Goal: Information Seeking & Learning: Find specific fact

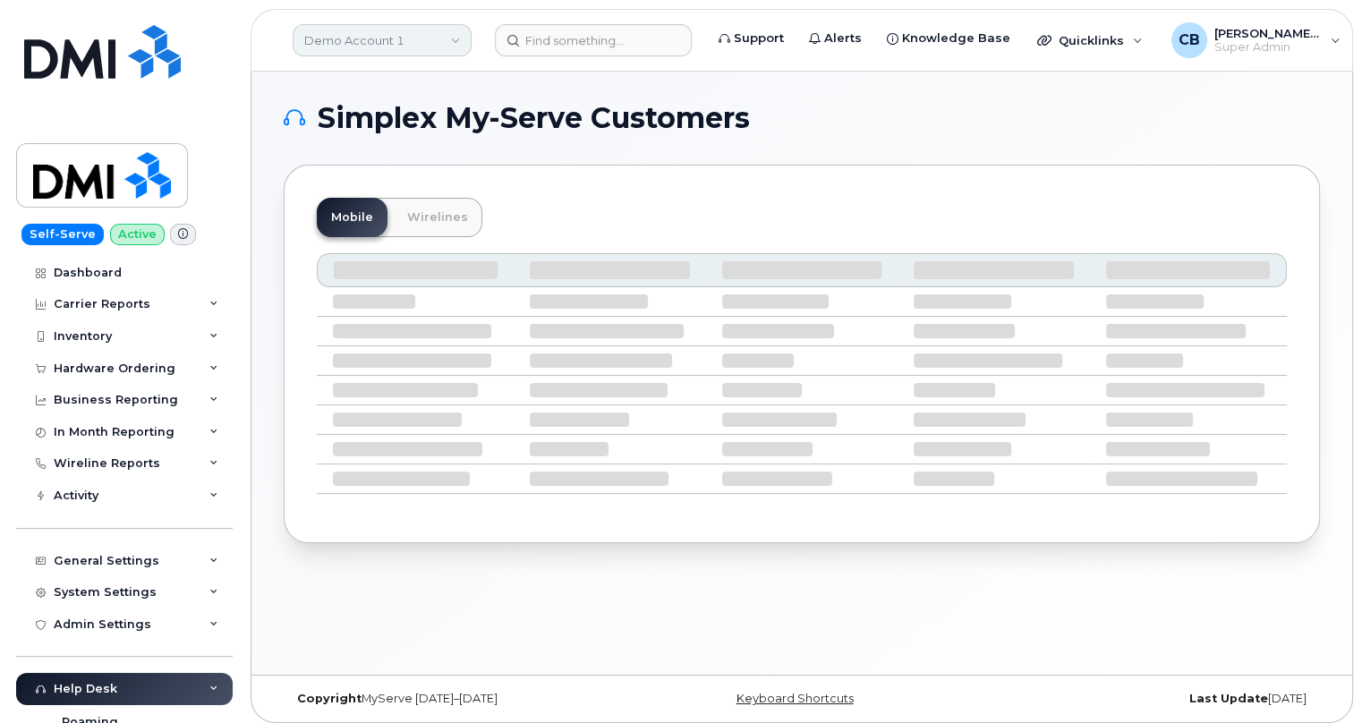
click at [370, 49] on link "Demo Account 1" at bounding box center [382, 40] width 179 height 32
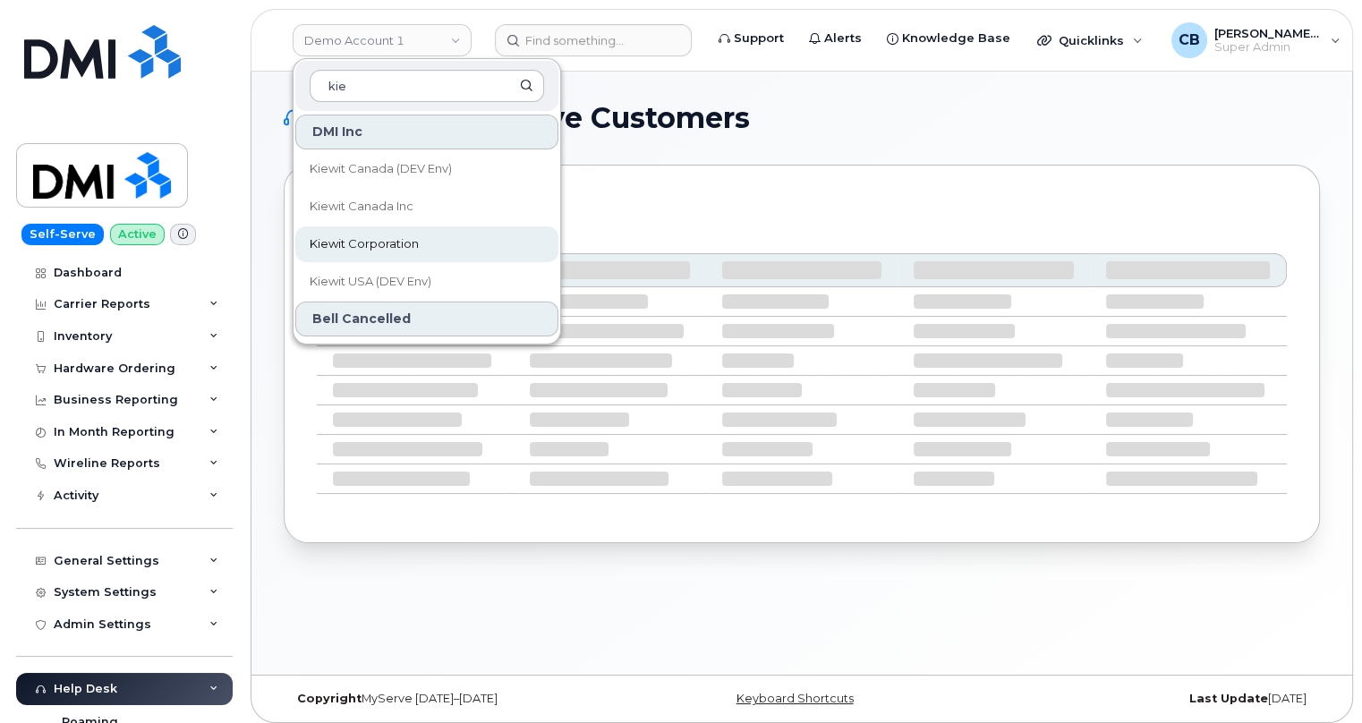
type input "kie"
click at [369, 249] on span "Kiewit Corporation" at bounding box center [364, 244] width 109 height 18
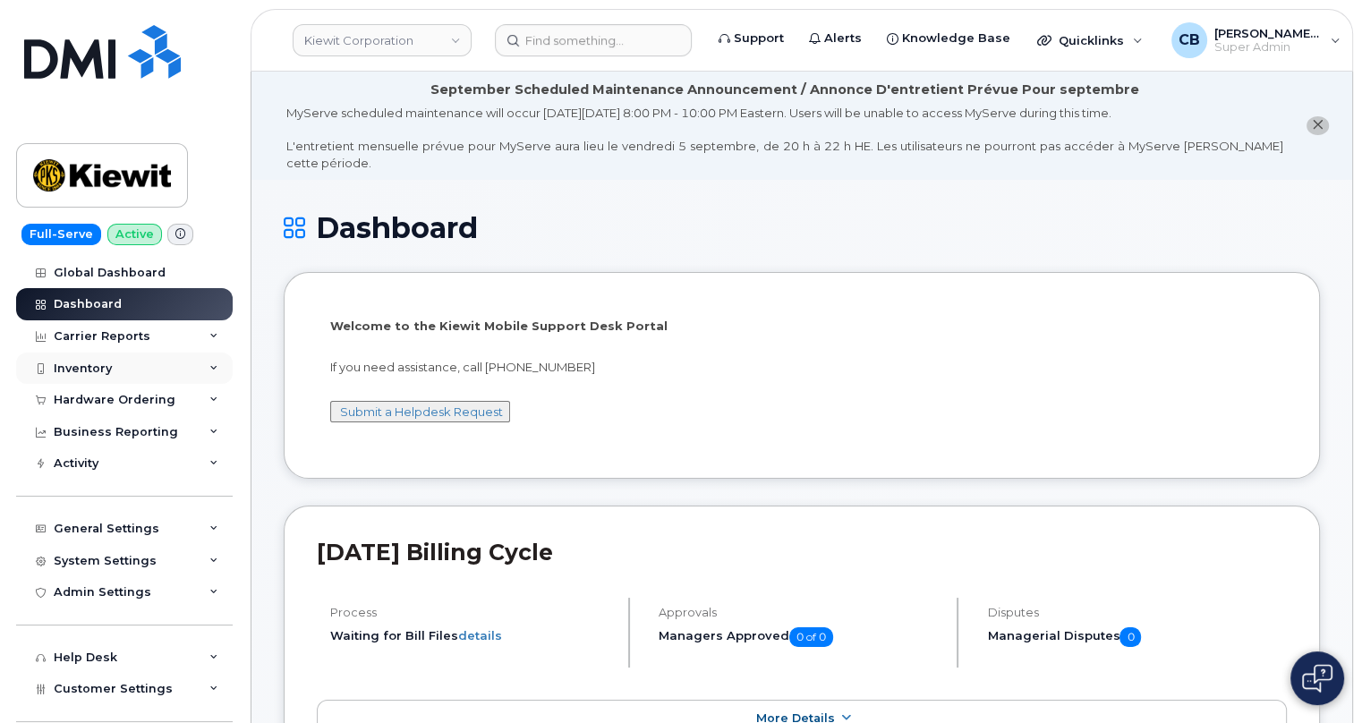
click at [78, 359] on div "Inventory" at bounding box center [124, 368] width 217 height 32
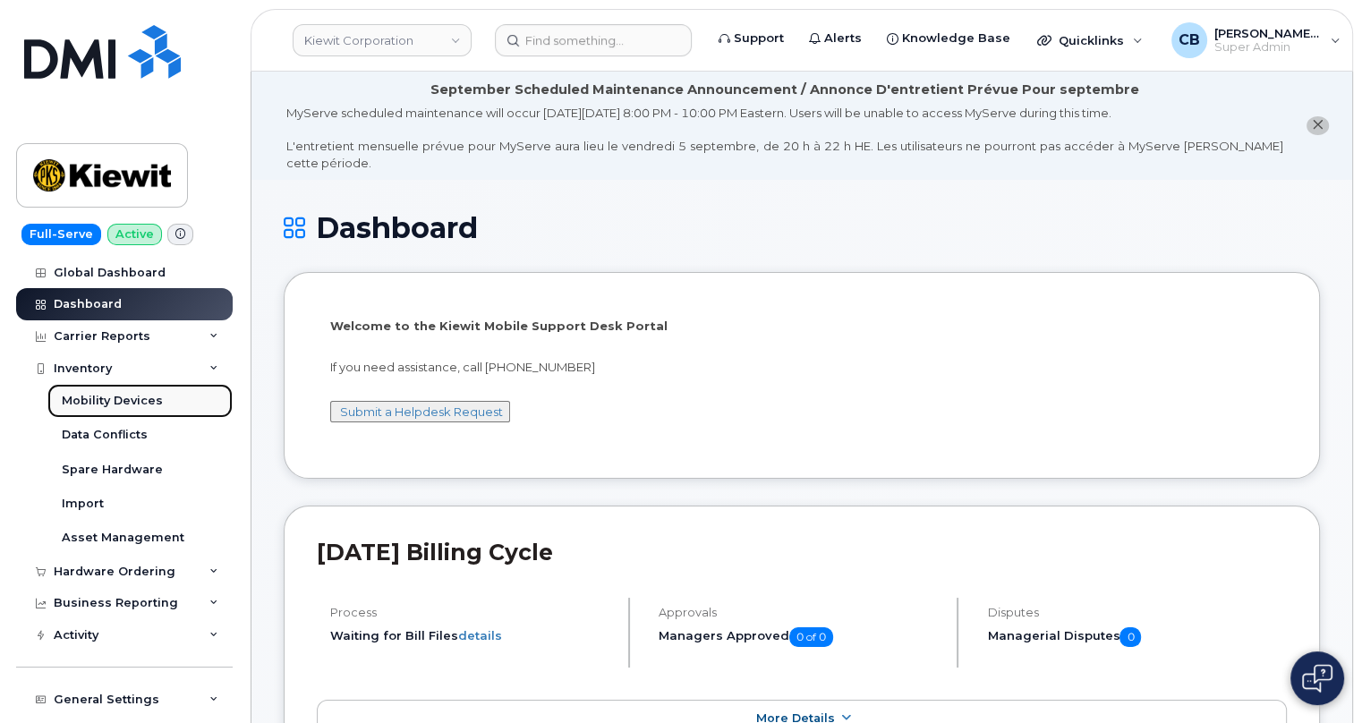
click at [86, 395] on div "Mobility Devices" at bounding box center [112, 401] width 101 height 16
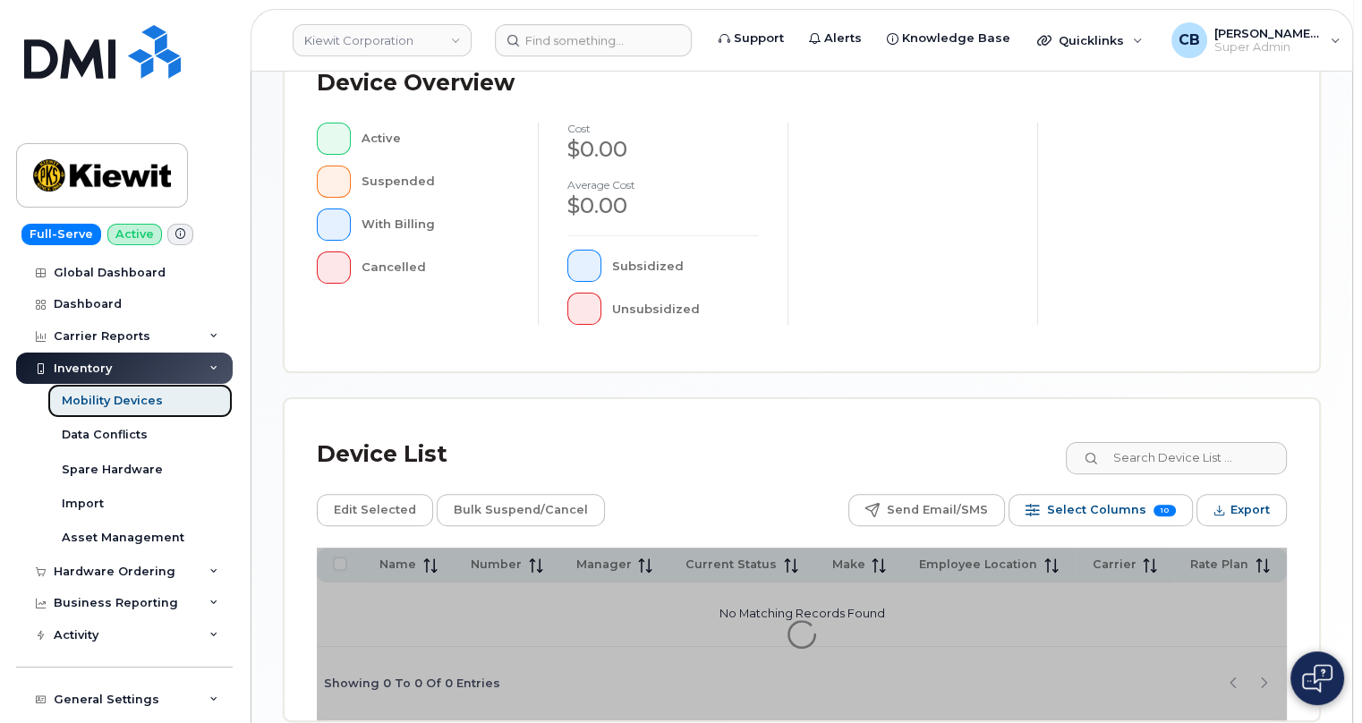
scroll to position [573, 0]
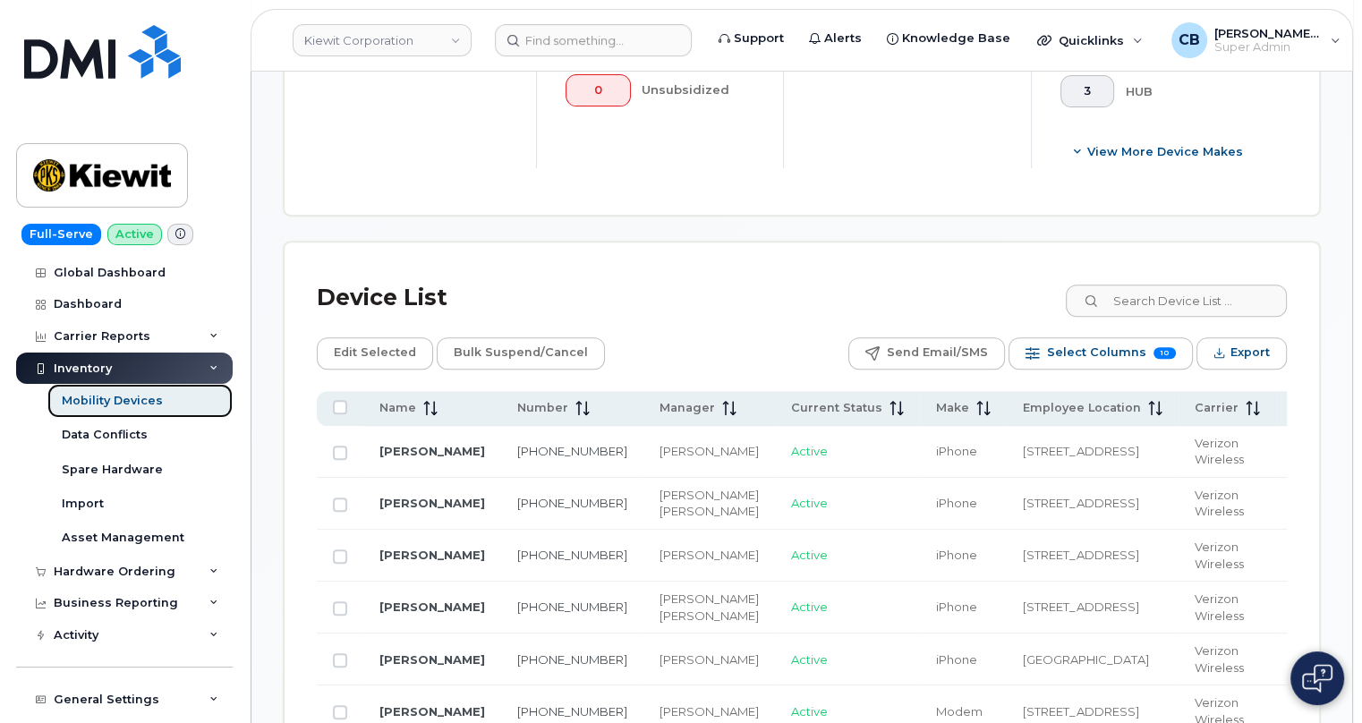
scroll to position [784, 0]
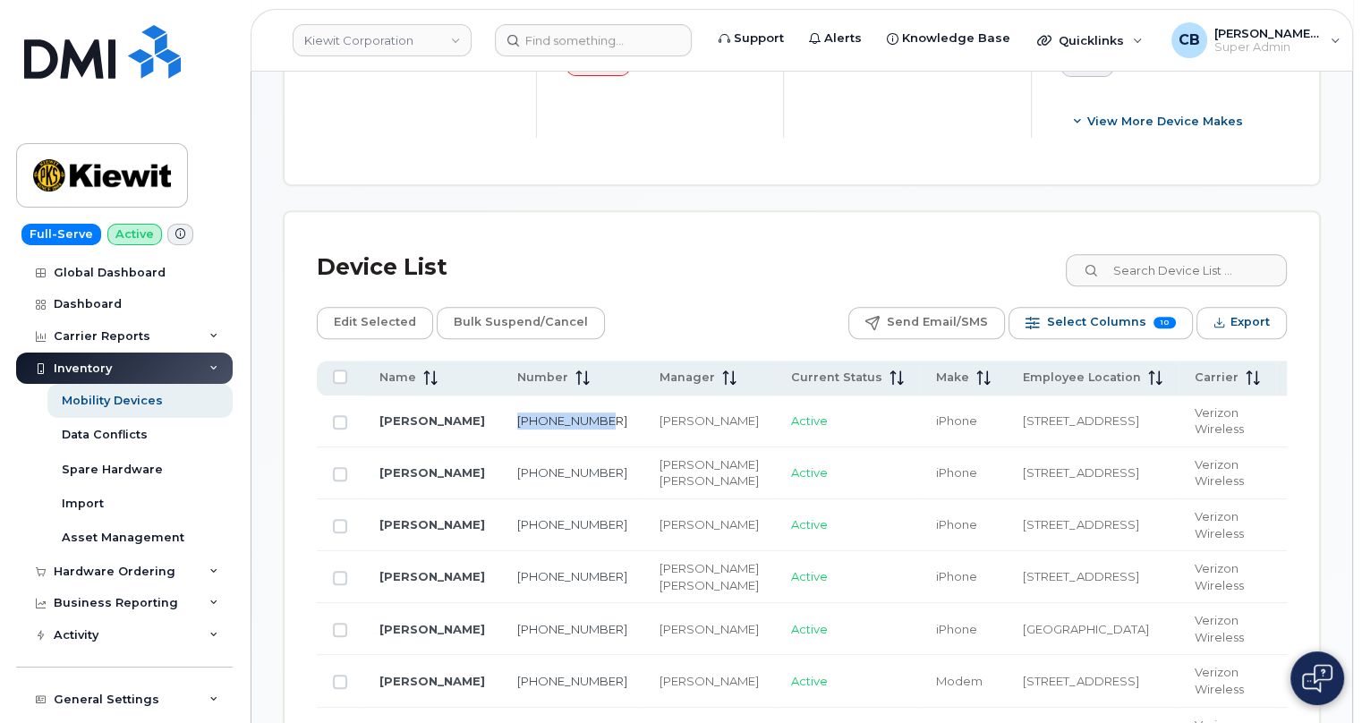
drag, startPoint x: 563, startPoint y: 427, endPoint x: 522, endPoint y: 418, distance: 42.1
click at [522, 418] on td "[PHONE_NUMBER]" at bounding box center [572, 421] width 142 height 52
copy link "[PHONE_NUMBER]"
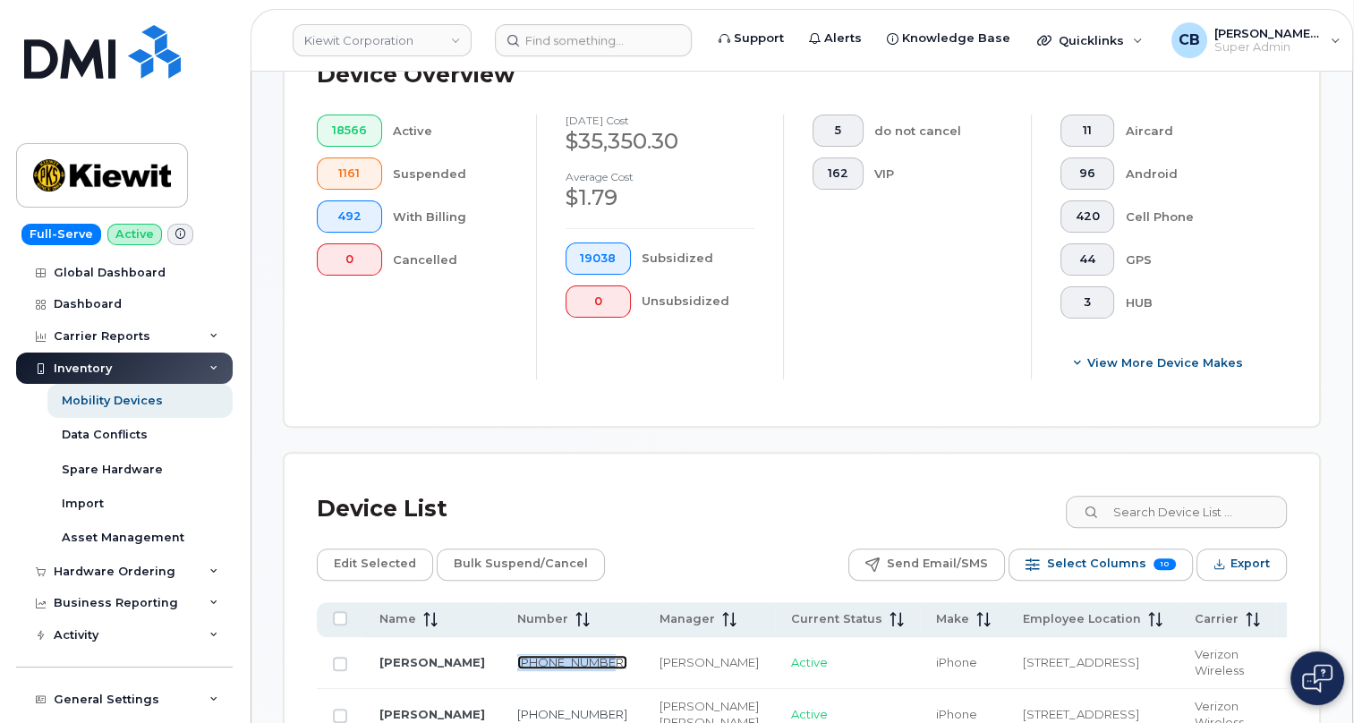
scroll to position [0, 0]
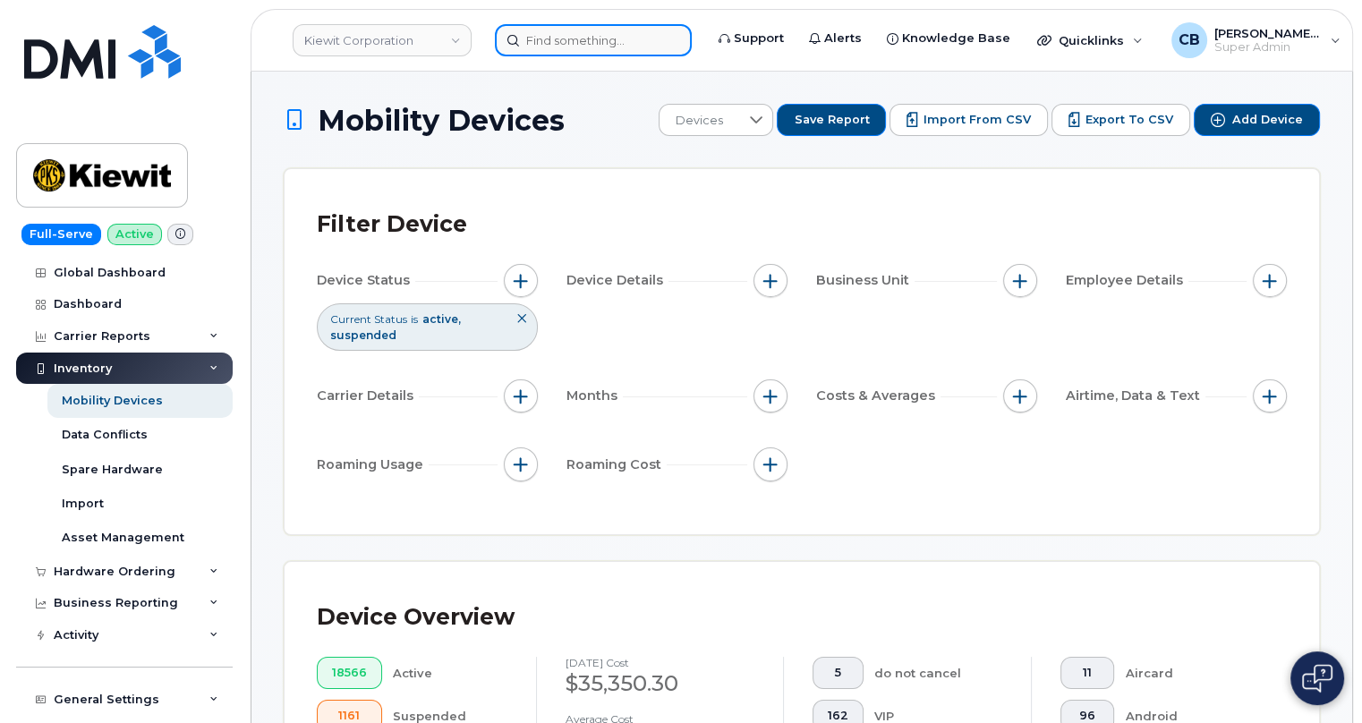
click at [565, 42] on input at bounding box center [593, 40] width 197 height 32
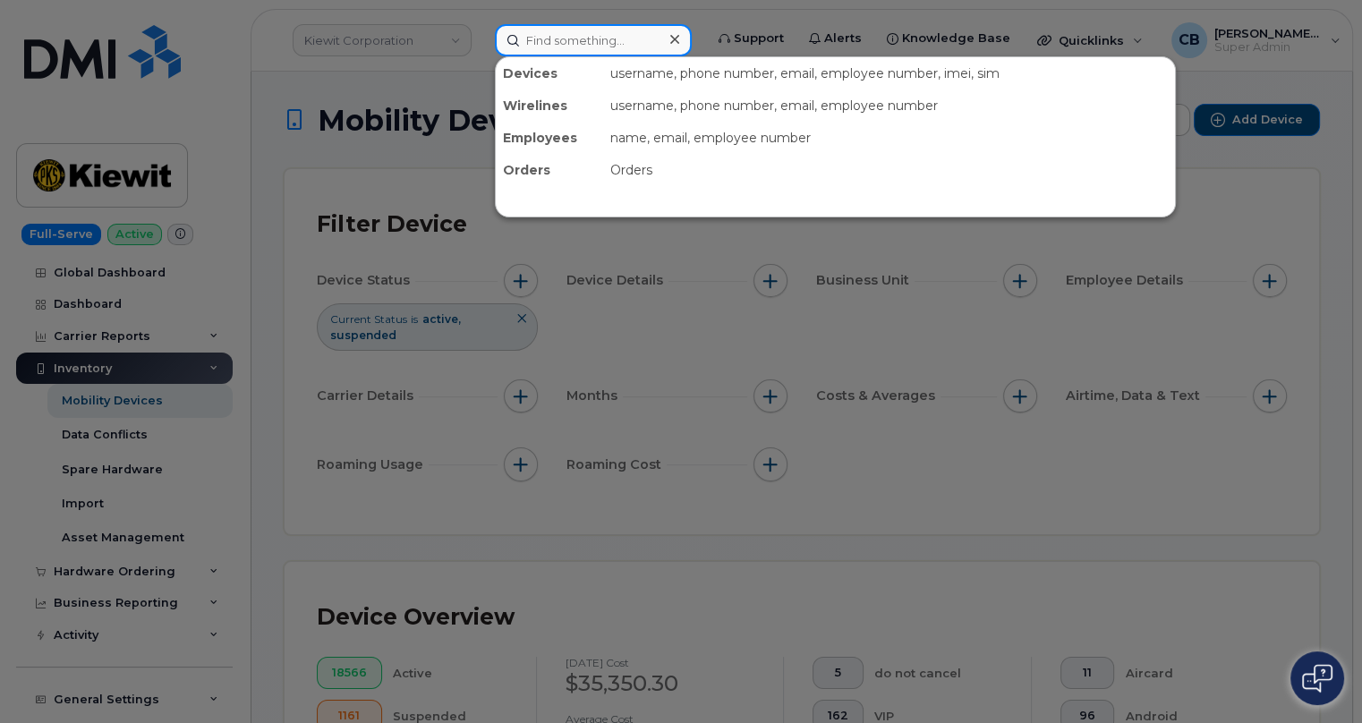
paste input "[PHONE_NUMBER]"
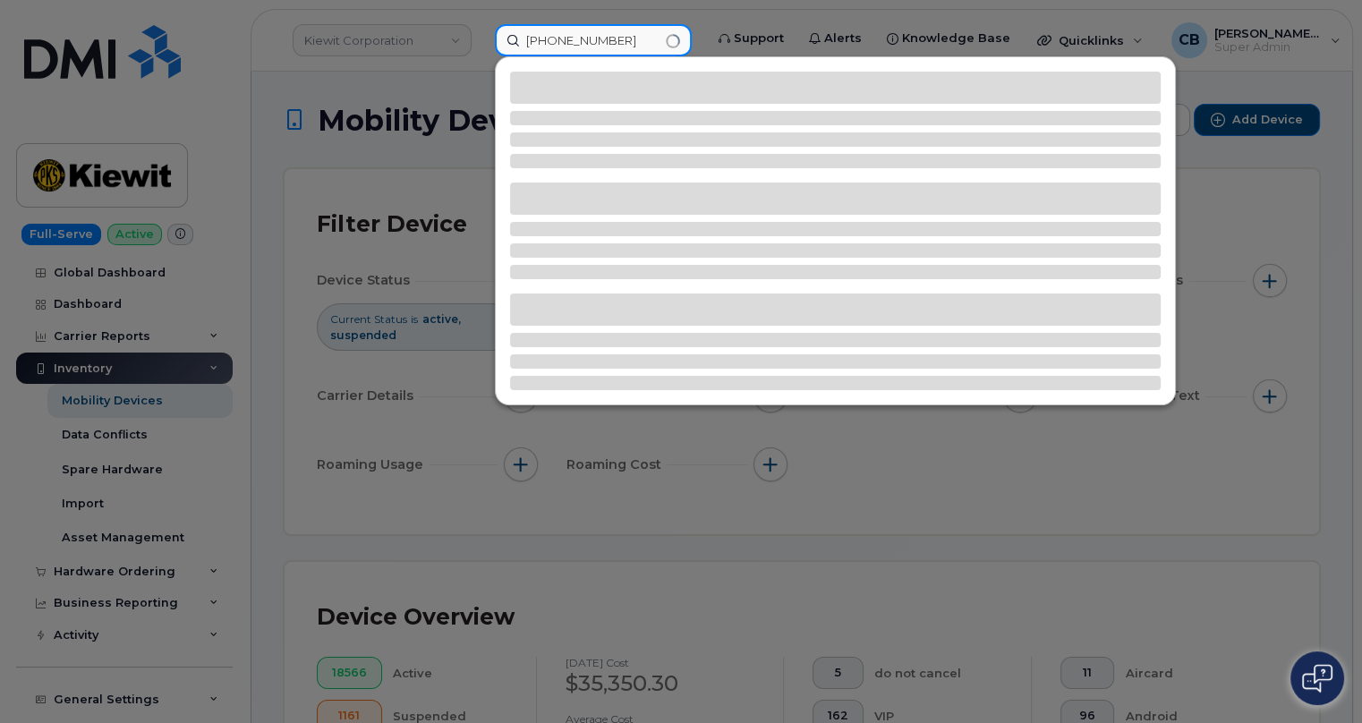
type input "[PHONE_NUMBER]"
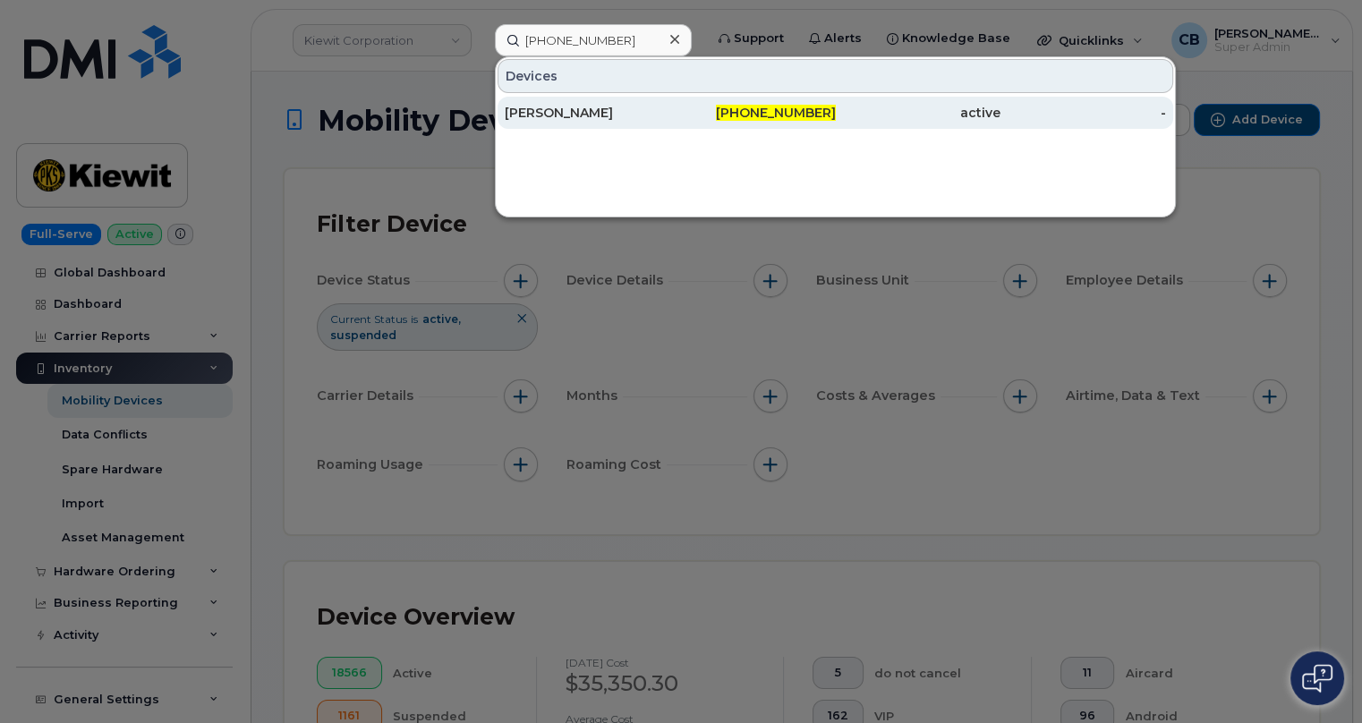
click at [607, 111] on div "[PERSON_NAME]" at bounding box center [588, 113] width 166 height 18
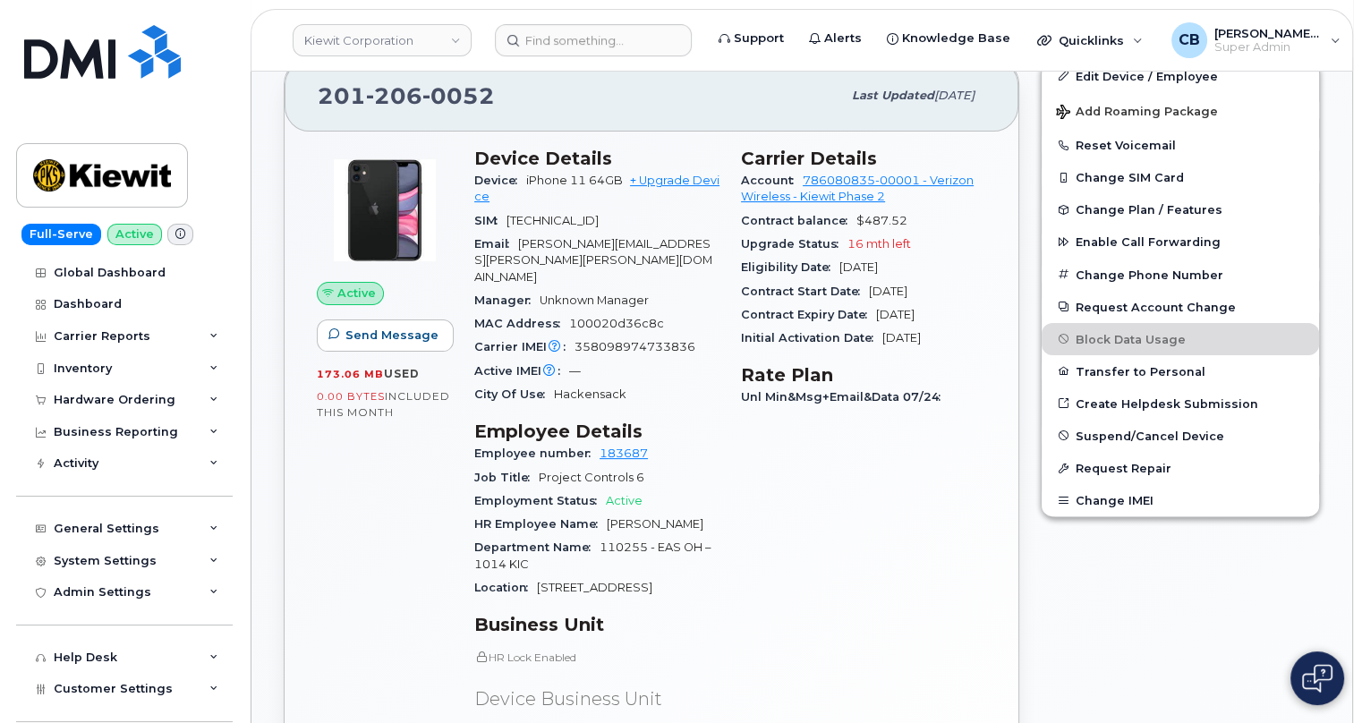
scroll to position [471, 0]
drag, startPoint x: 492, startPoint y: 87, endPoint x: 324, endPoint y: 85, distance: 168.2
click at [324, 85] on div "201 206 0052" at bounding box center [579, 96] width 523 height 38
copy span "201 206 0052"
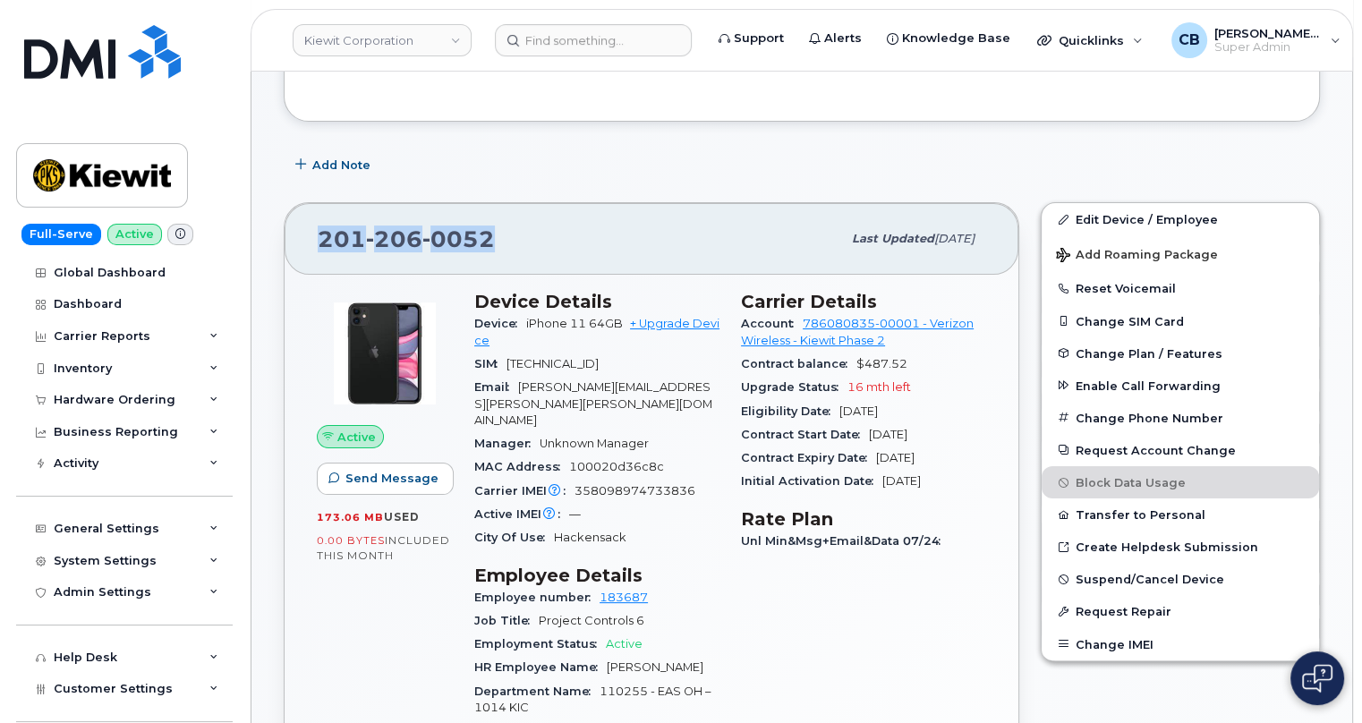
scroll to position [309, 0]
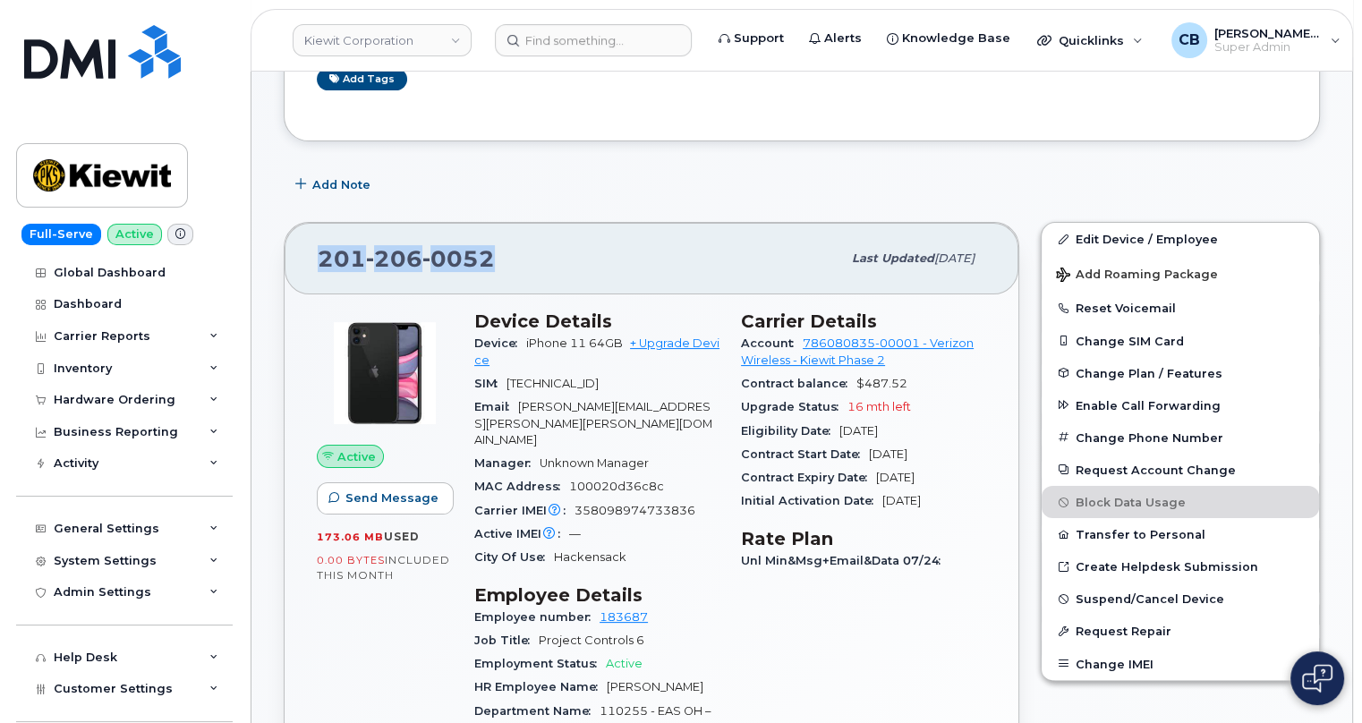
drag, startPoint x: 678, startPoint y: 361, endPoint x: 616, endPoint y: 364, distance: 62.7
click at [616, 372] on div "SIM 89148000007434275851" at bounding box center [596, 383] width 245 height 23
drag, startPoint x: 925, startPoint y: 413, endPoint x: 837, endPoint y: 410, distance: 88.6
click at [837, 420] on div "Eligibility Date Jan 07, 2027" at bounding box center [863, 431] width 245 height 23
drag, startPoint x: 694, startPoint y: 462, endPoint x: 660, endPoint y: 459, distance: 34.1
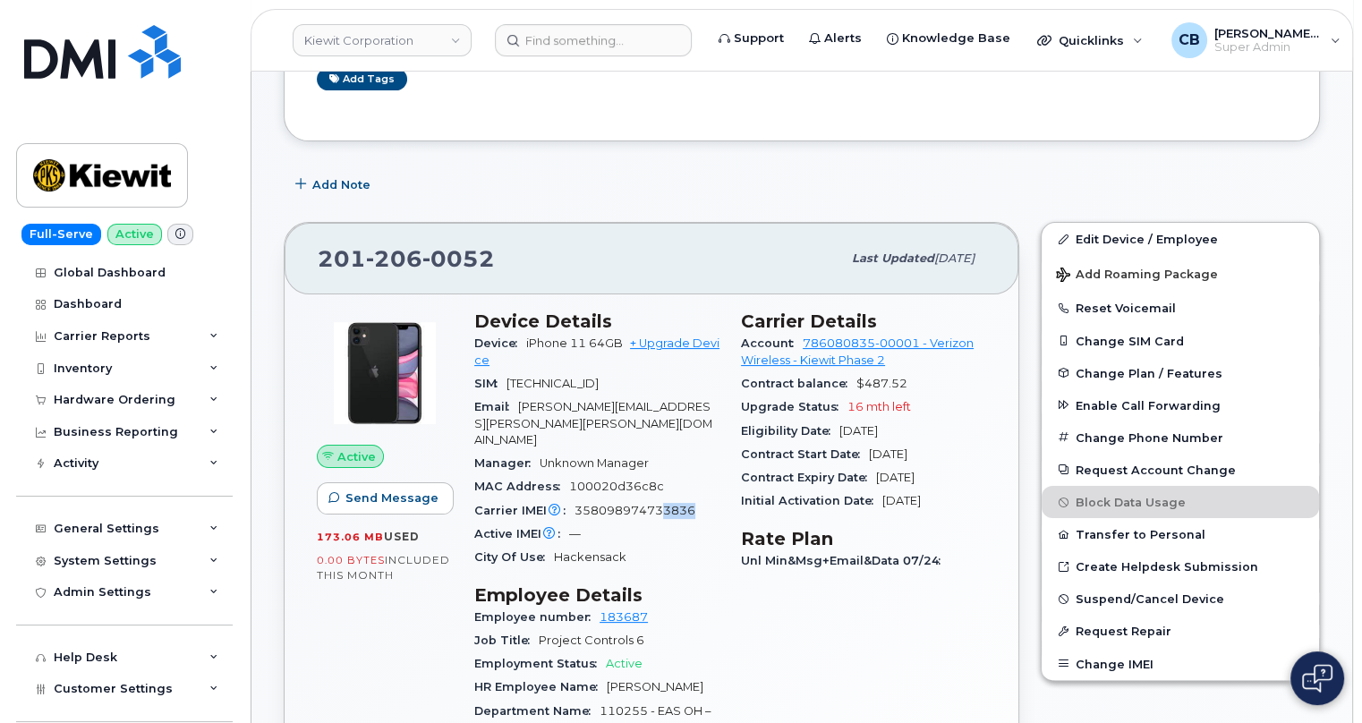
click at [660, 499] on div "Carrier IMEI Carrier IMEI is reported during the last billing cycle or change o…" at bounding box center [596, 510] width 245 height 23
drag, startPoint x: 480, startPoint y: 237, endPoint x: 413, endPoint y: 240, distance: 67.2
click at [307, 235] on div "201 206 0052 Last updated Jul 31, 2025" at bounding box center [652, 259] width 734 height 72
drag, startPoint x: 492, startPoint y: 234, endPoint x: 294, endPoint y: 231, distance: 197.7
click at [302, 230] on div "201 206 0052 Last updated Jul 31, 2025" at bounding box center [652, 259] width 734 height 72
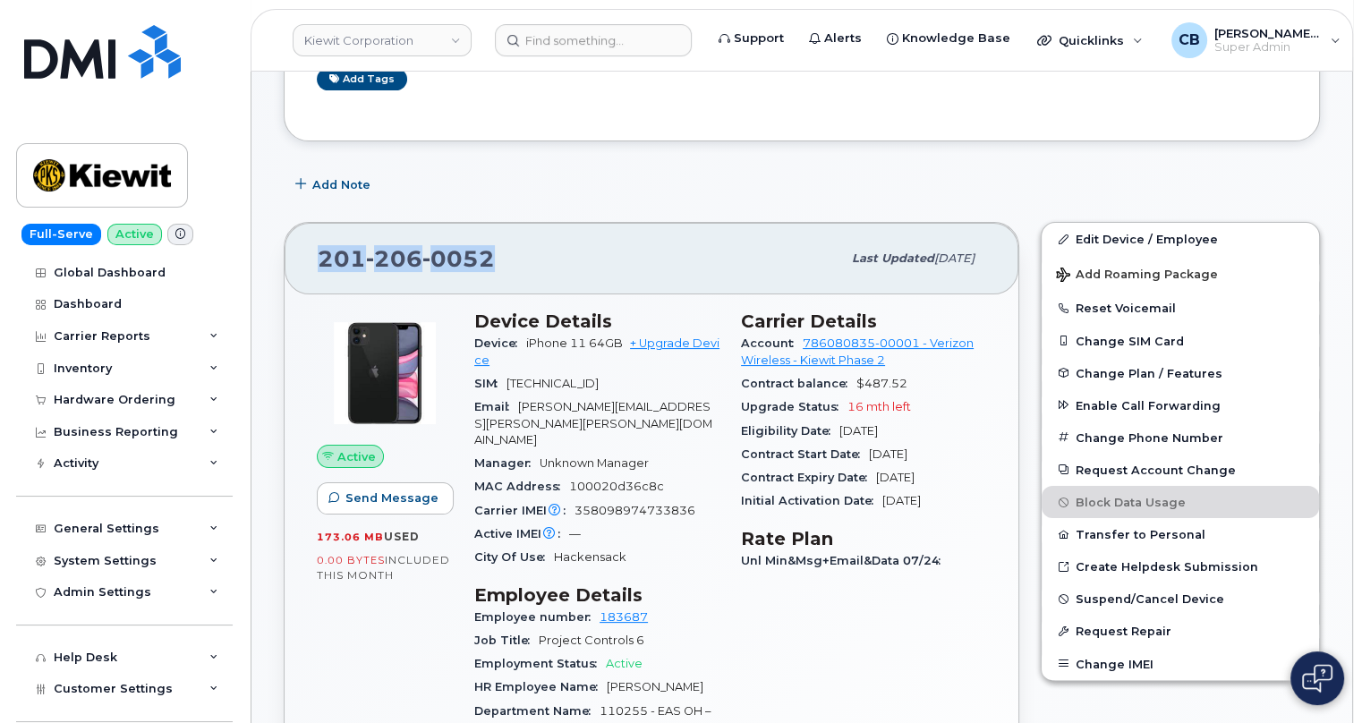
click at [556, 240] on div "201 206 0052" at bounding box center [579, 259] width 523 height 38
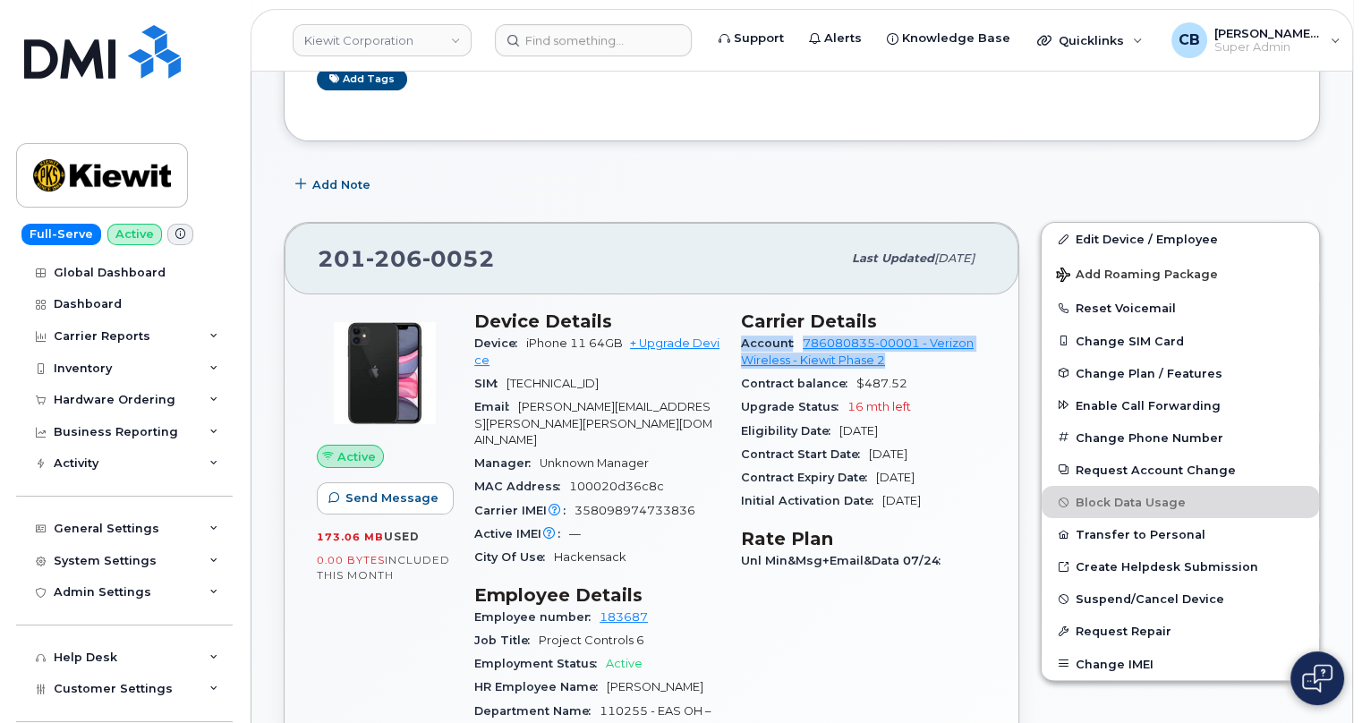
drag, startPoint x: 737, startPoint y: 327, endPoint x: 922, endPoint y: 342, distance: 184.9
click at [922, 342] on div "Carrier Details Account 786080835-00001 - Verizon Wireless - Kiewit Phase 2 Con…" at bounding box center [863, 684] width 267 height 769
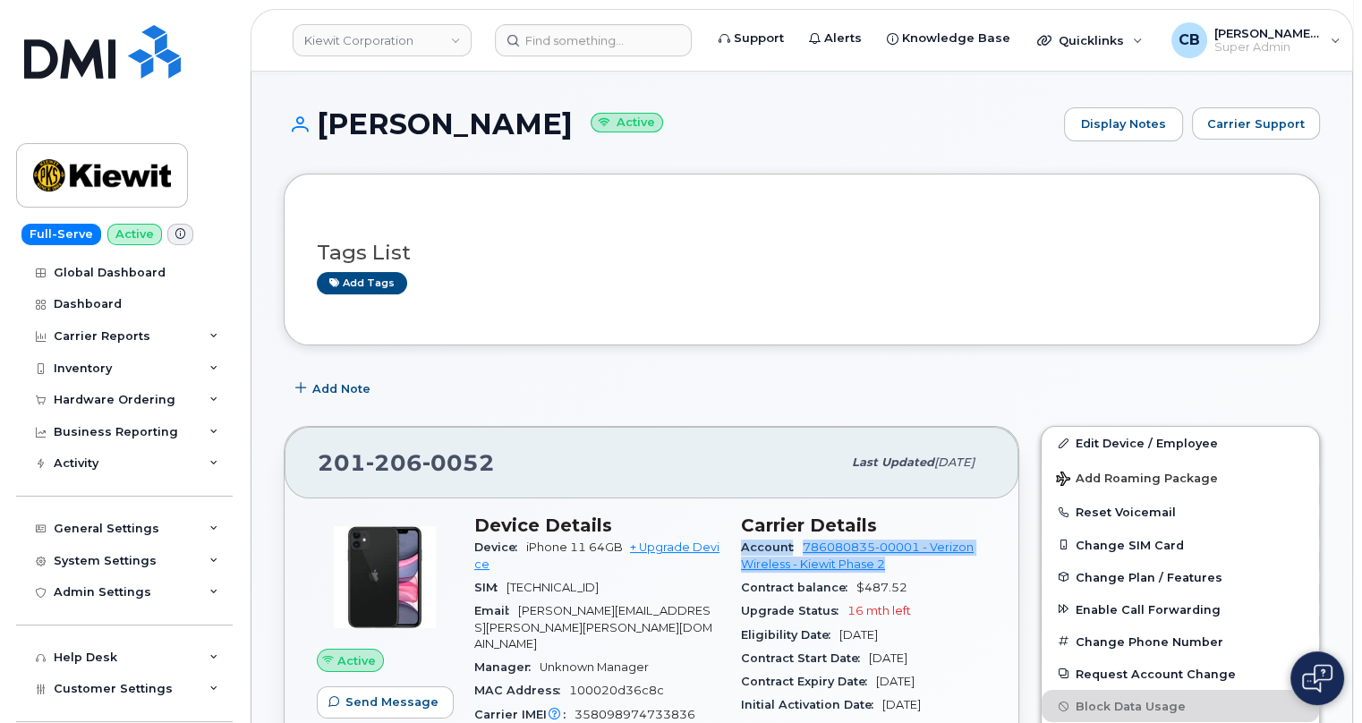
scroll to position [0, 0]
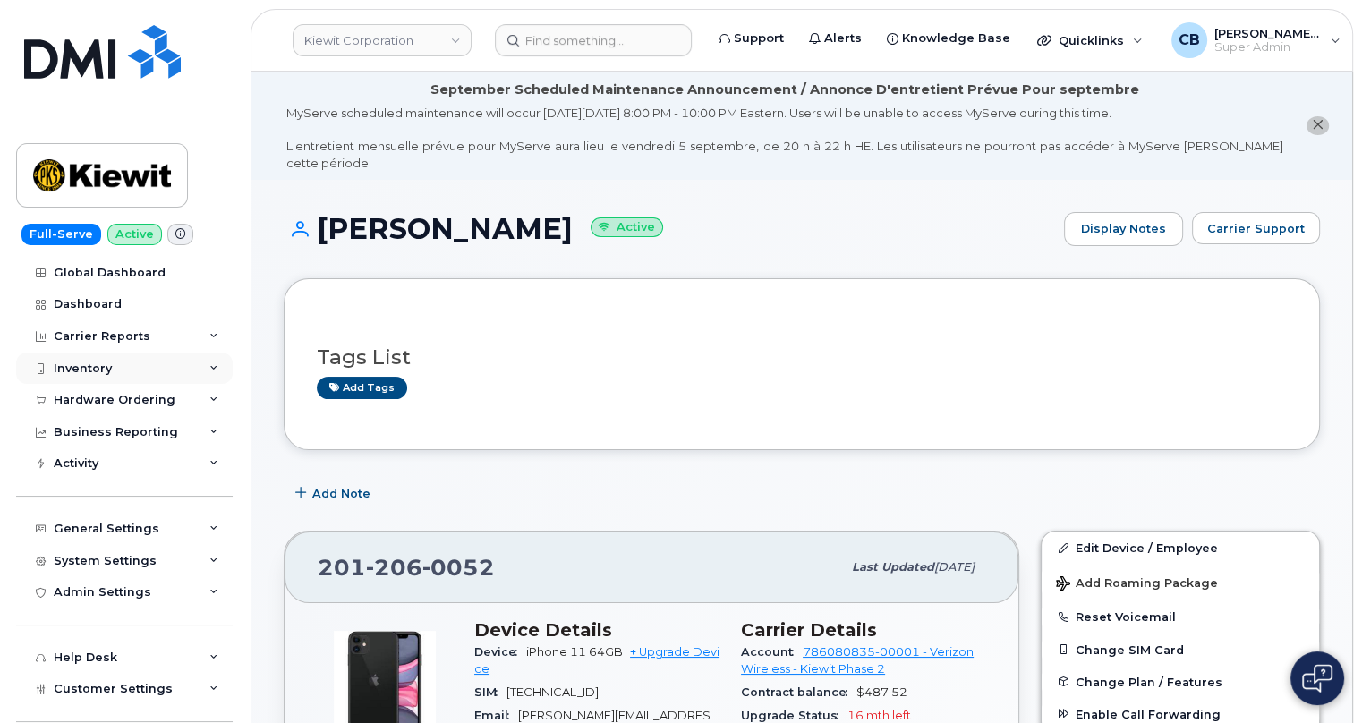
click at [72, 375] on div "Inventory" at bounding box center [124, 368] width 217 height 32
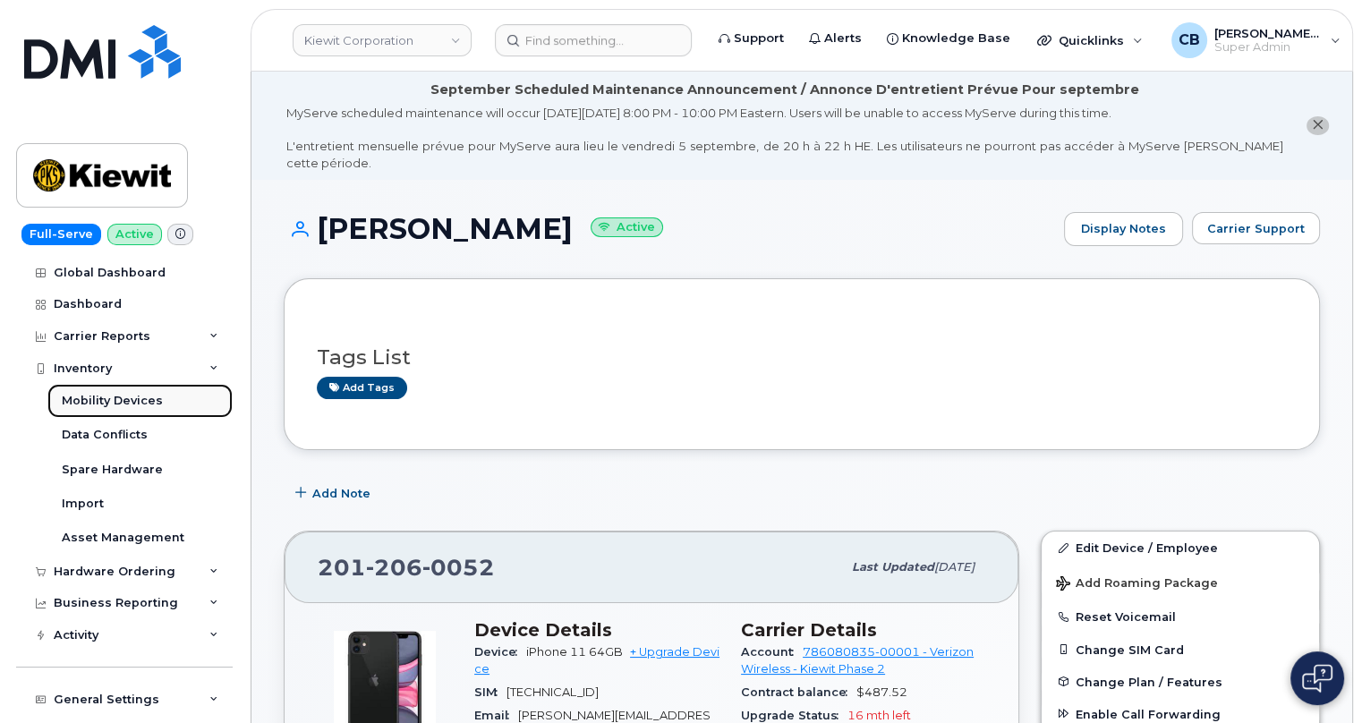
click at [95, 397] on div "Mobility Devices" at bounding box center [112, 401] width 101 height 16
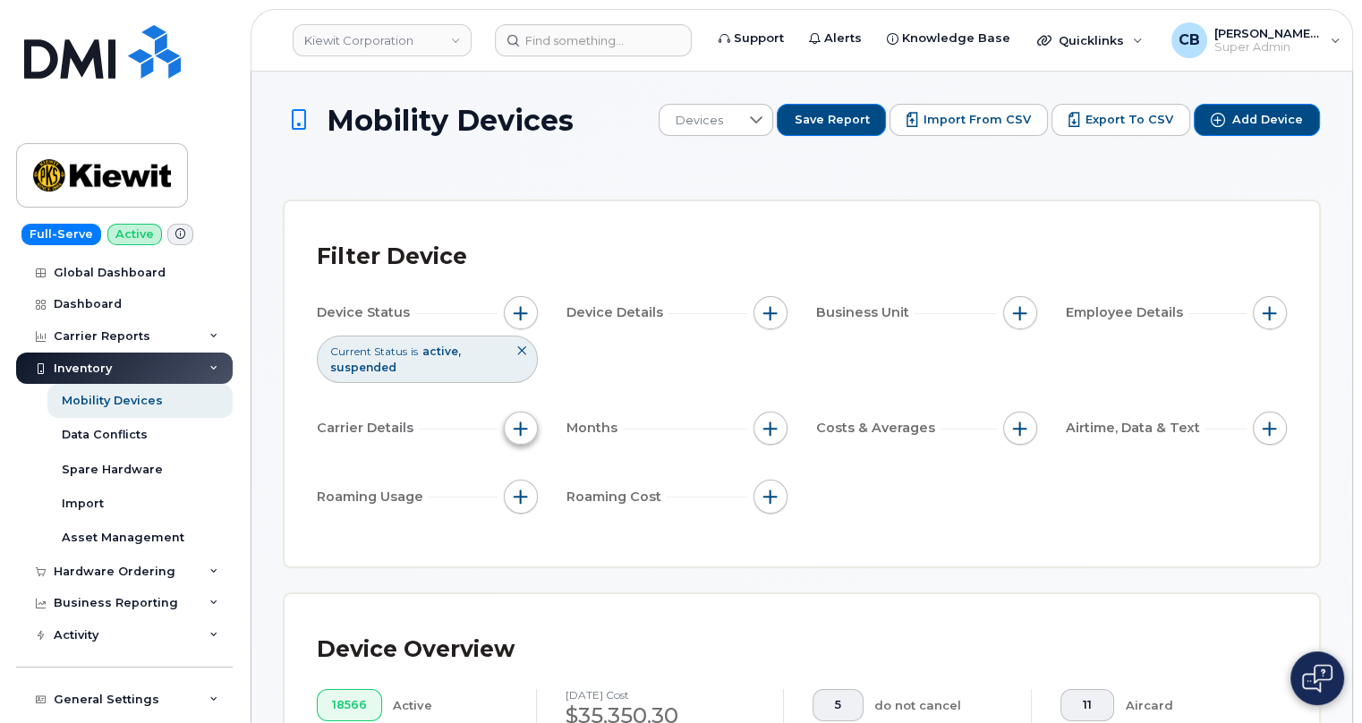
click at [517, 425] on span "button" at bounding box center [521, 428] width 14 height 14
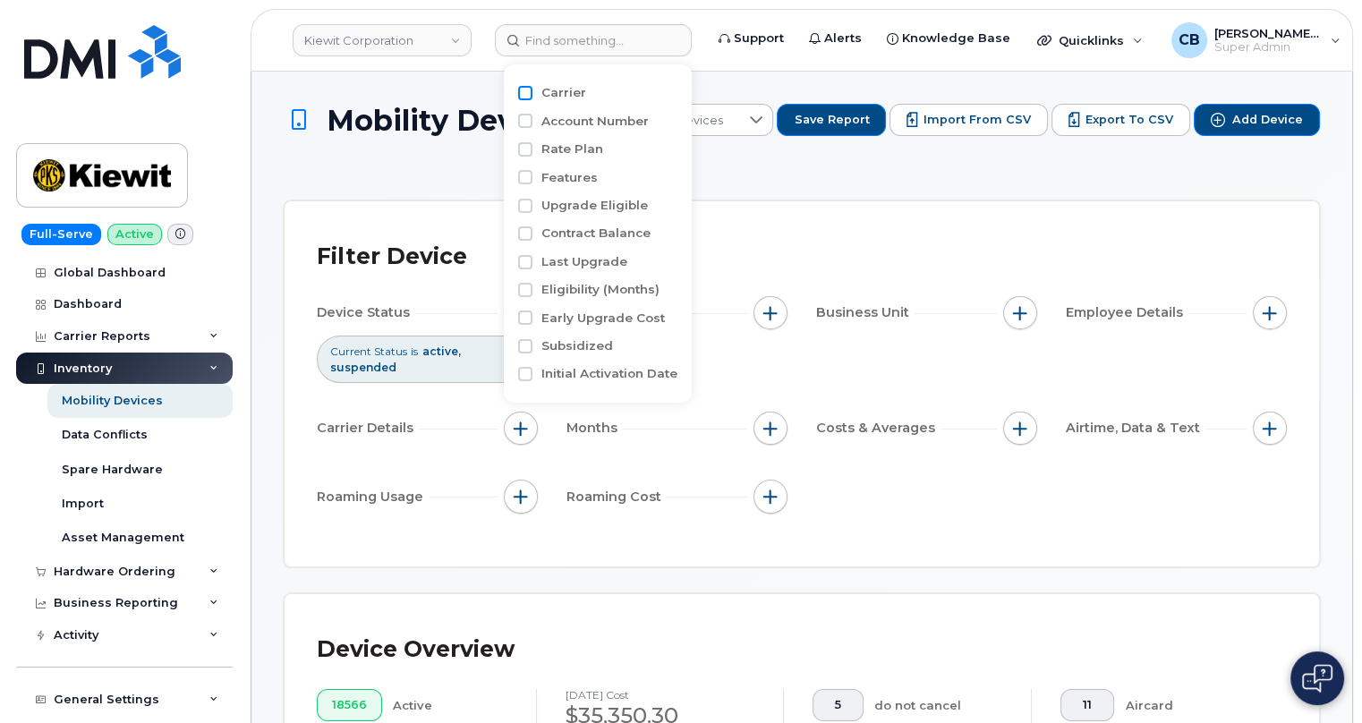
click at [521, 93] on input "Carrier" at bounding box center [525, 93] width 14 height 14
checkbox input "true"
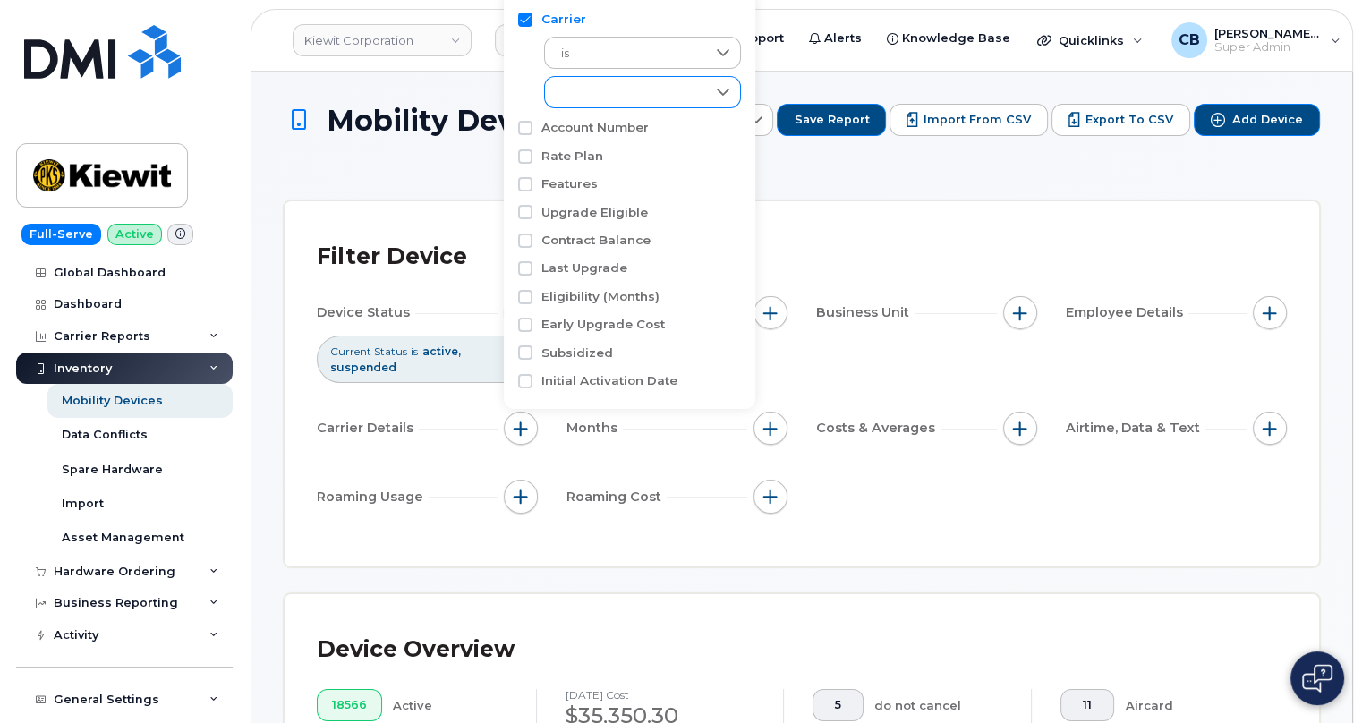
click at [601, 98] on div "empty" at bounding box center [625, 92] width 161 height 30
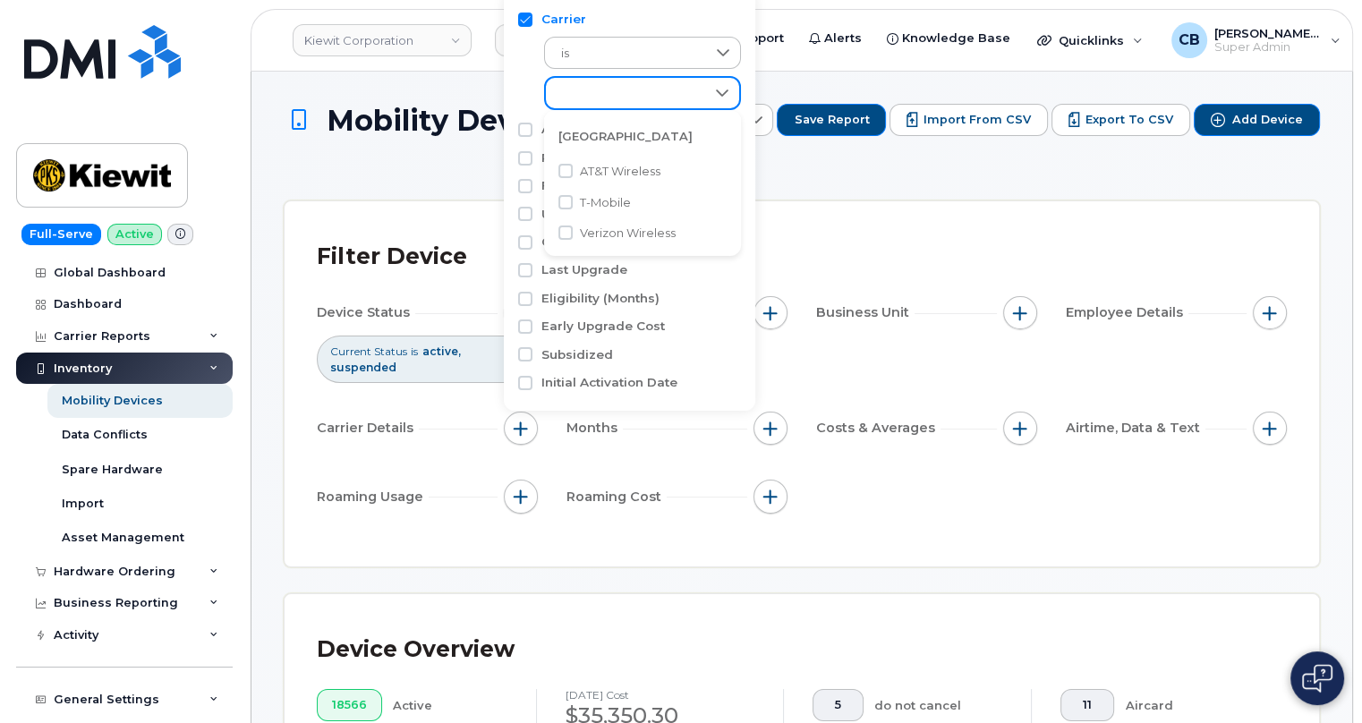
scroll to position [9, 74]
click at [582, 170] on span "AT&T Wireless" at bounding box center [620, 171] width 81 height 17
checkbox input "true"
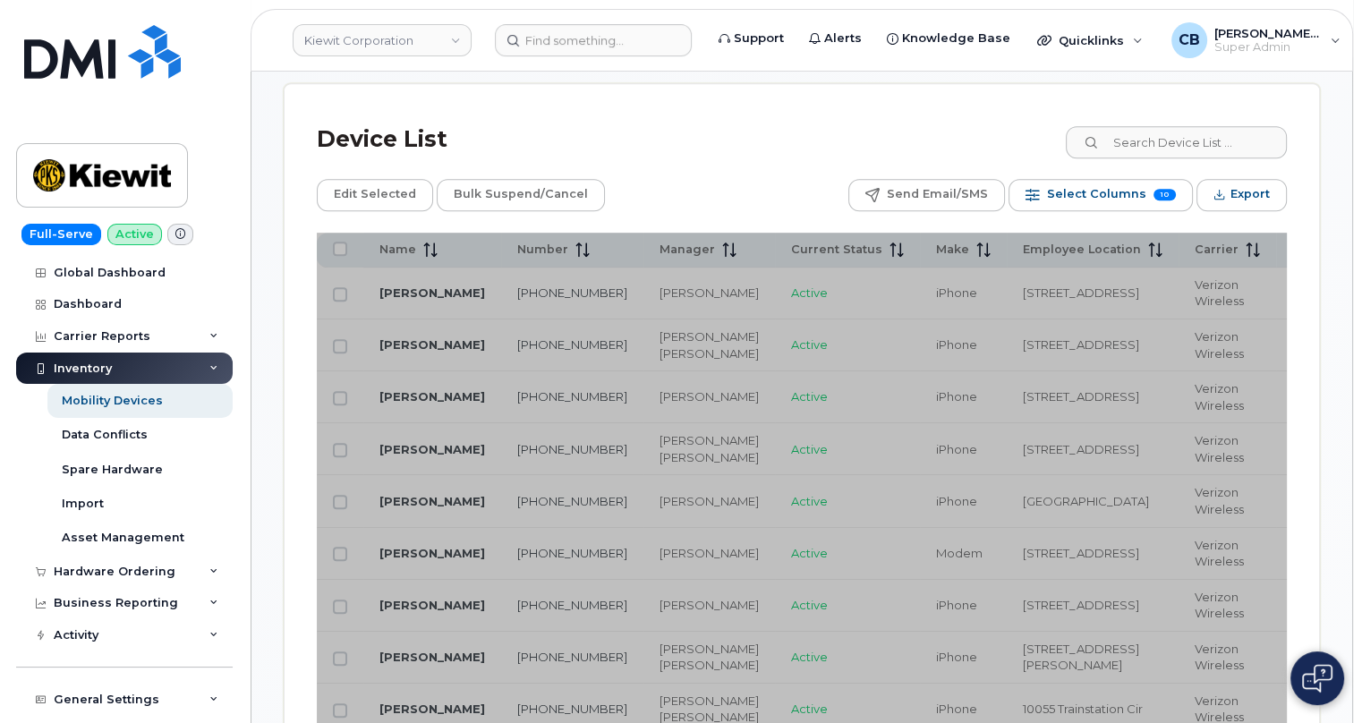
scroll to position [1138, 0]
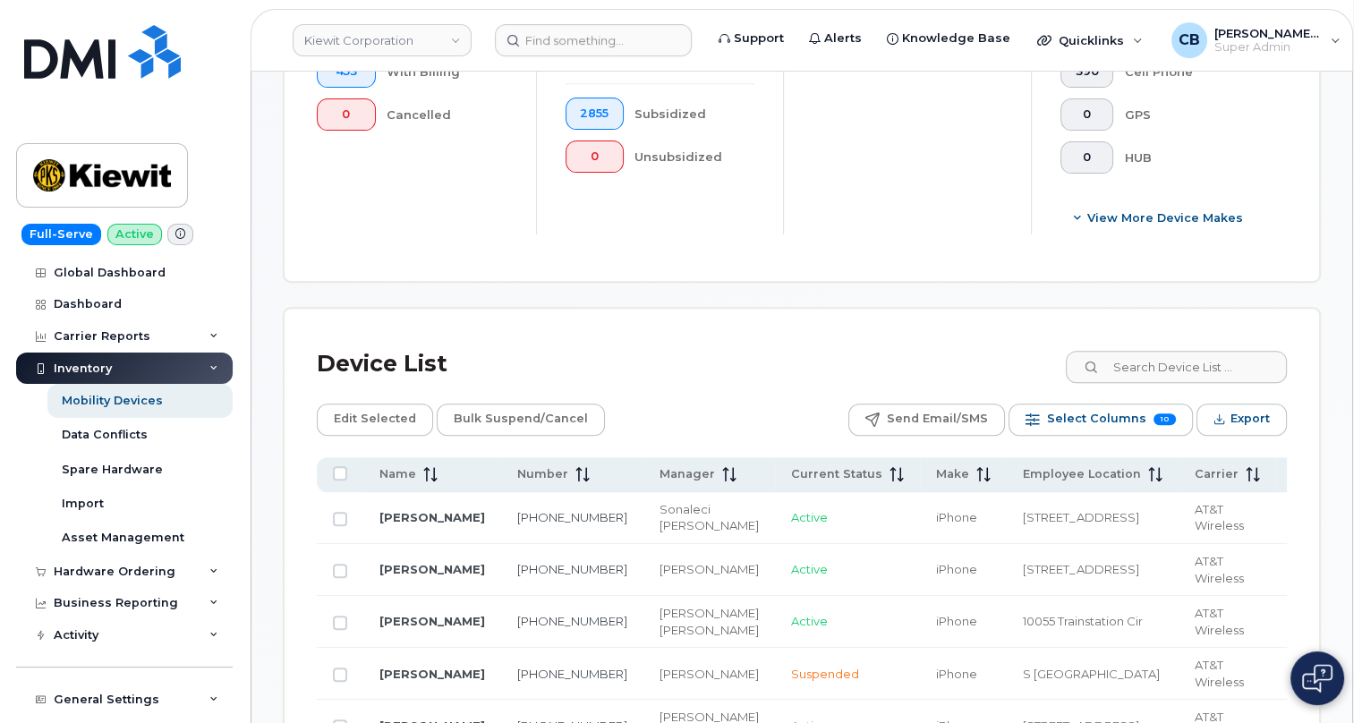
scroll to position [813, 0]
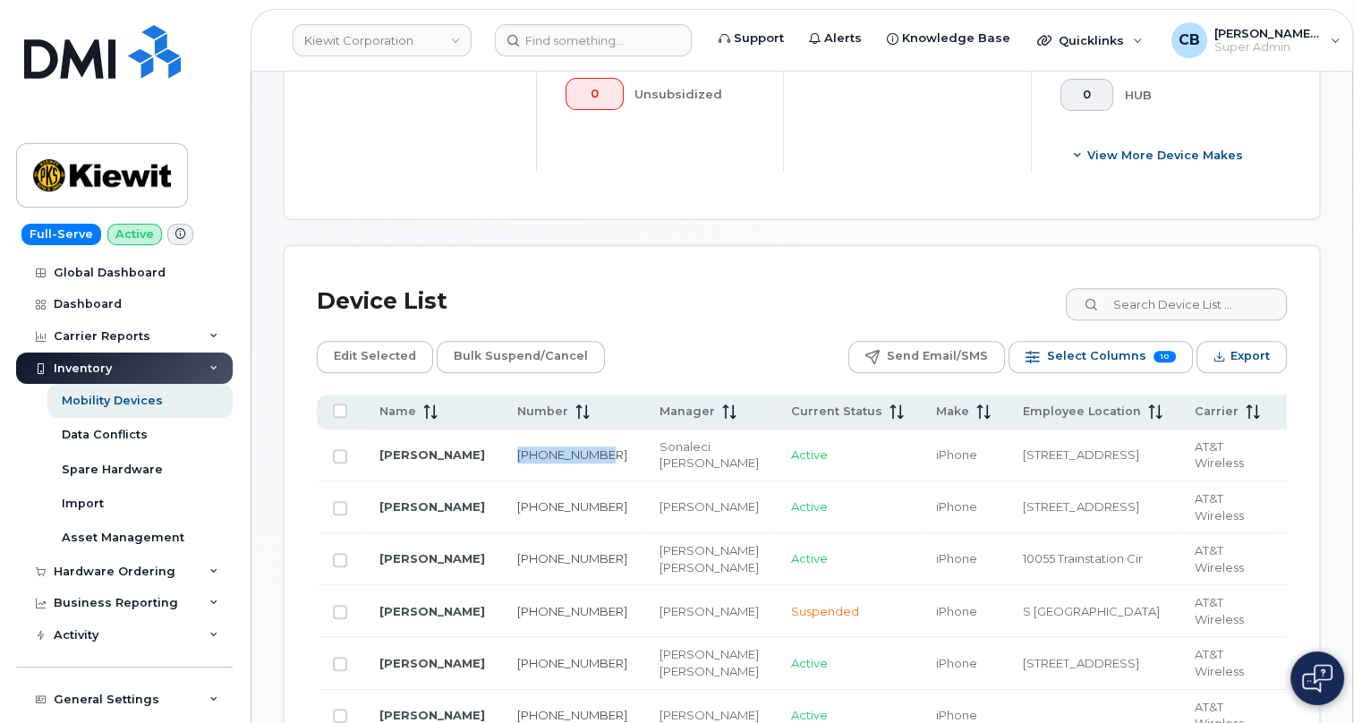
drag, startPoint x: 537, startPoint y: 460, endPoint x: 493, endPoint y: 443, distance: 47.0
click at [501, 443] on td "[PHONE_NUMBER]" at bounding box center [572, 455] width 142 height 52
copy link "[PHONE_NUMBER]"
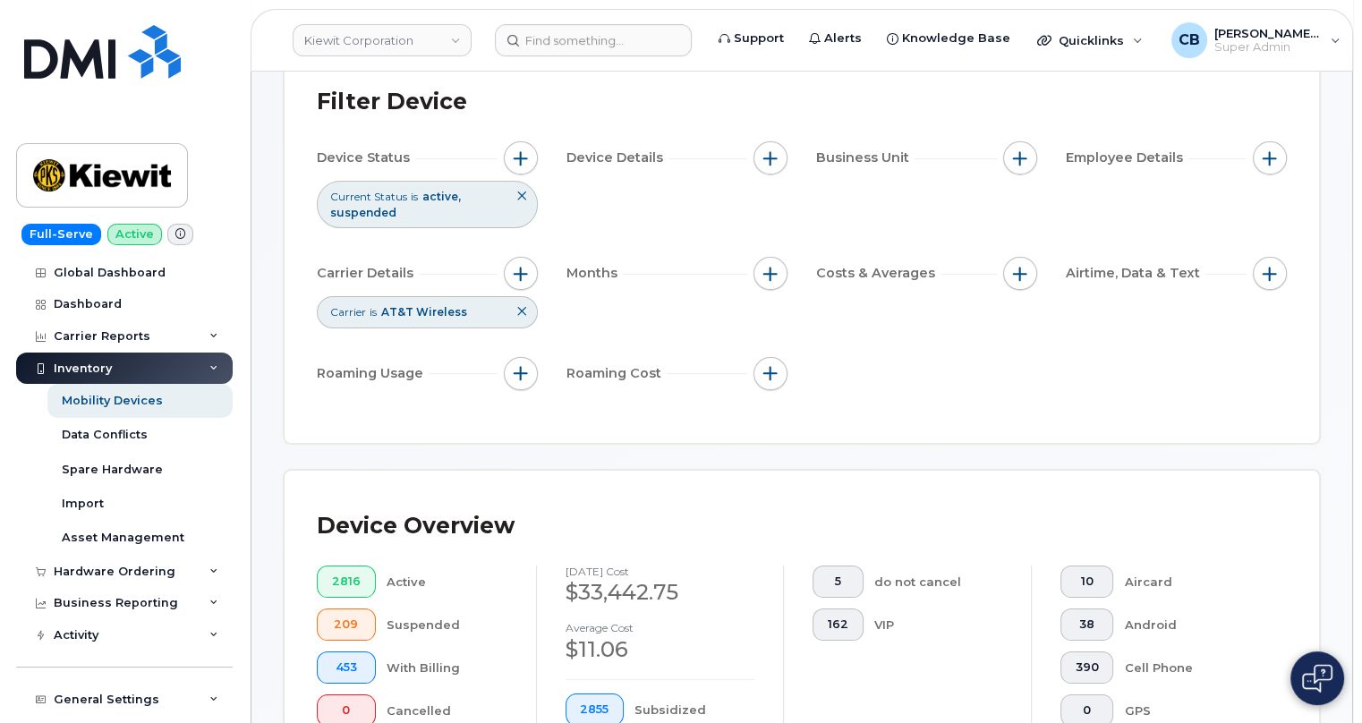
scroll to position [0, 0]
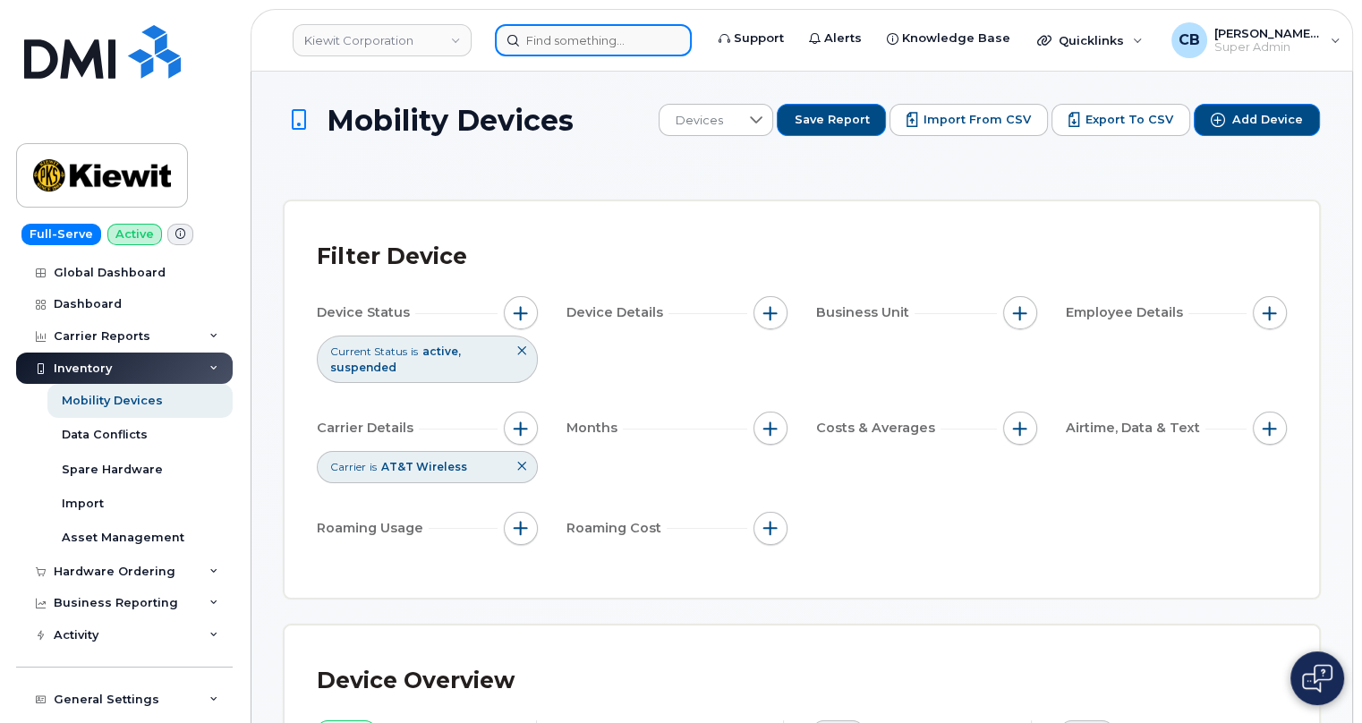
click at [565, 41] on input at bounding box center [593, 40] width 197 height 32
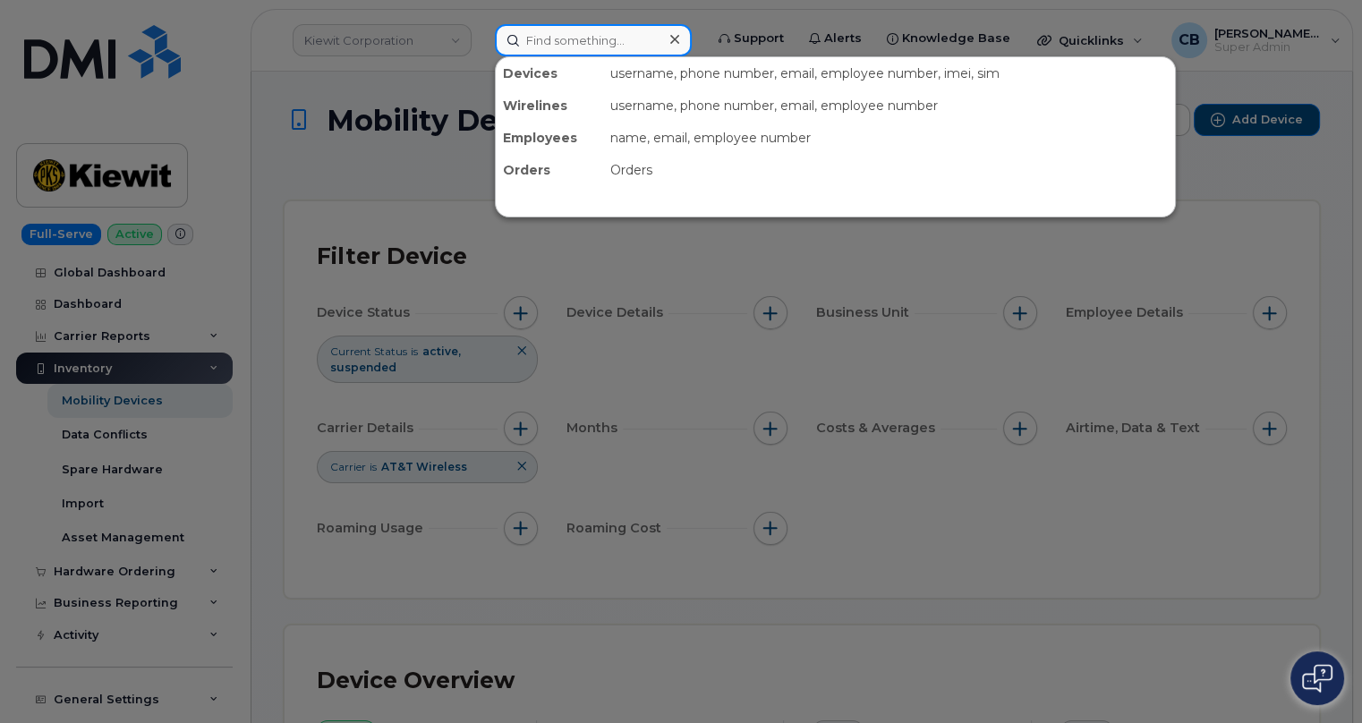
paste input "[PHONE_NUMBER]"
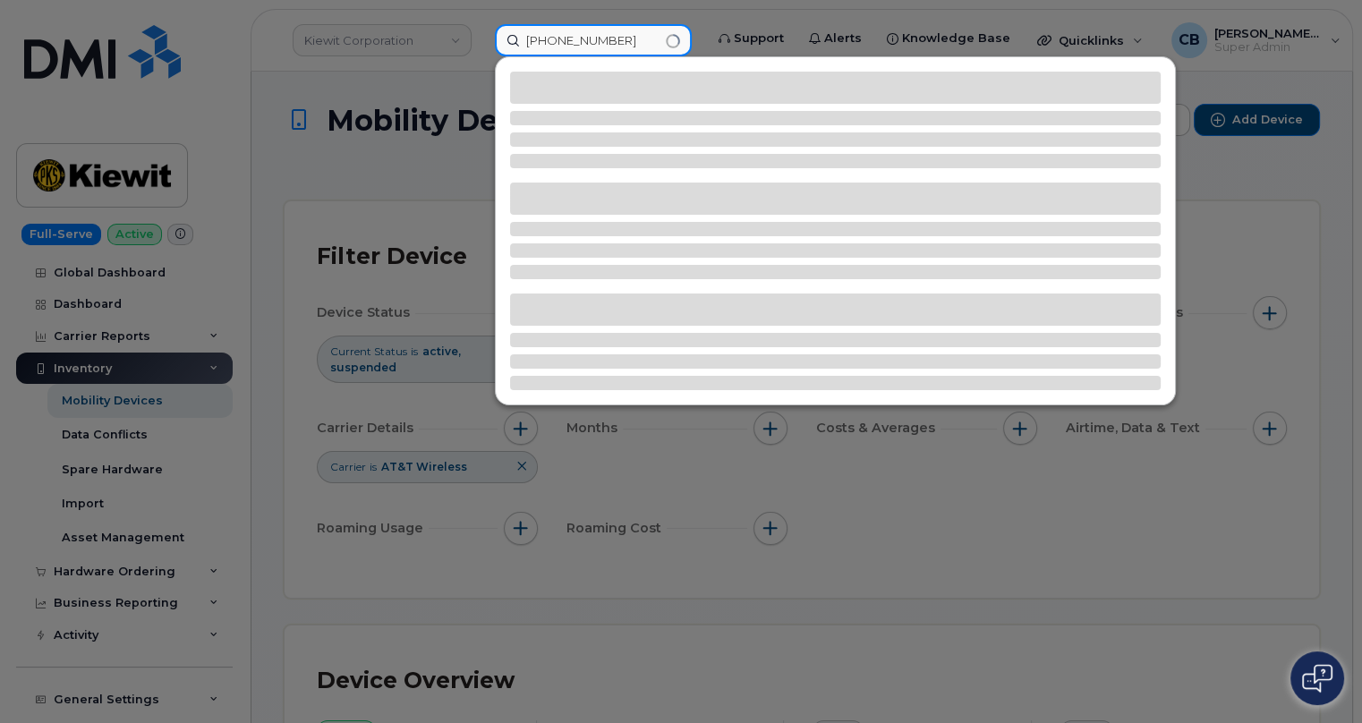
type input "[PHONE_NUMBER]"
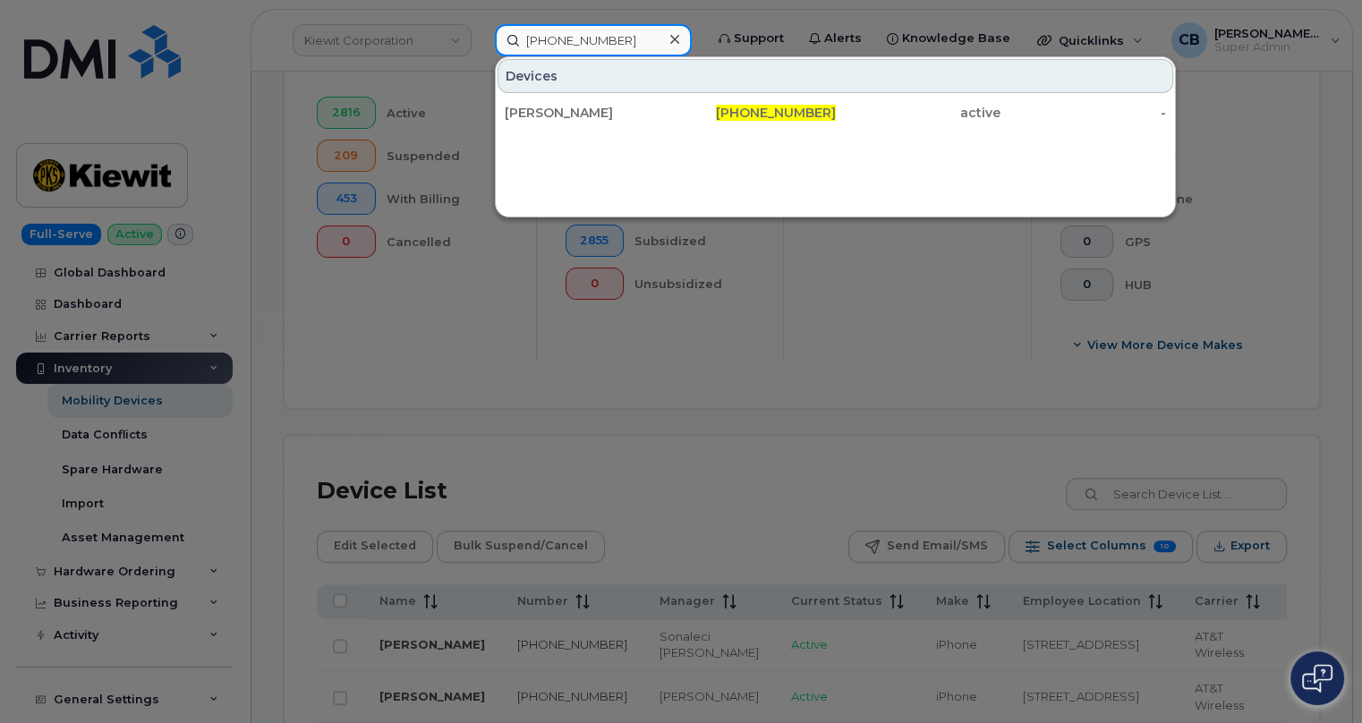
scroll to position [650, 0]
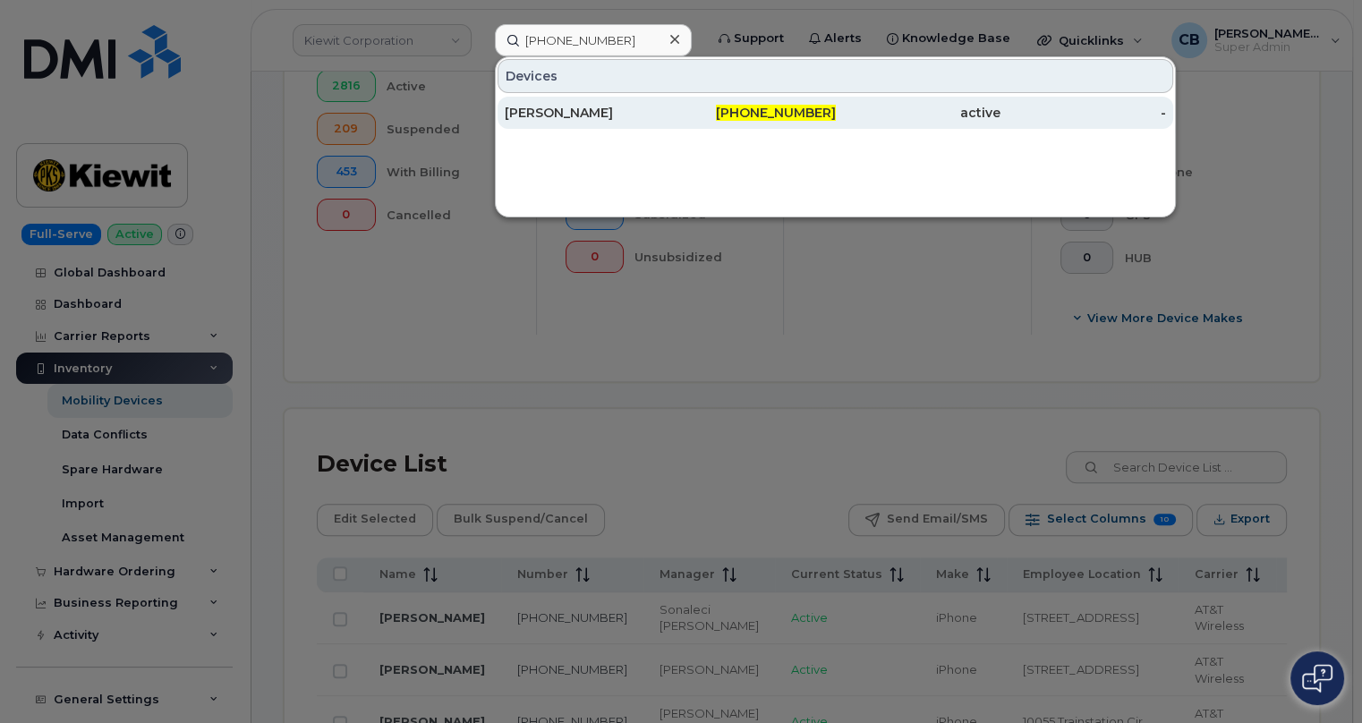
click at [564, 105] on div "[PERSON_NAME]" at bounding box center [588, 113] width 166 height 18
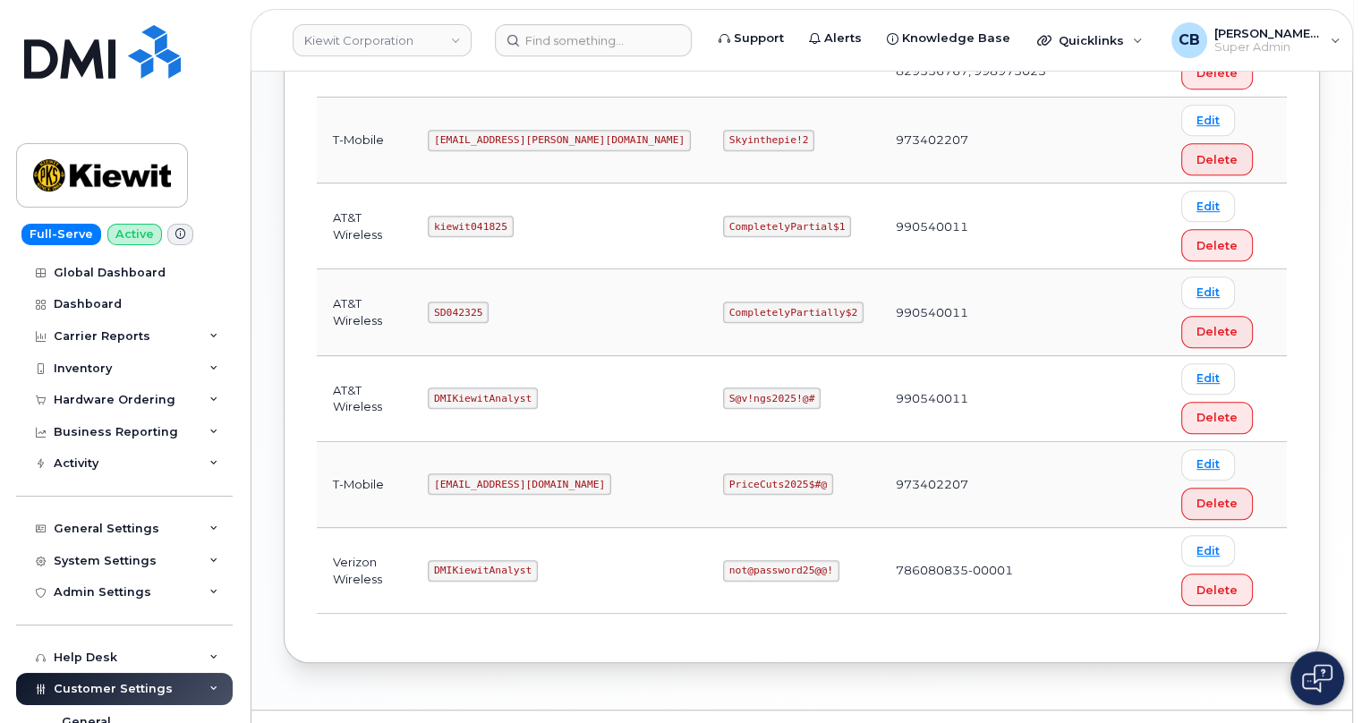
scroll to position [970, 0]
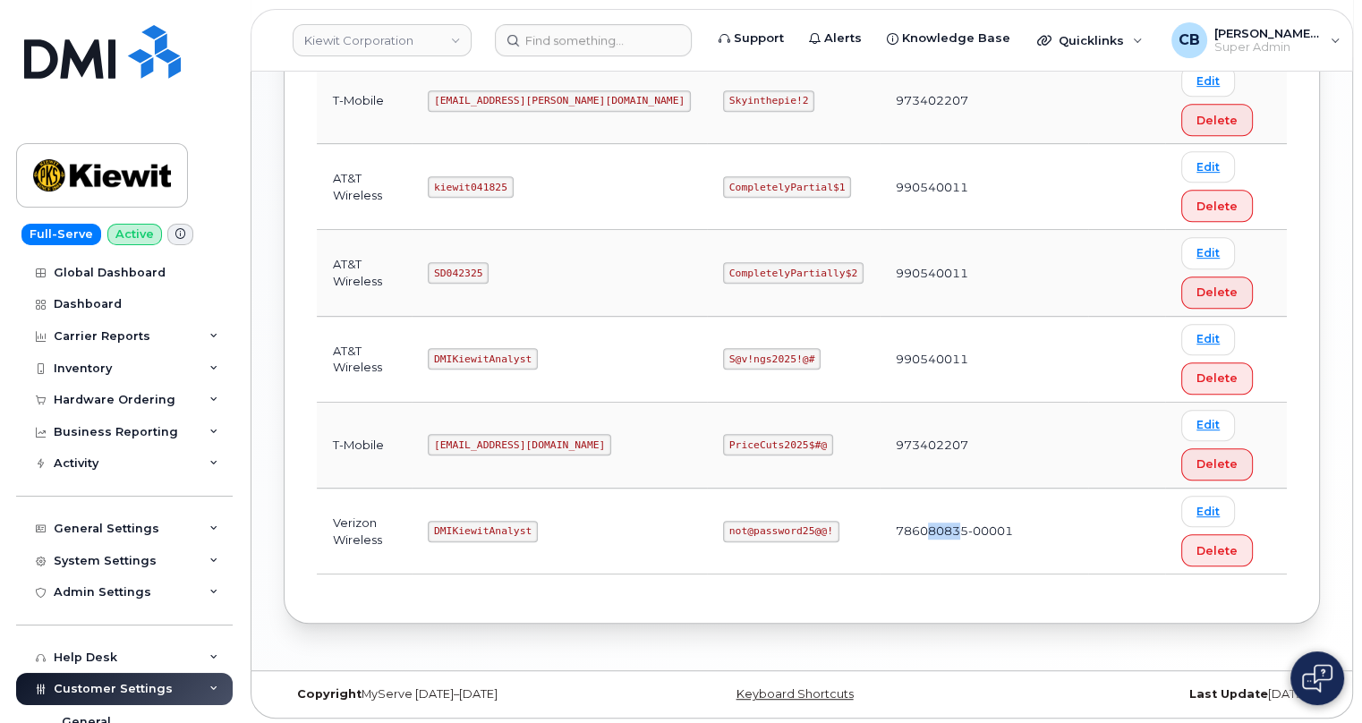
drag, startPoint x: 880, startPoint y: 524, endPoint x: 846, endPoint y: 523, distance: 34.0
click at [879, 523] on td "786080835-00001" at bounding box center [983, 531] width 208 height 86
drag, startPoint x: 885, startPoint y: 530, endPoint x: 846, endPoint y: 530, distance: 38.5
click at [879, 530] on td "786080835-00001" at bounding box center [983, 531] width 208 height 86
click at [468, 525] on code "DMIKiewitAnalyst" at bounding box center [483, 531] width 110 height 21
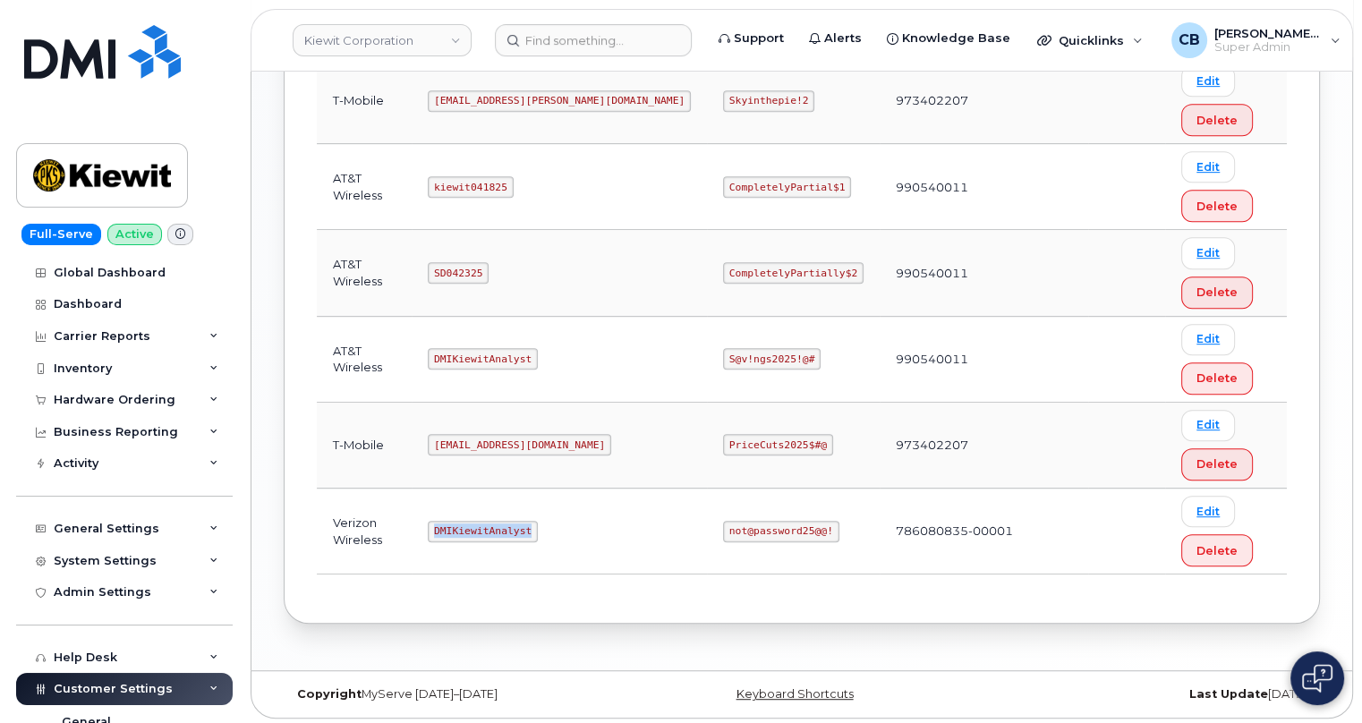
click at [468, 525] on code "DMIKiewitAnalyst" at bounding box center [483, 531] width 110 height 21
copy code "DMIKiewitAnalyst"
drag, startPoint x: 753, startPoint y: 526, endPoint x: 658, endPoint y: 526, distance: 94.8
click at [723, 526] on code "not@password25@@!" at bounding box center [781, 531] width 116 height 21
copy code "not@password25@@!"
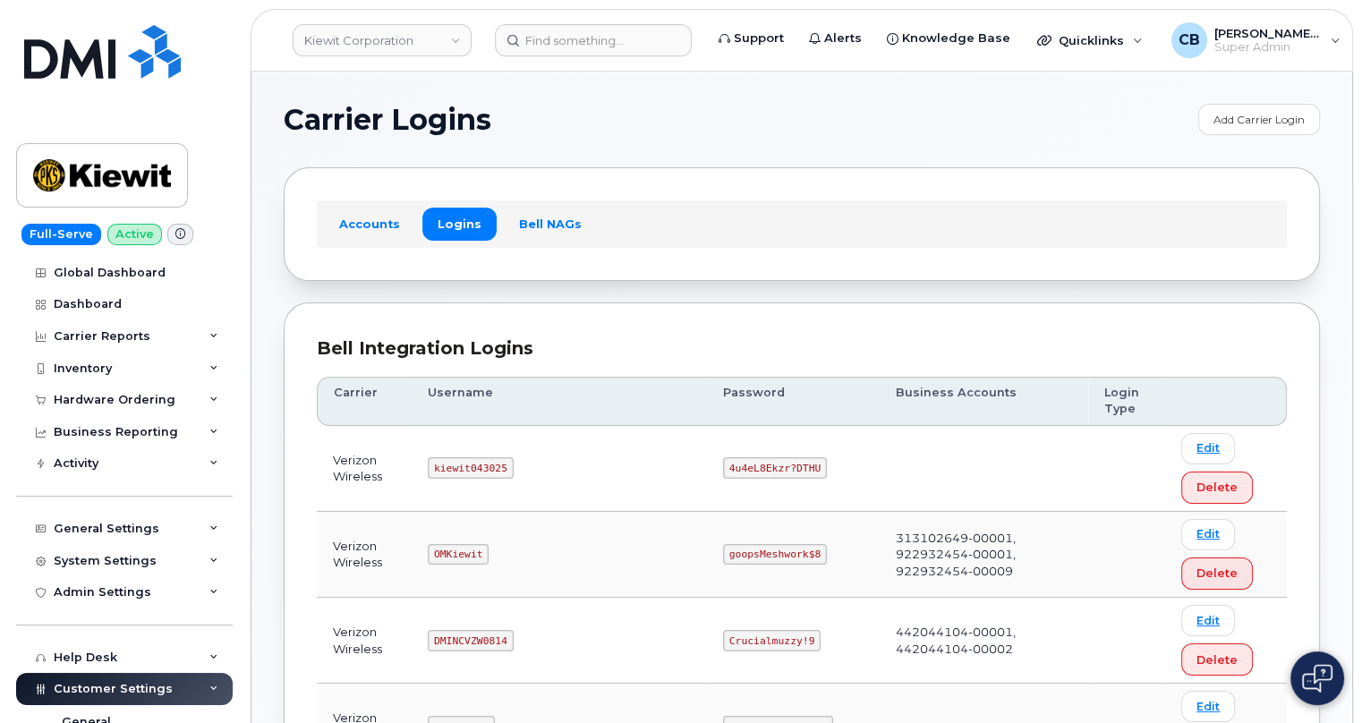
scroll to position [162, 0]
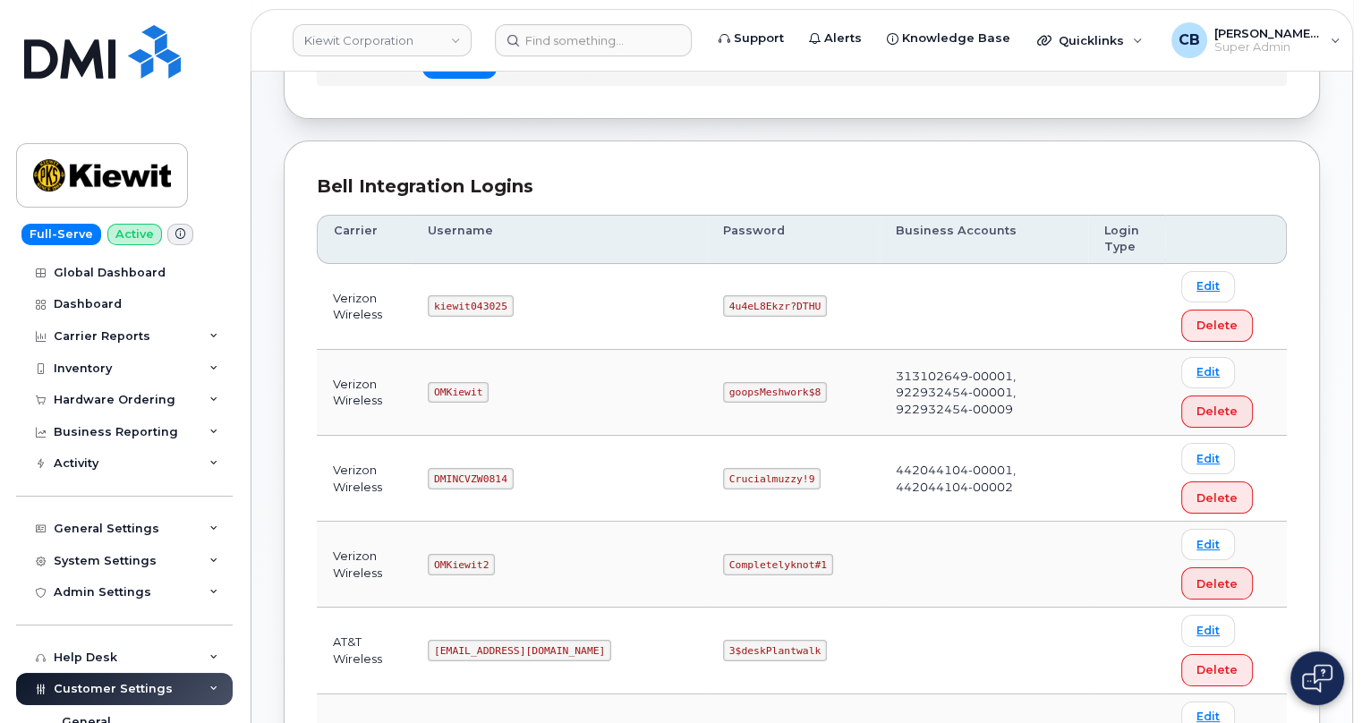
click at [483, 298] on code "kiewit043025" at bounding box center [470, 305] width 85 height 21
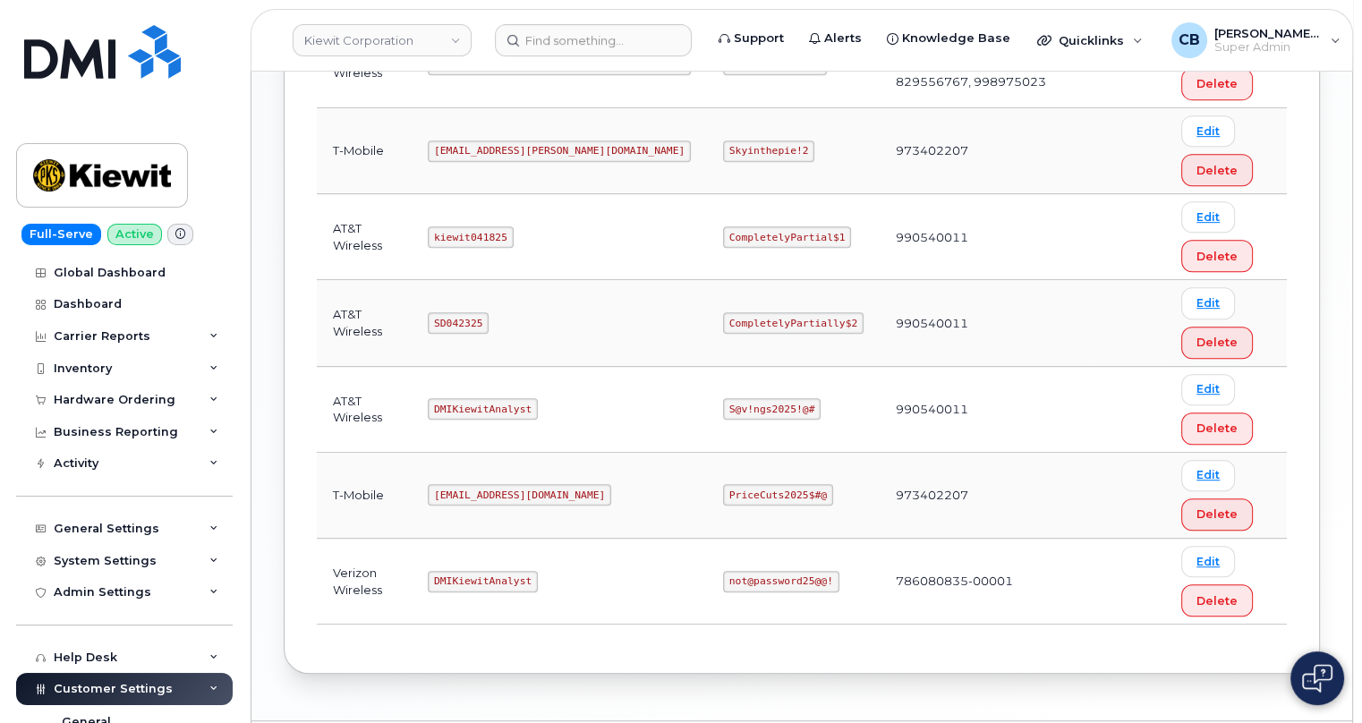
scroll to position [970, 0]
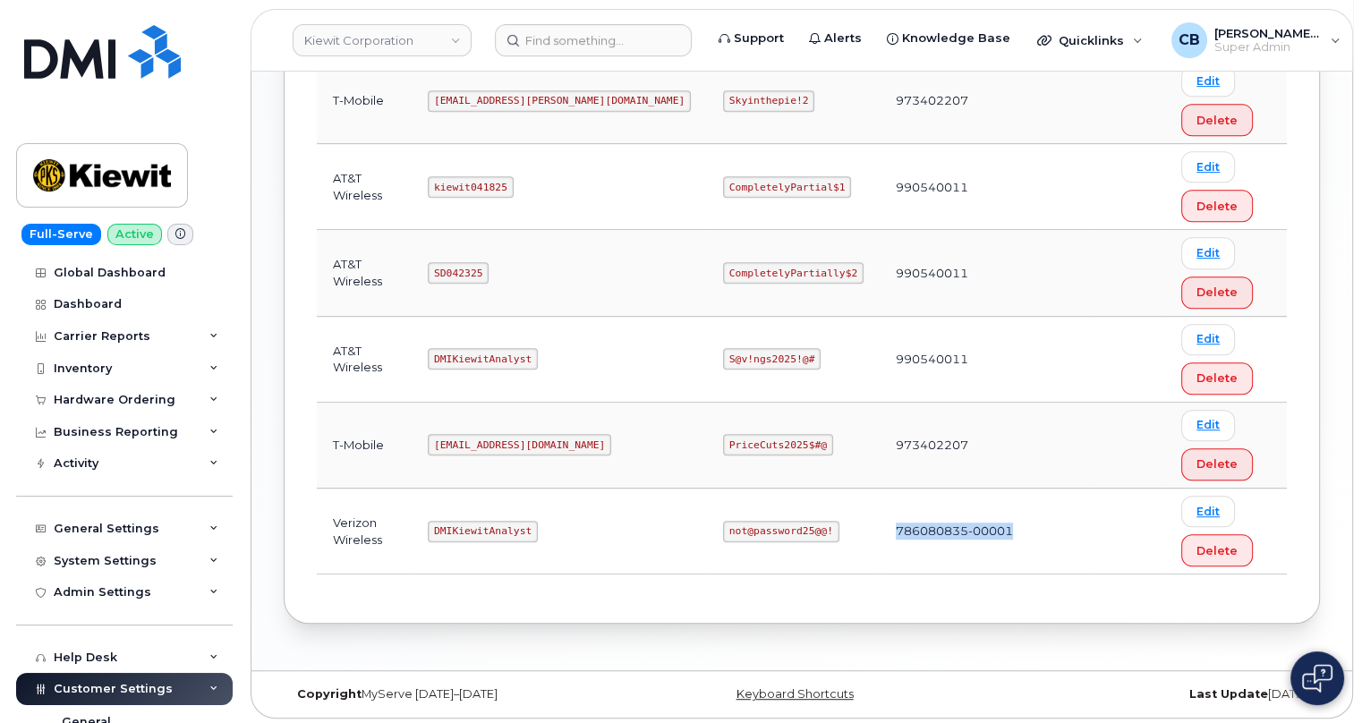
drag, startPoint x: 930, startPoint y: 528, endPoint x: 804, endPoint y: 526, distance: 126.2
click at [879, 526] on td "786080835-00001" at bounding box center [983, 531] width 208 height 86
copy td "786080835-00001"
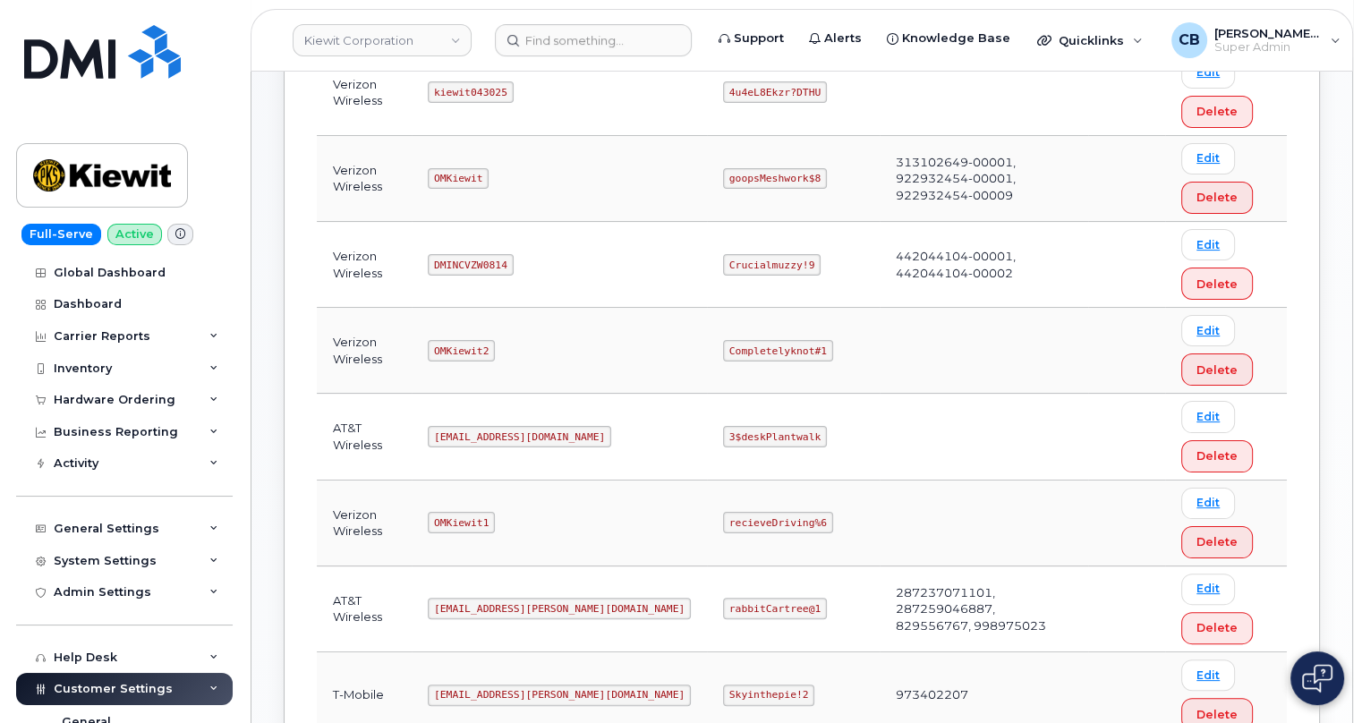
scroll to position [319, 0]
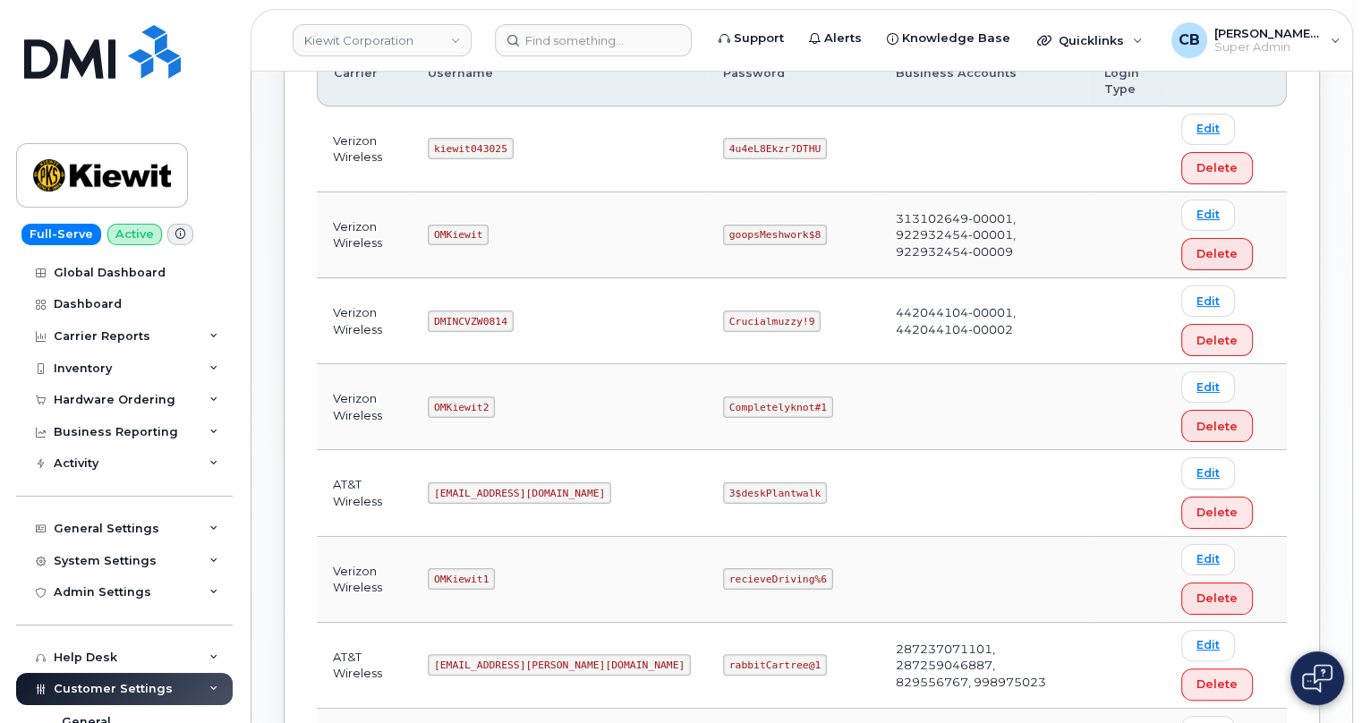
click at [468, 144] on code "kiewit043025" at bounding box center [470, 148] width 85 height 21
copy code "kiewit043025"
drag, startPoint x: 738, startPoint y: 147, endPoint x: 657, endPoint y: 149, distance: 81.4
click at [723, 149] on code "4u4eL8Ekzr?DTHU" at bounding box center [775, 148] width 104 height 21
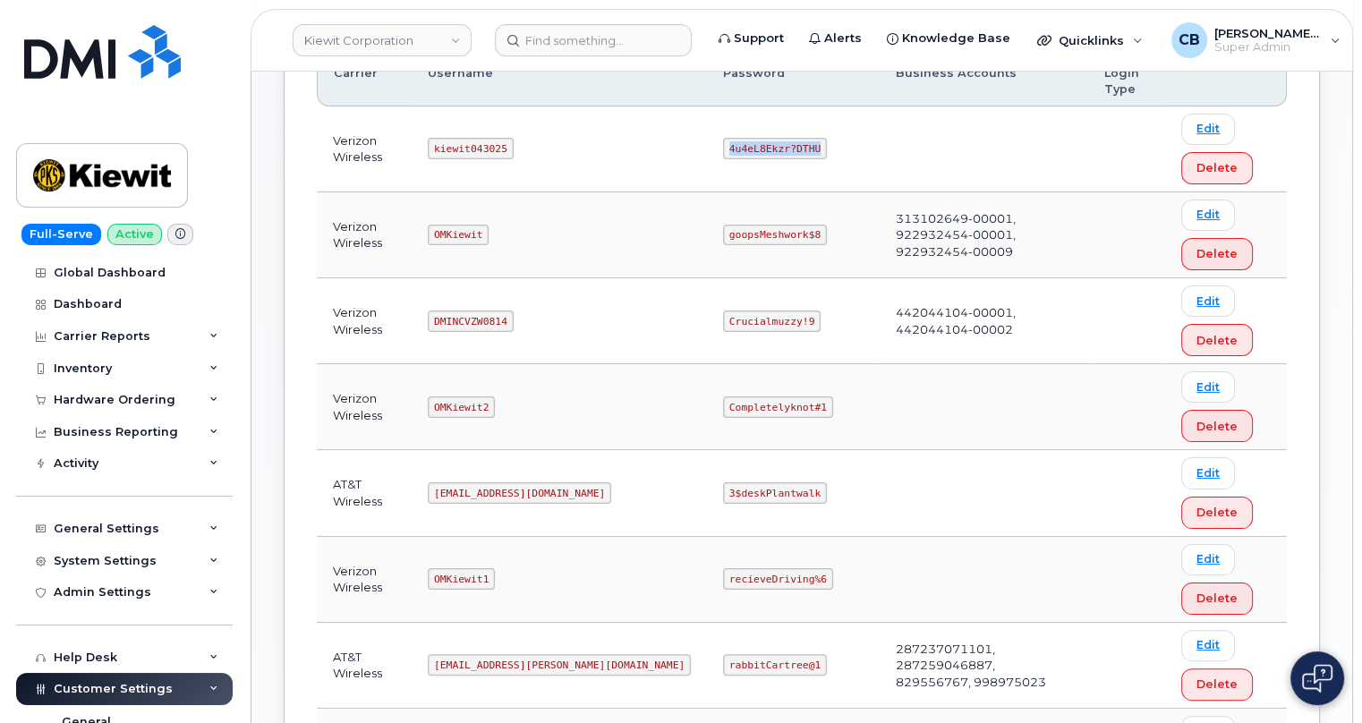
copy code "4u4eL8Ekzr?DTHU"
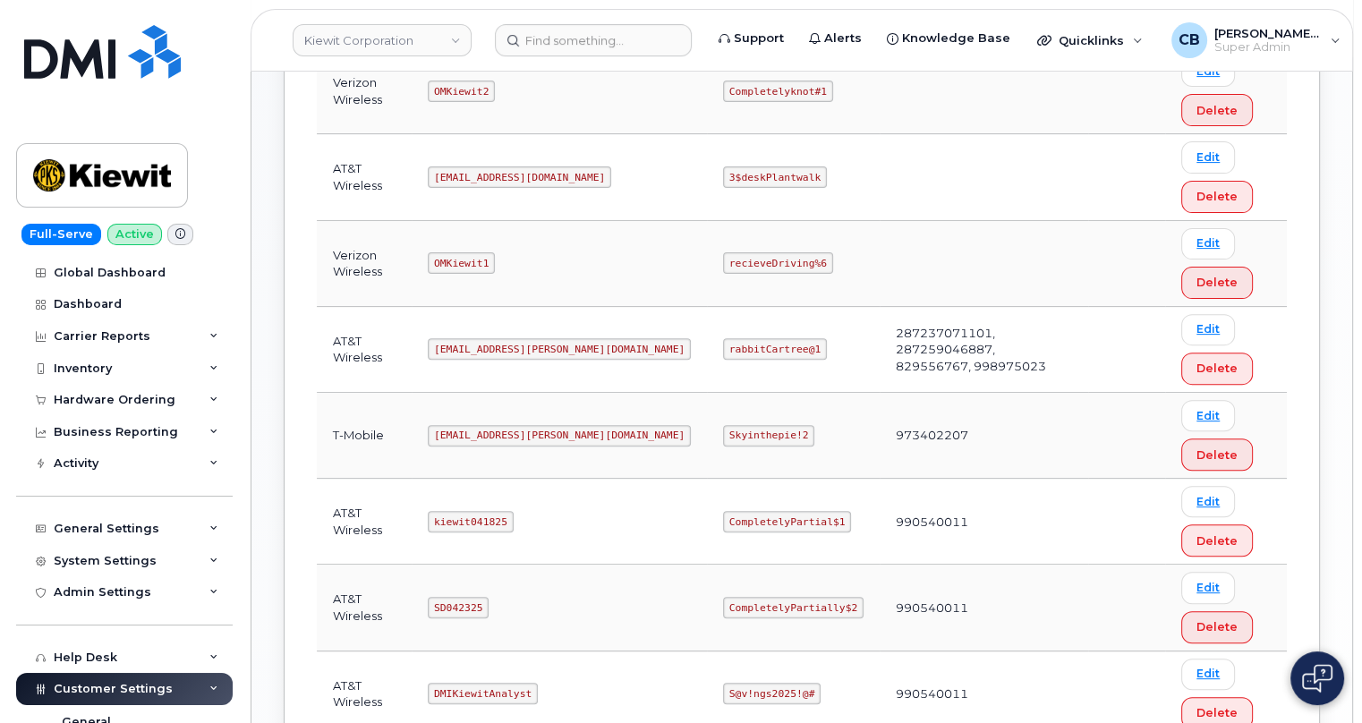
scroll to position [970, 0]
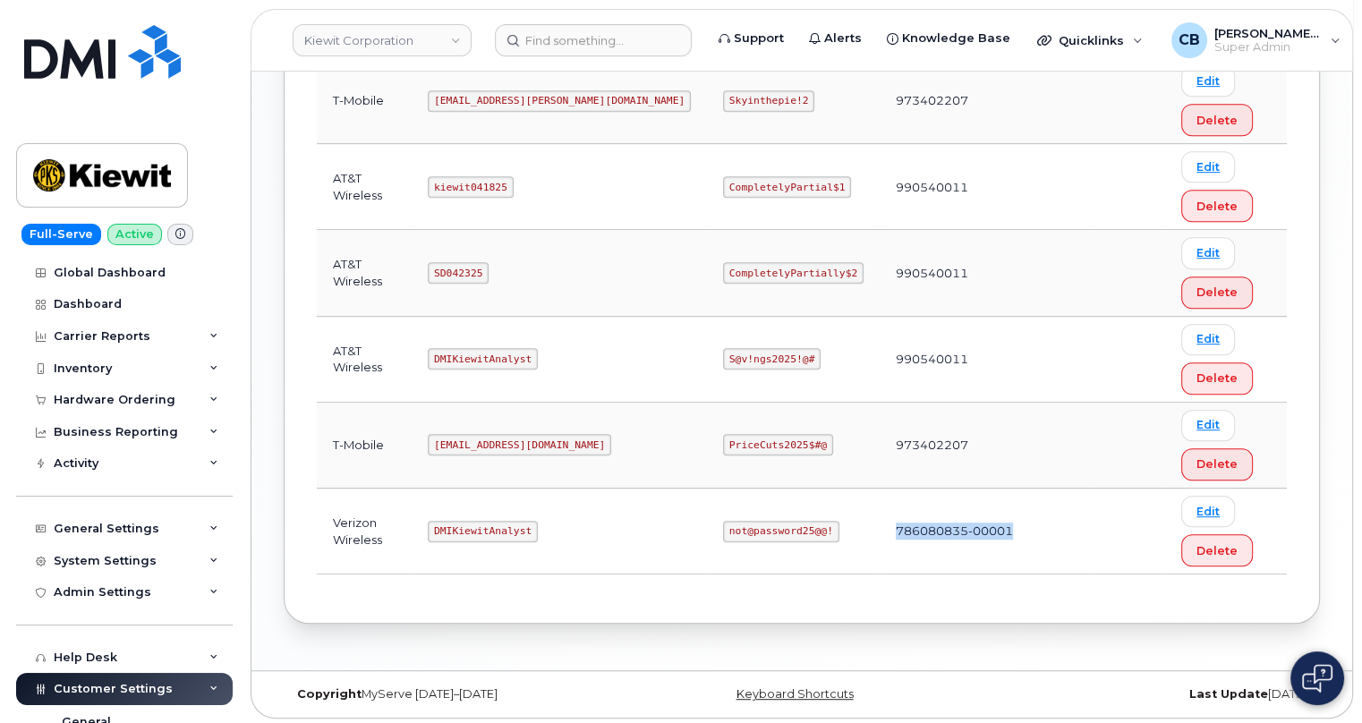
drag, startPoint x: 935, startPoint y: 526, endPoint x: 815, endPoint y: 526, distance: 119.9
click at [879, 526] on td "786080835-00001" at bounding box center [983, 531] width 208 height 86
copy td "786080835-00001"
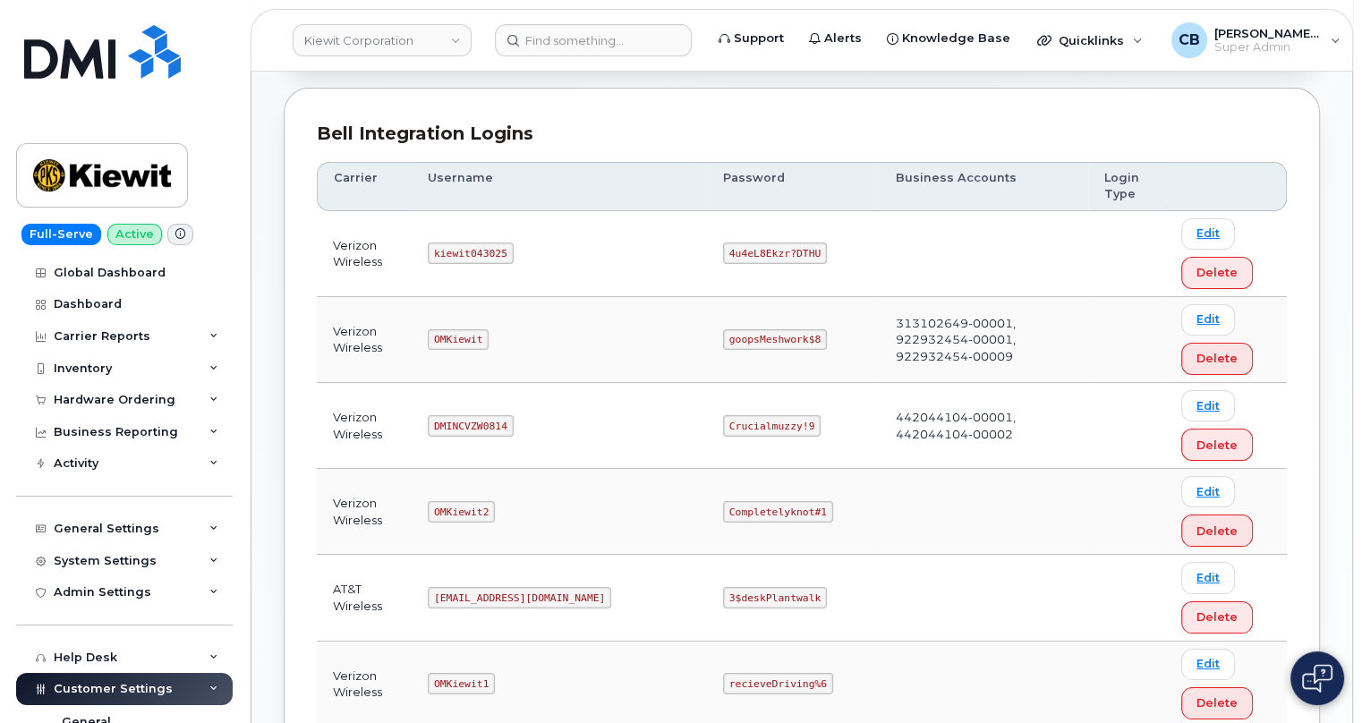
scroll to position [157, 0]
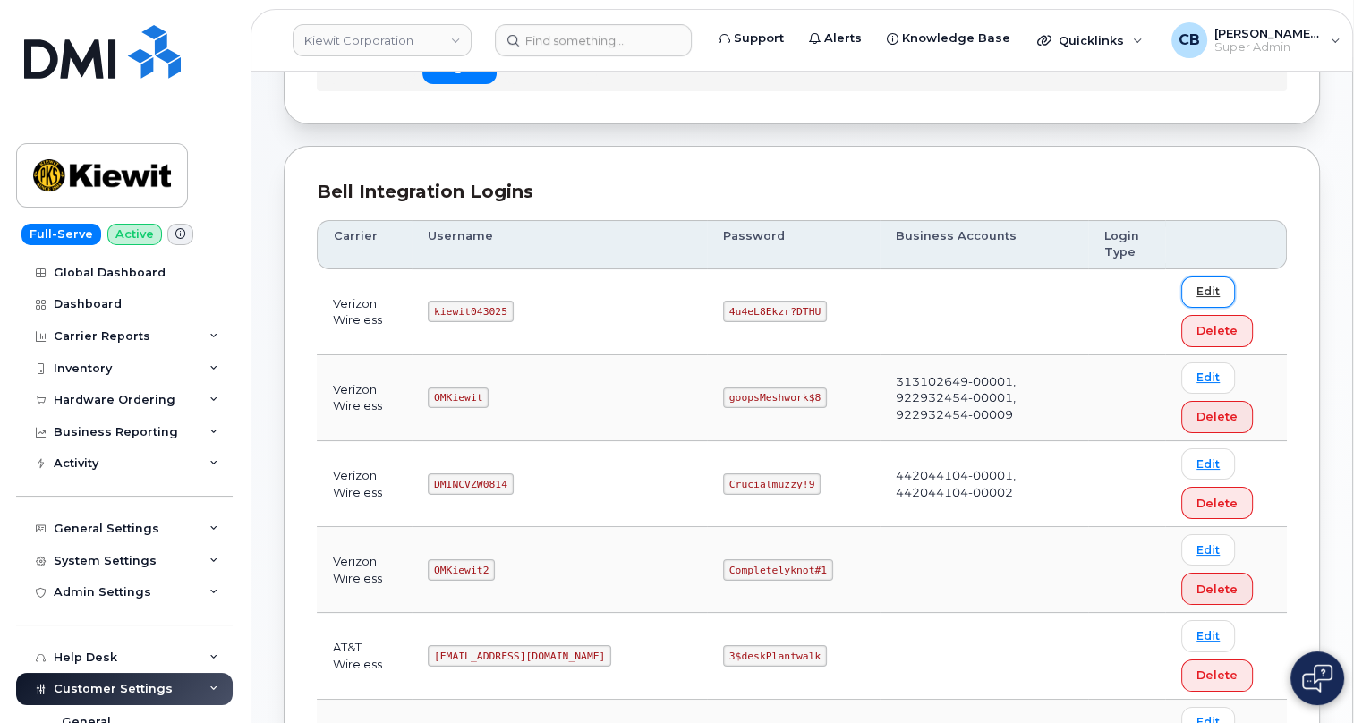
click at [1193, 283] on link "Edit" at bounding box center [1208, 291] width 54 height 31
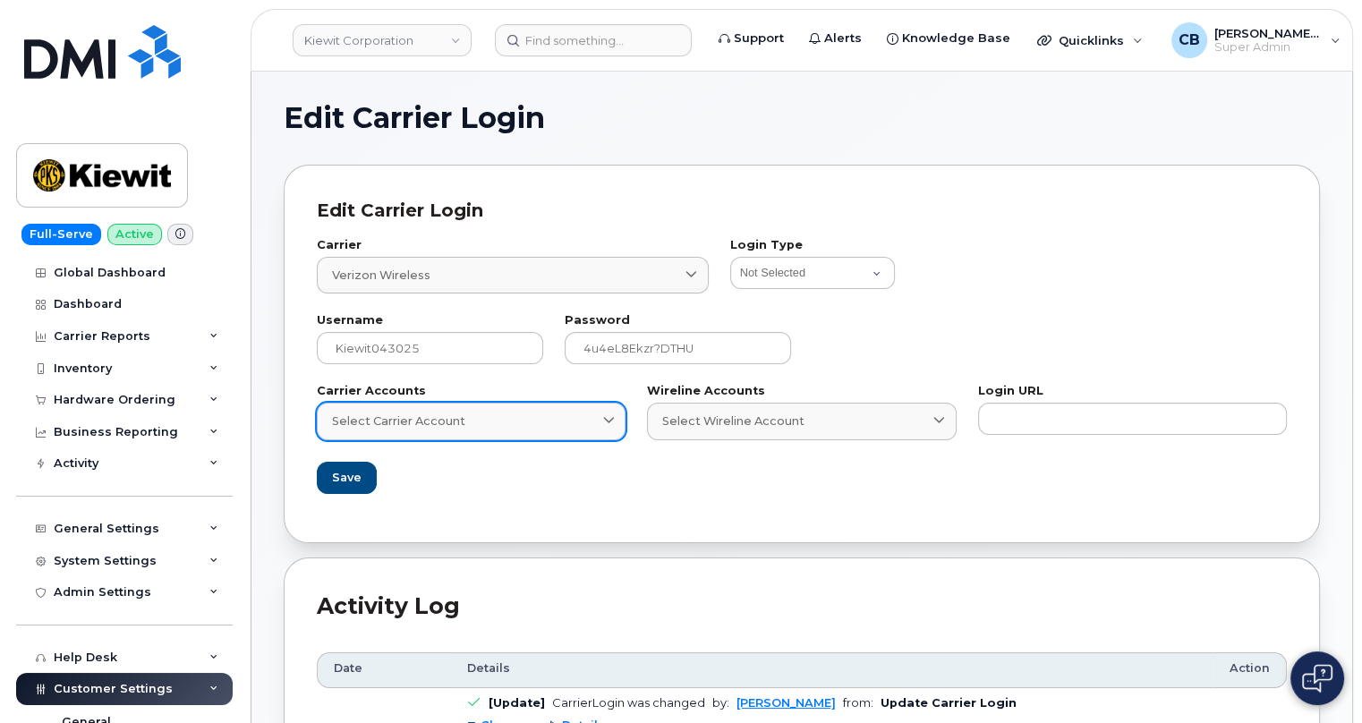
click at [451, 425] on span "Select Carrier Account" at bounding box center [398, 420] width 133 height 17
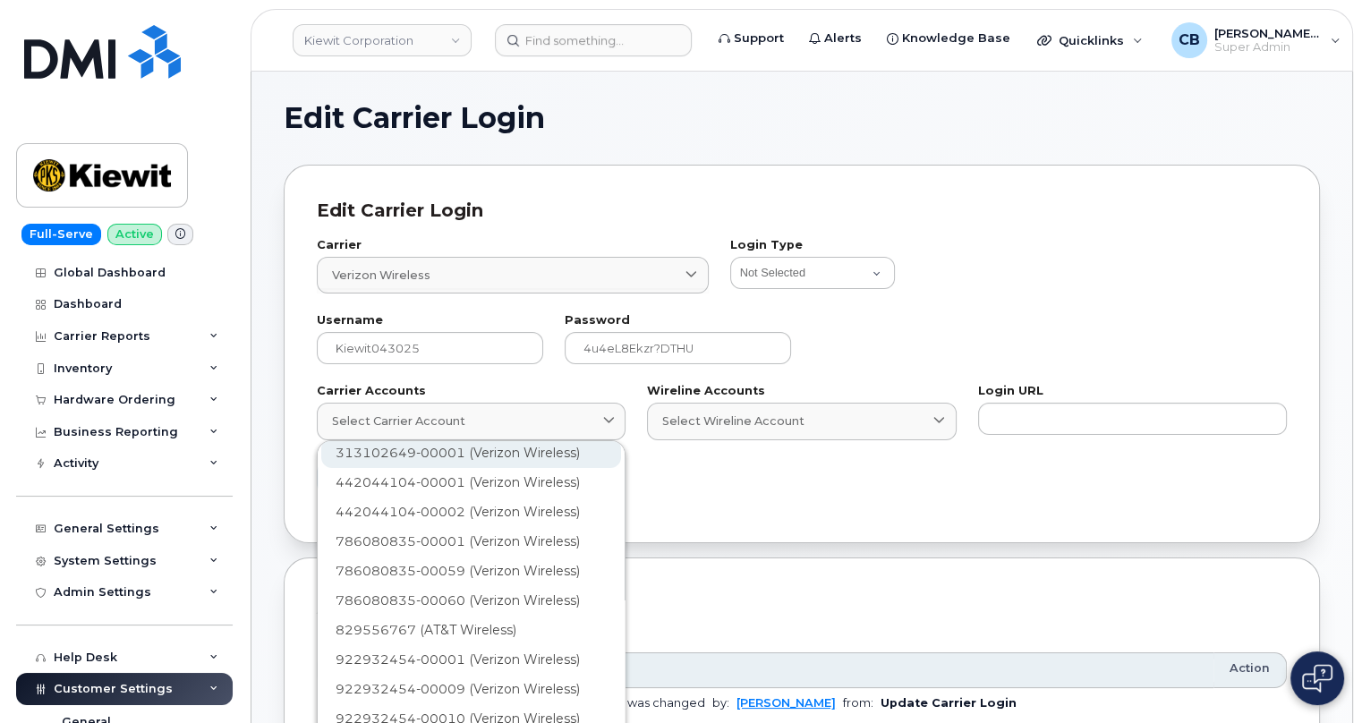
scroll to position [98, 0]
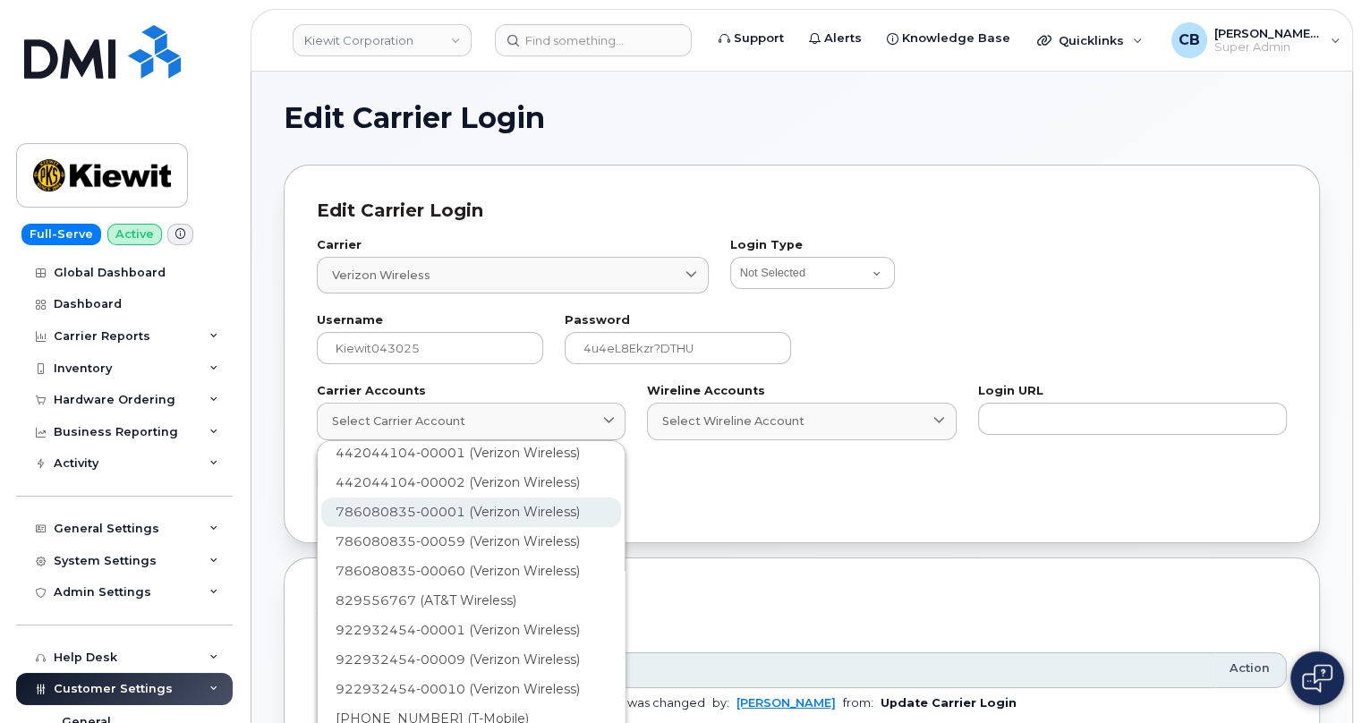
click at [403, 506] on div "786080835-00001 (Verizon Wireless)" at bounding box center [471, 512] width 300 height 30
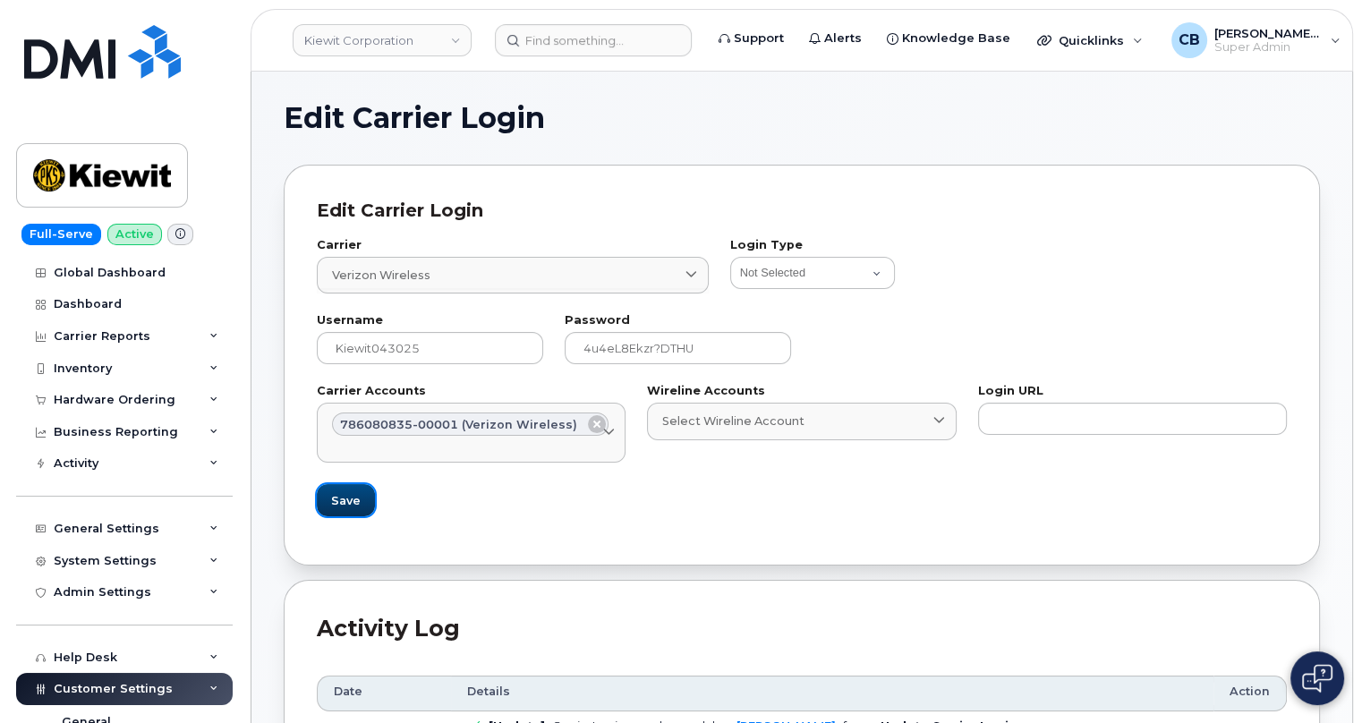
click at [342, 495] on span "Save" at bounding box center [346, 500] width 30 height 17
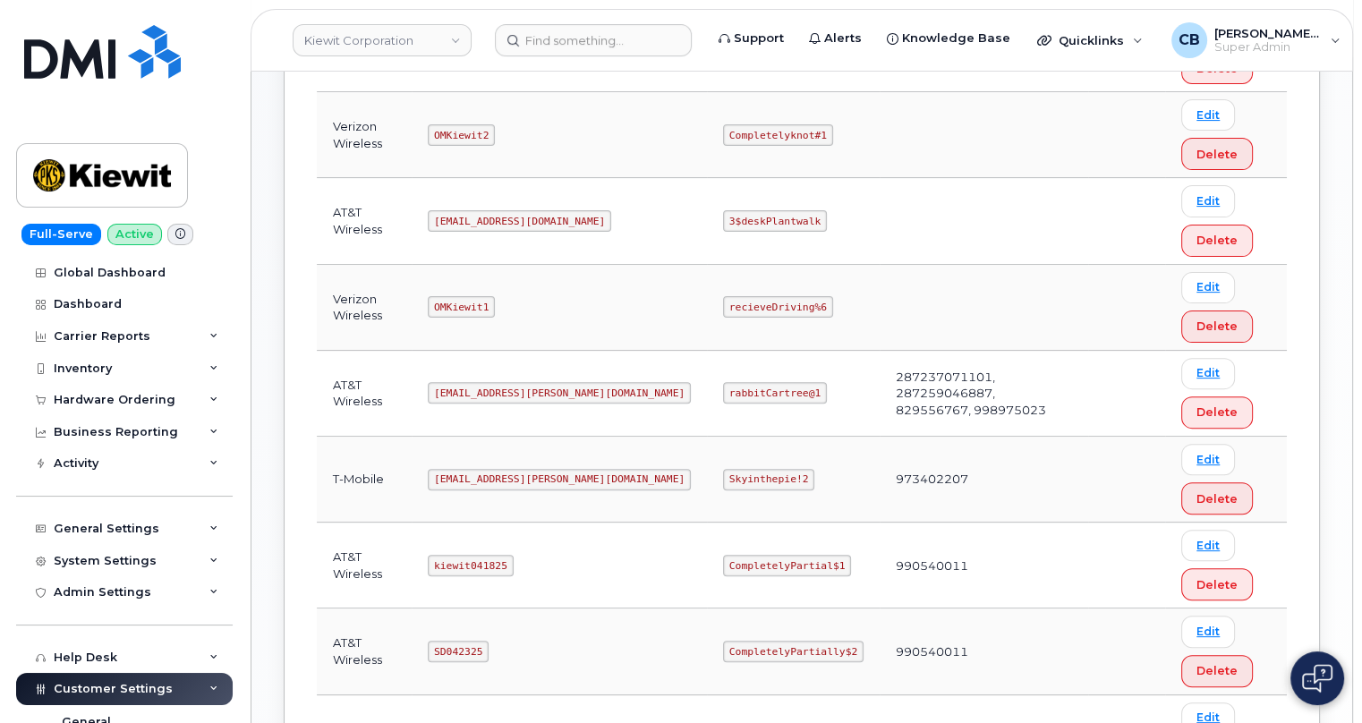
scroll to position [650, 0]
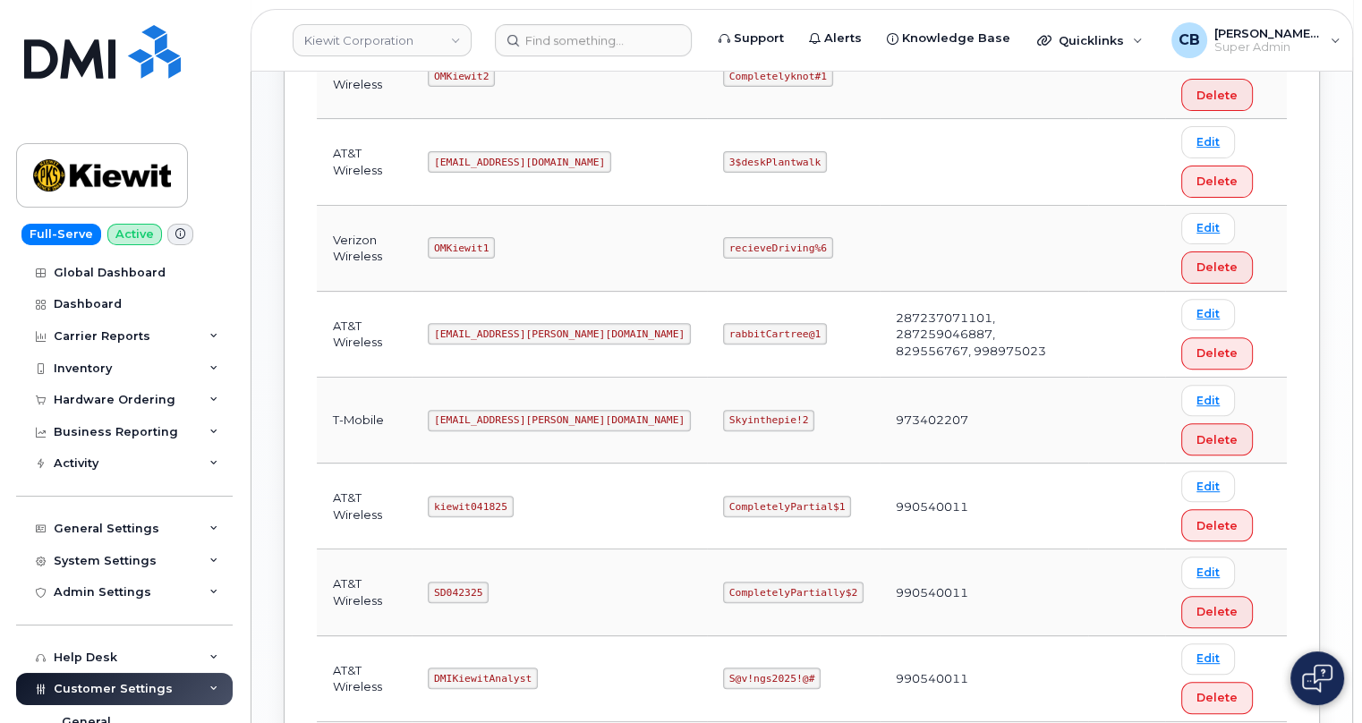
click at [462, 502] on code "kiewit041825" at bounding box center [470, 506] width 85 height 21
copy code "kiewit041825"
click at [723, 501] on code "CompletelyPartial$1" at bounding box center [787, 506] width 128 height 21
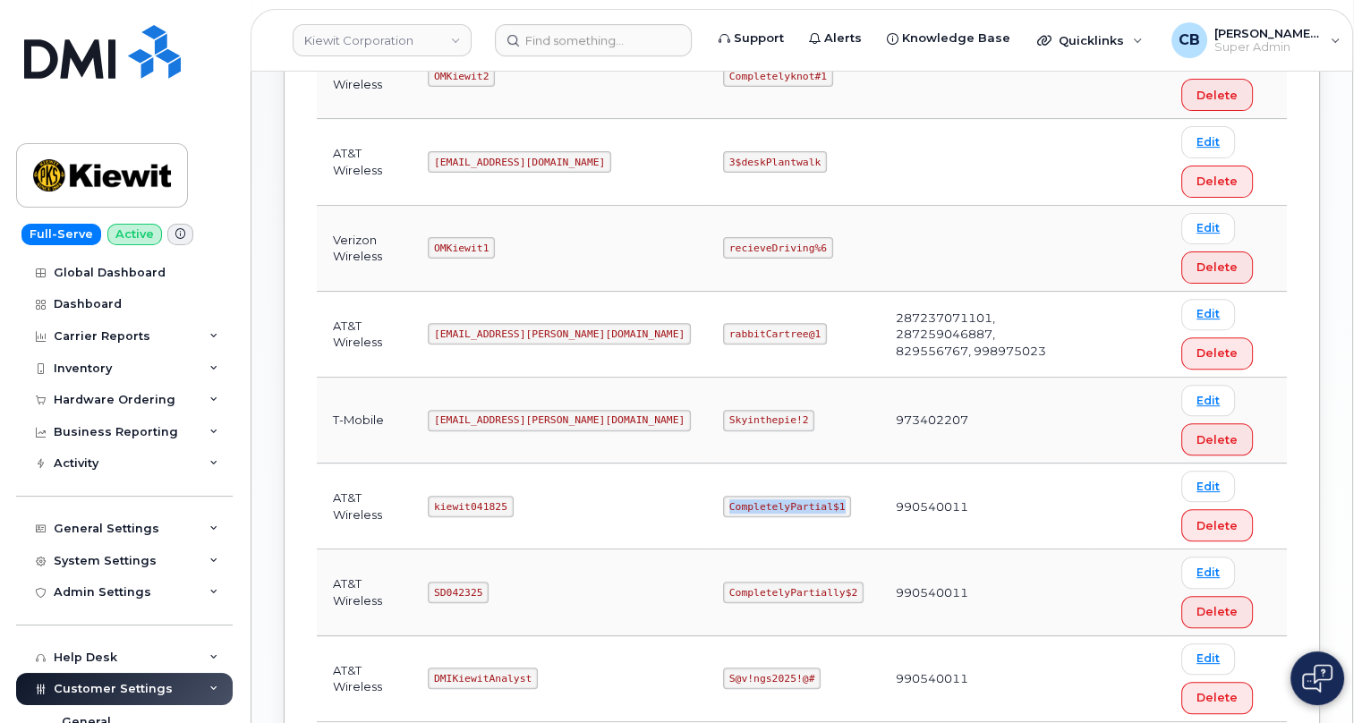
drag, startPoint x: 763, startPoint y: 504, endPoint x: 658, endPoint y: 504, distance: 105.6
click at [723, 504] on code "CompletelyPartial$1" at bounding box center [787, 506] width 128 height 21
copy code "CompletelyPartial$1"
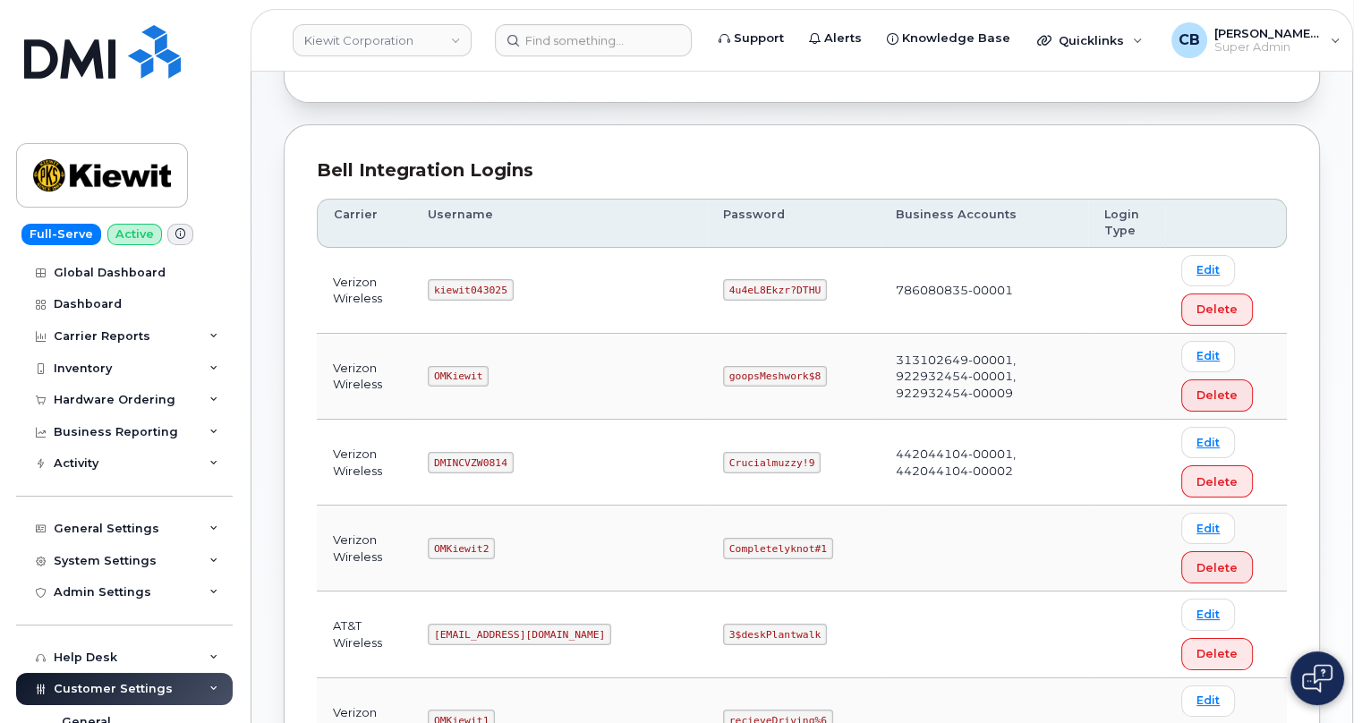
scroll to position [0, 0]
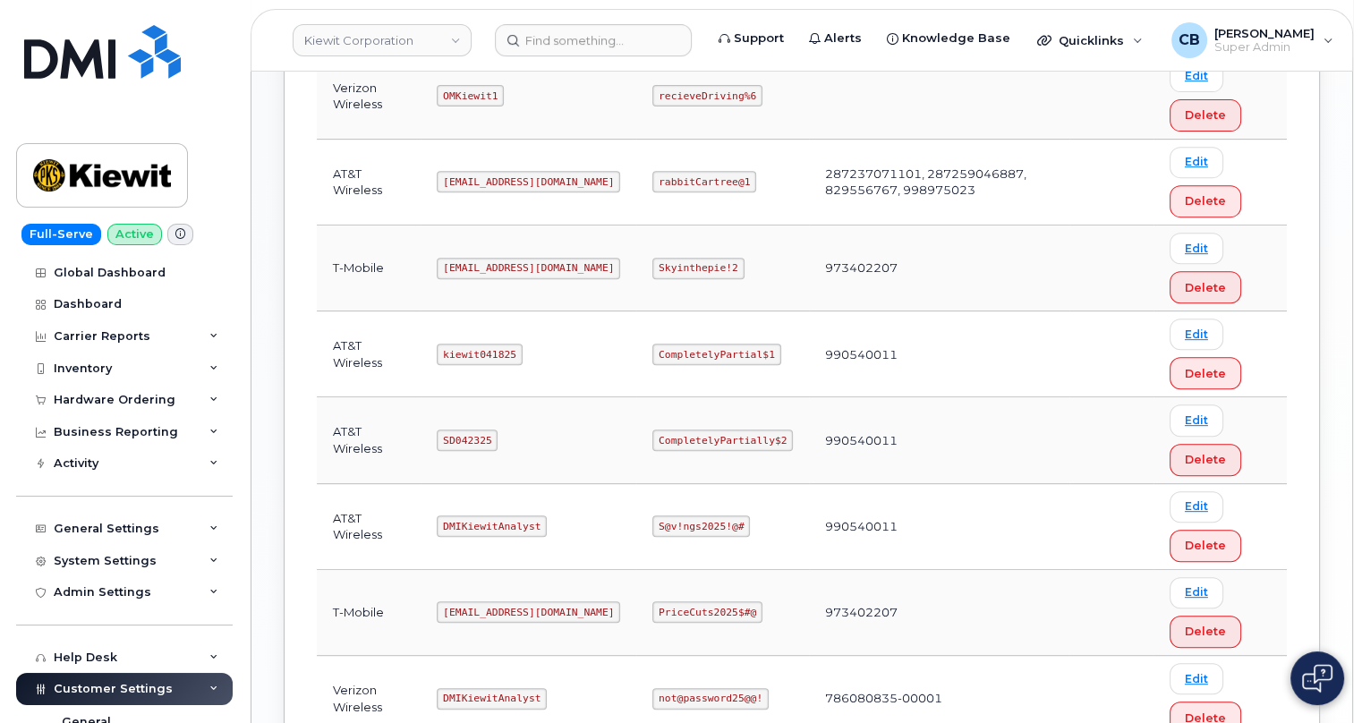
scroll to position [807, 0]
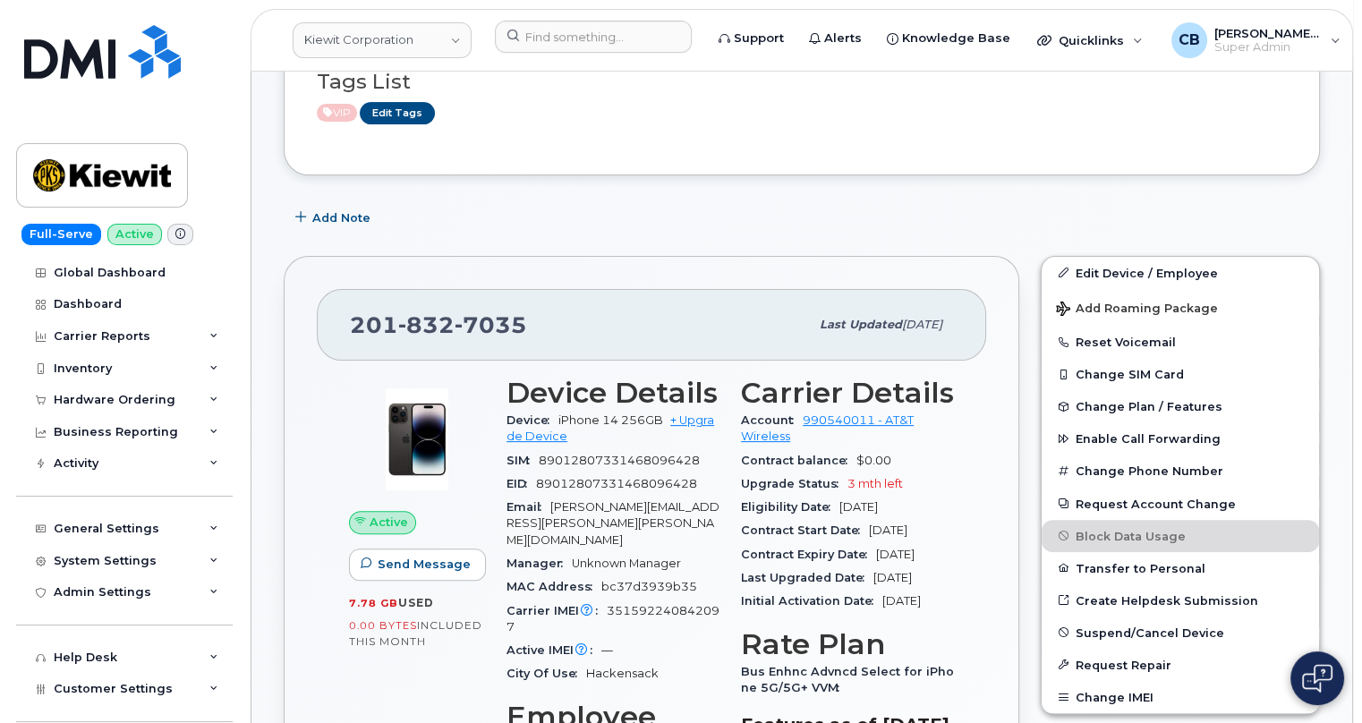
scroll to position [650, 0]
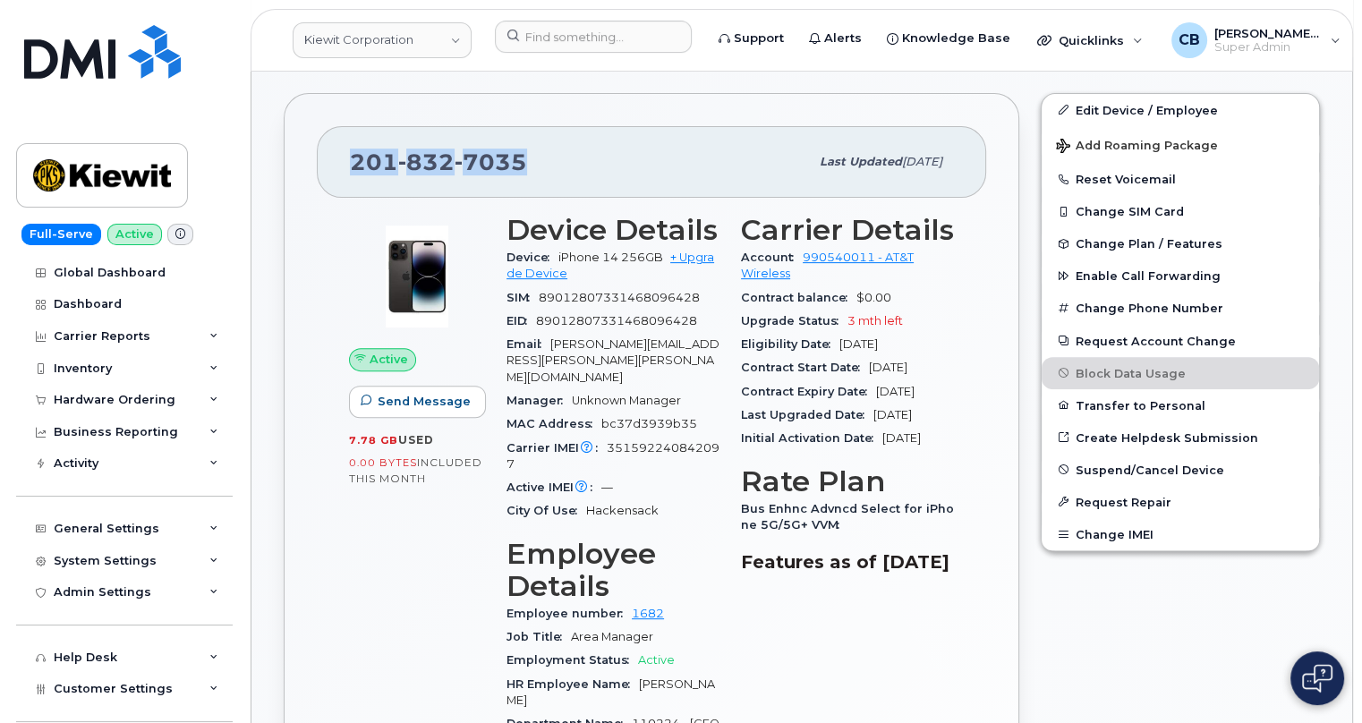
drag, startPoint x: 537, startPoint y: 153, endPoint x: 352, endPoint y: 135, distance: 185.2
click at [352, 143] on div "[PHONE_NUMBER]" at bounding box center [579, 162] width 459 height 38
copy span "[PHONE_NUMBER]"
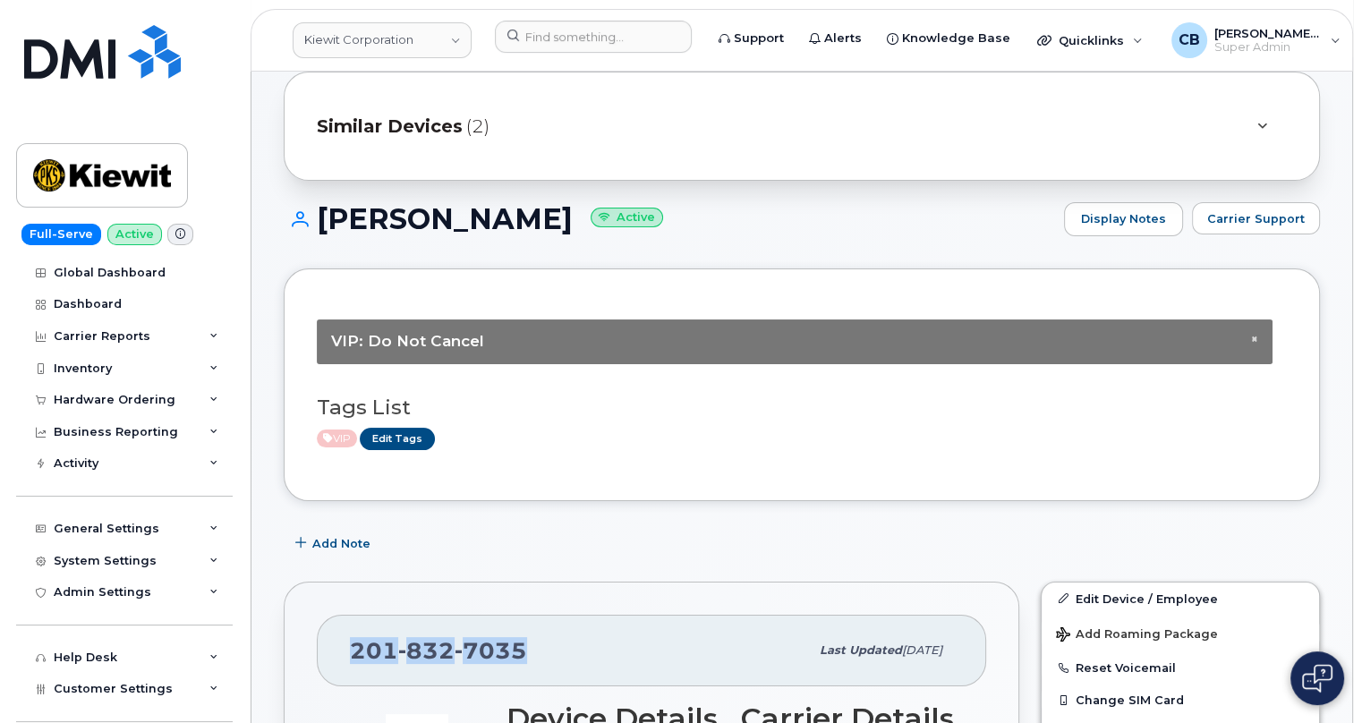
scroll to position [0, 0]
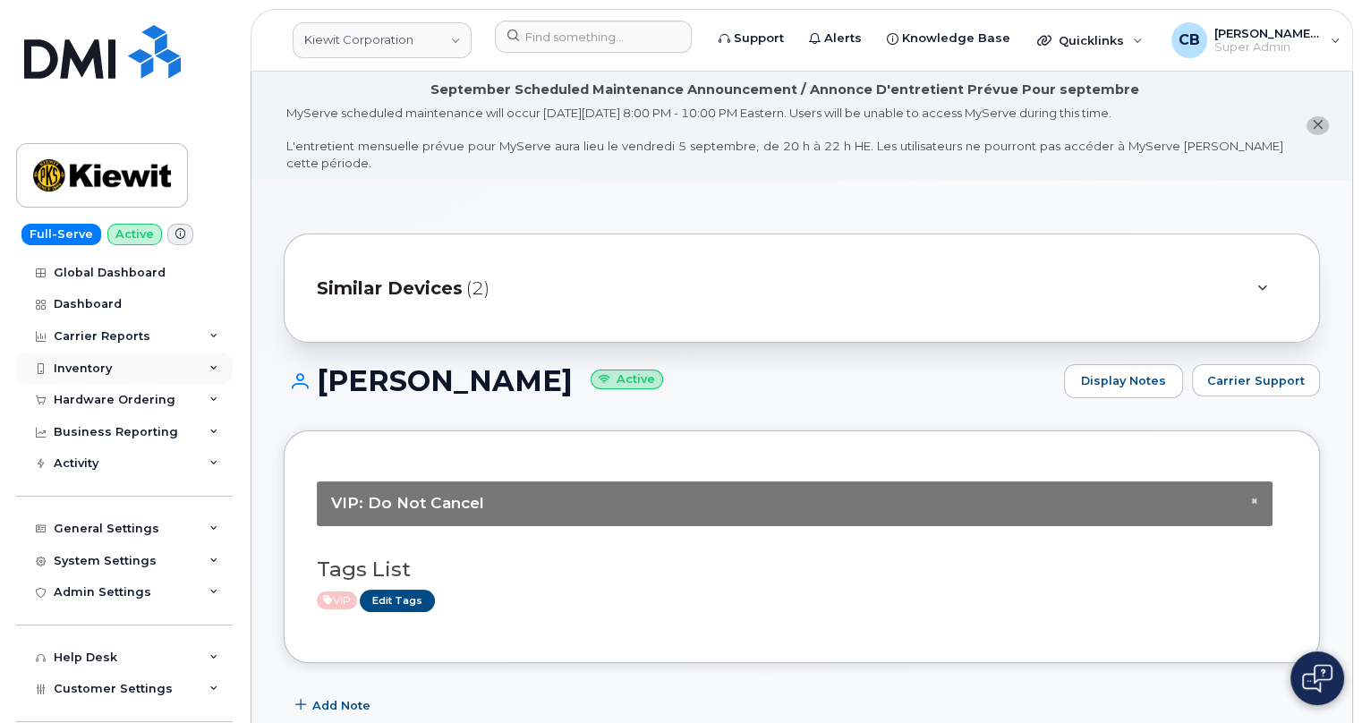
click at [83, 361] on div "Inventory" at bounding box center [83, 368] width 58 height 14
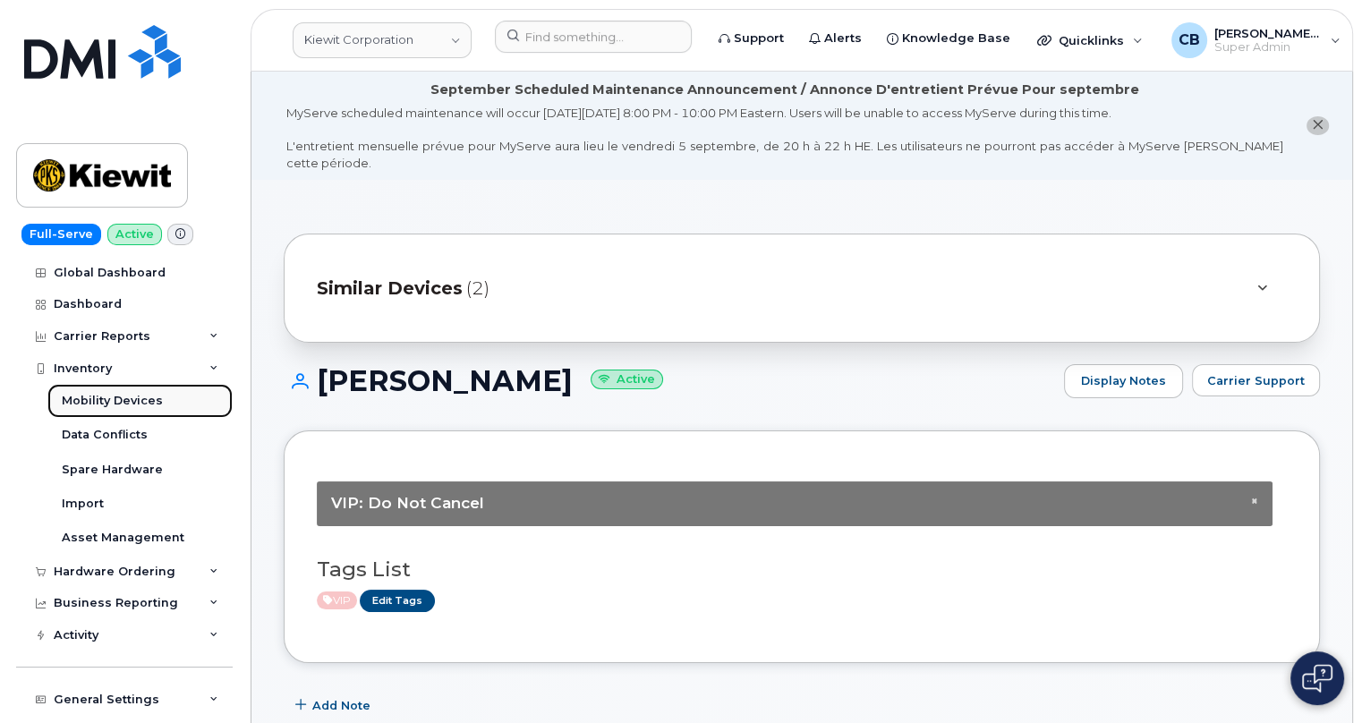
click at [109, 396] on div "Mobility Devices" at bounding box center [112, 401] width 101 height 16
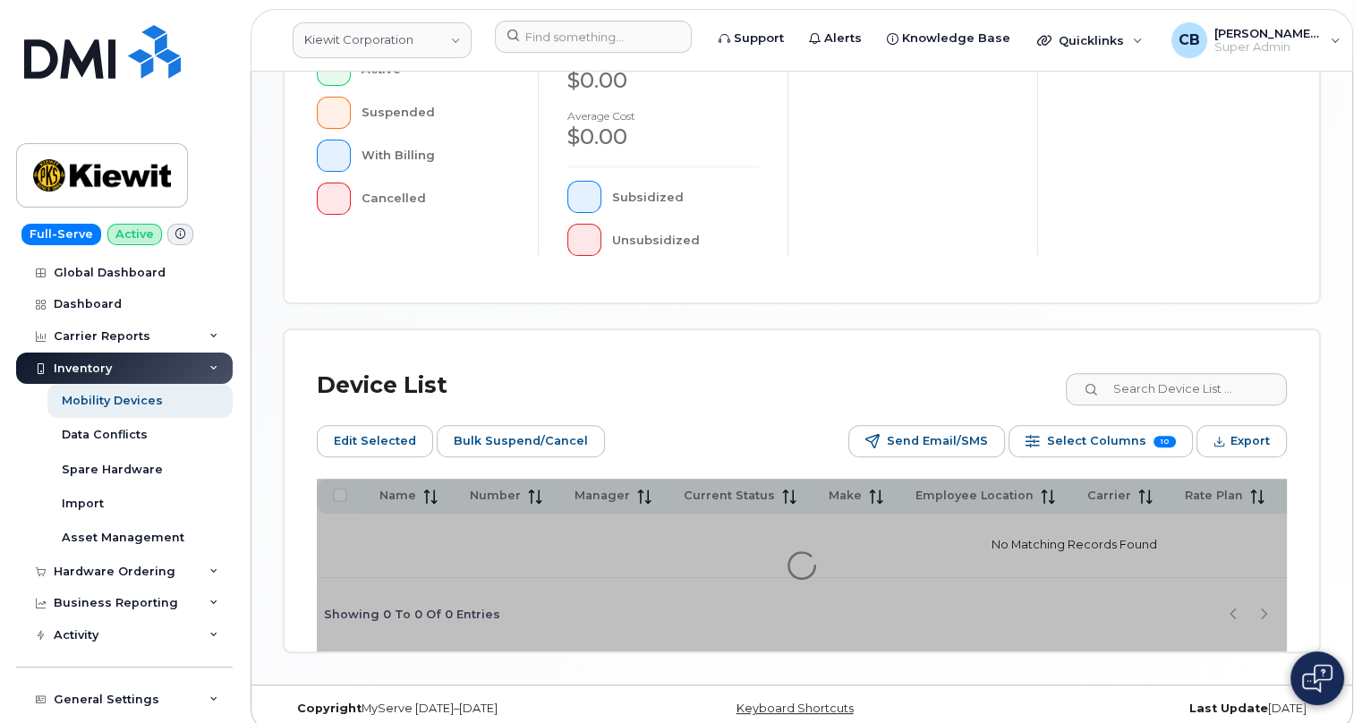
scroll to position [611, 0]
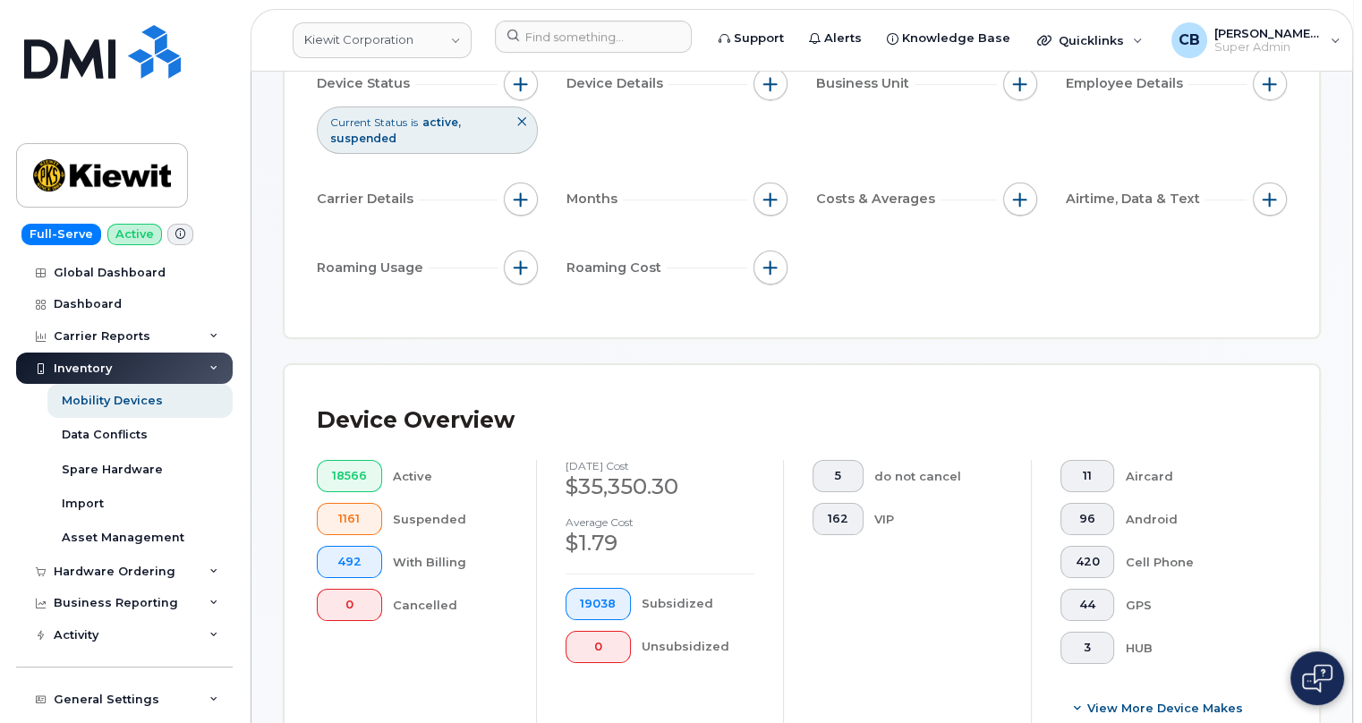
scroll to position [170, 0]
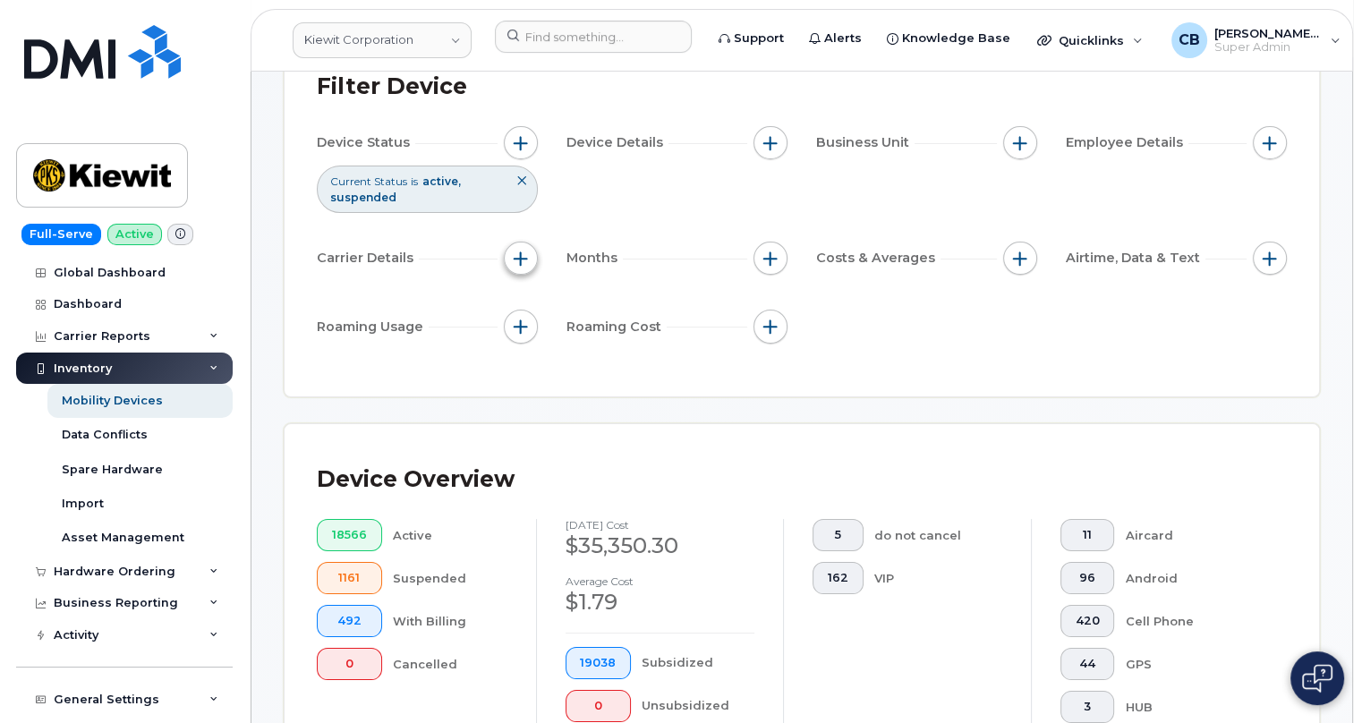
click at [518, 254] on span "button" at bounding box center [521, 258] width 14 height 14
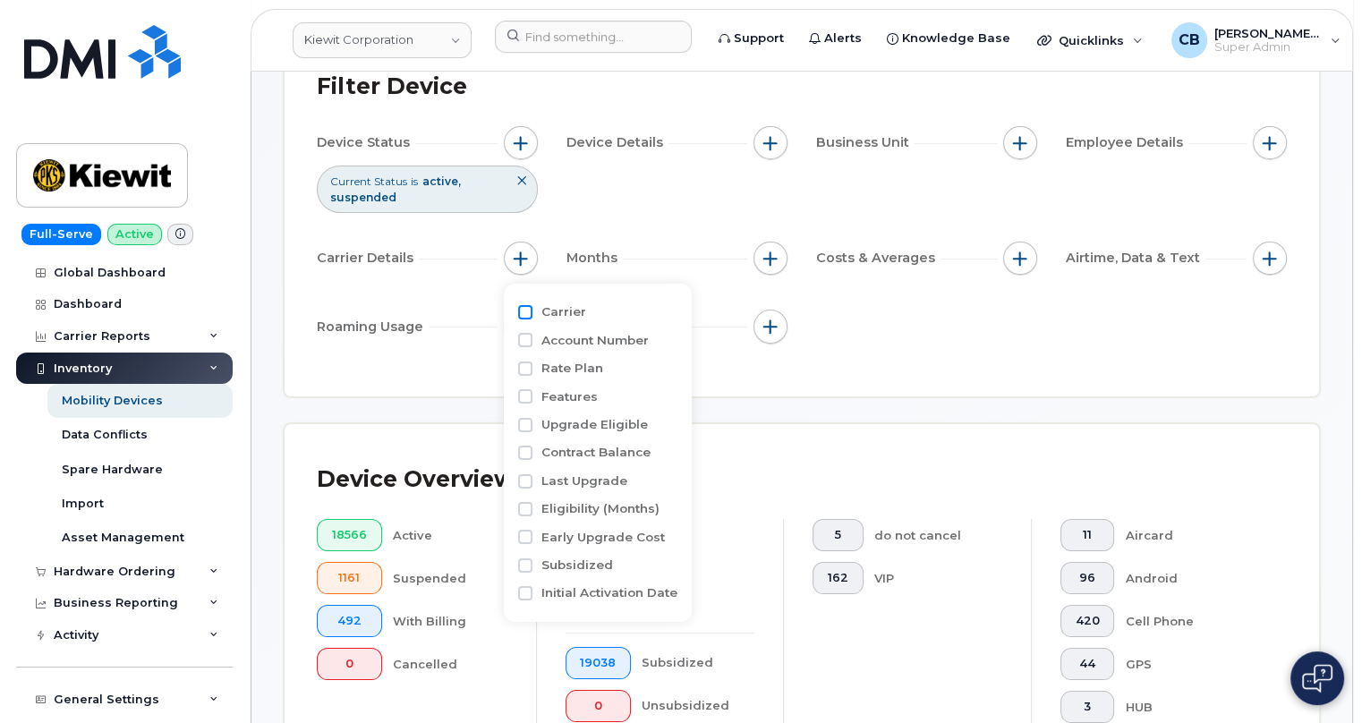
click at [525, 311] on input "Carrier" at bounding box center [525, 312] width 14 height 14
checkbox input "true"
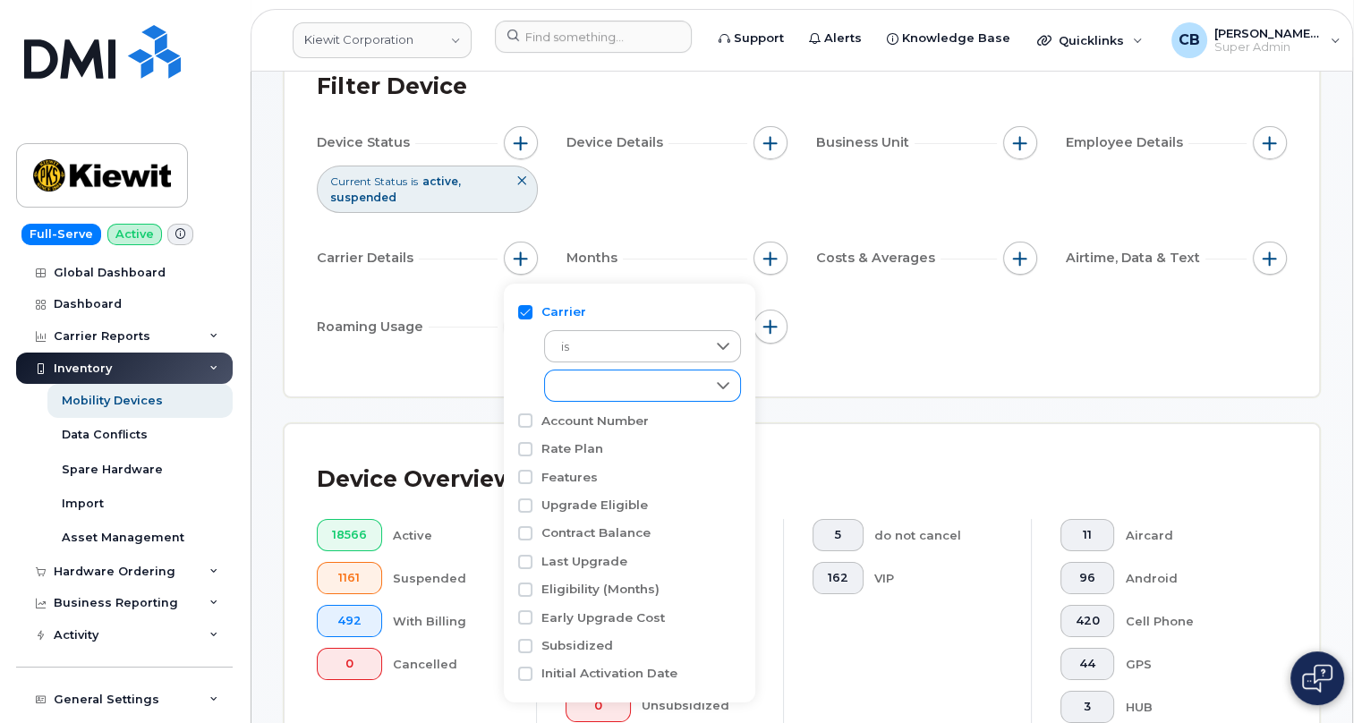
click at [590, 398] on div "empty" at bounding box center [625, 385] width 161 height 30
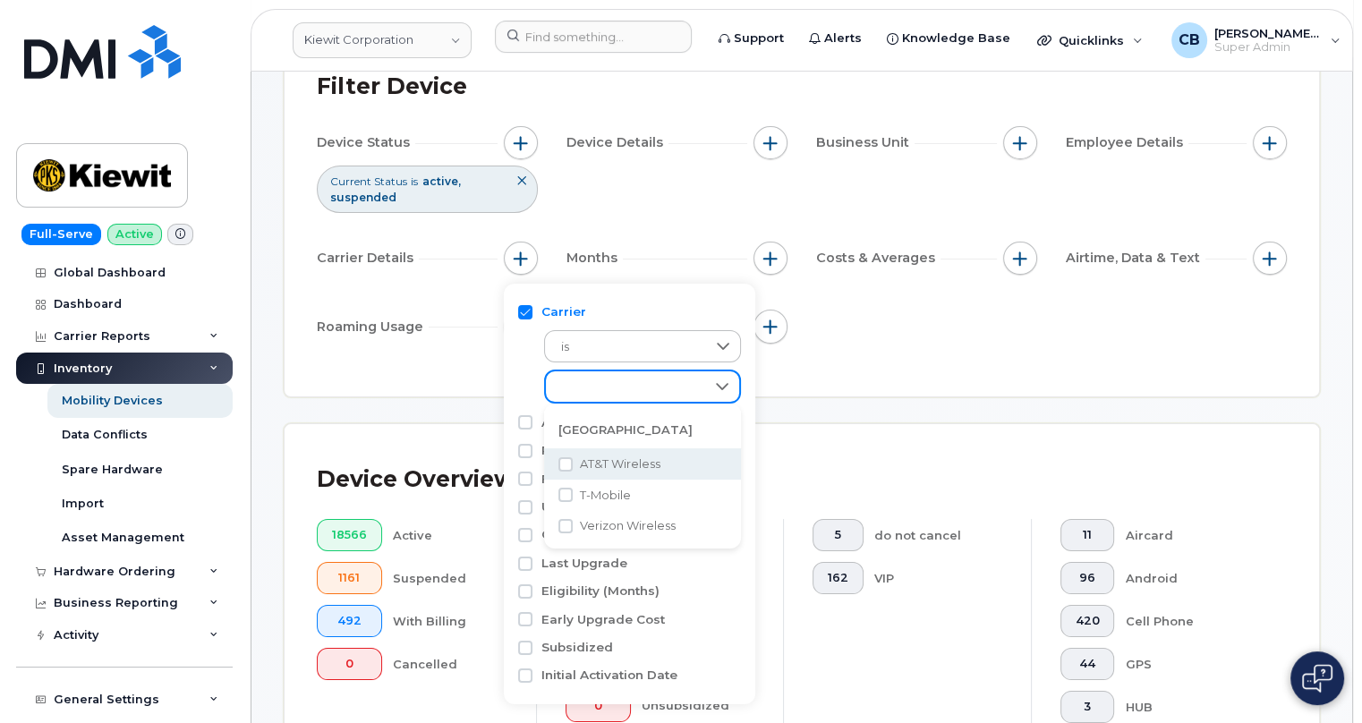
click at [603, 463] on span "AT&T Wireless" at bounding box center [620, 463] width 81 height 17
checkbox input "true"
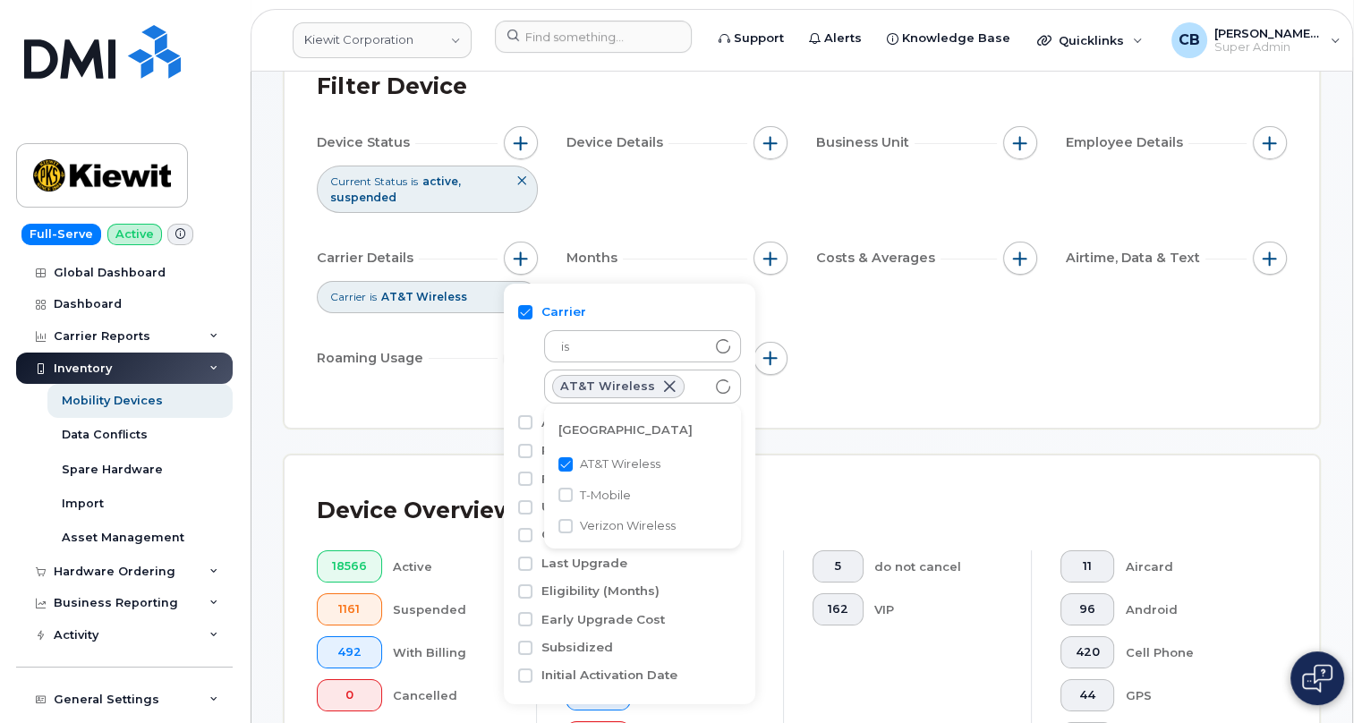
click at [930, 372] on div "Device Status Current Status is active suspended Device Details Business Unit E…" at bounding box center [802, 254] width 970 height 256
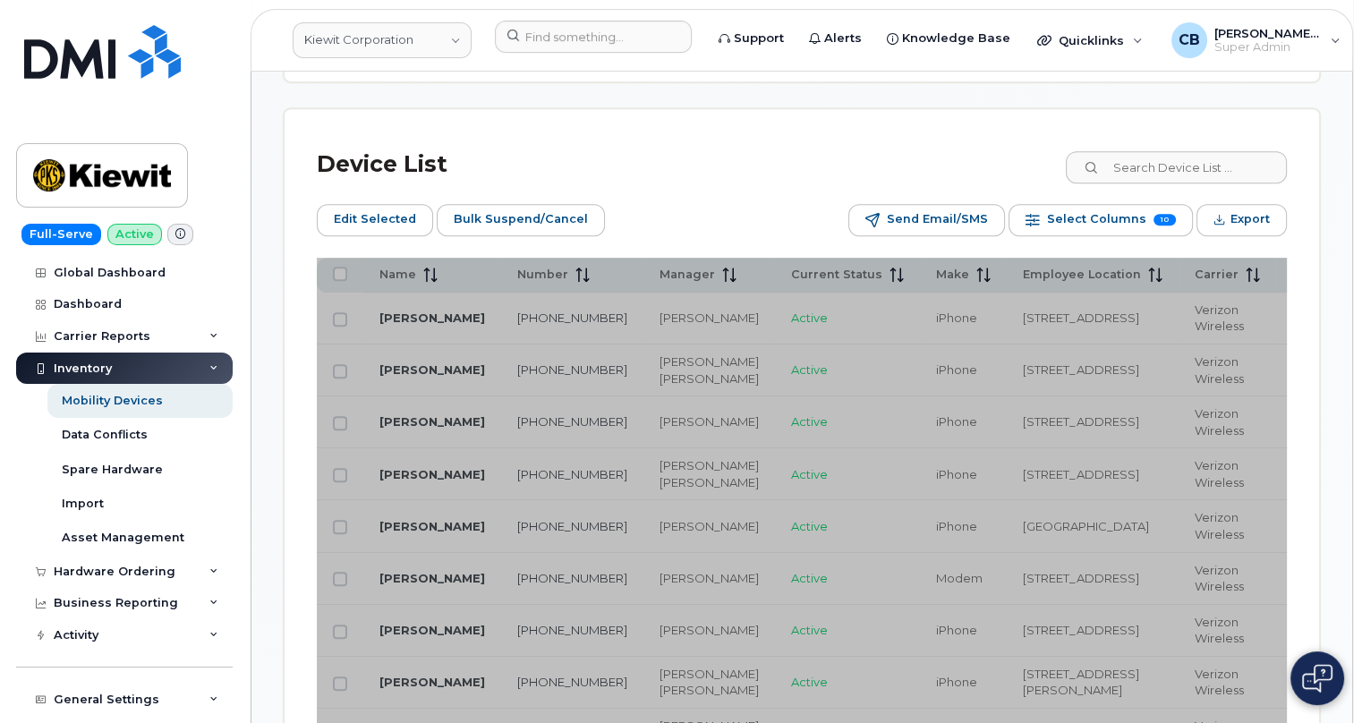
scroll to position [983, 0]
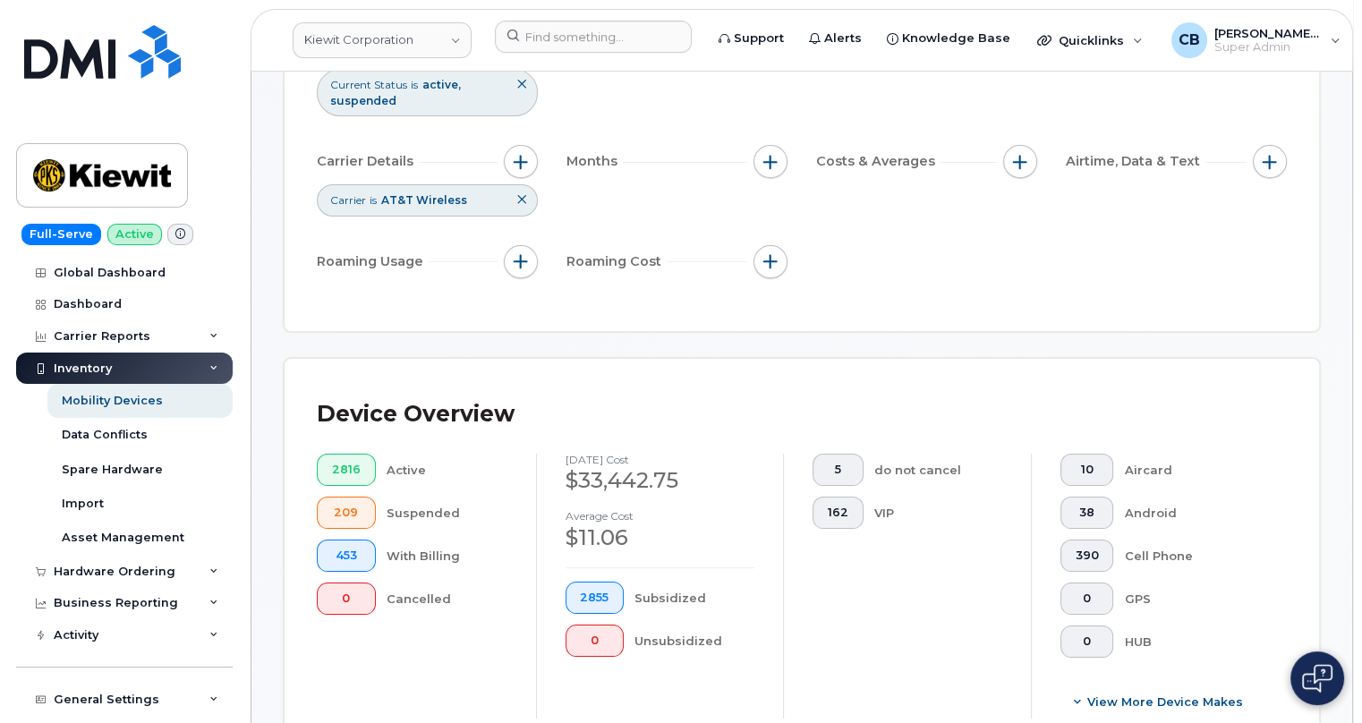
scroll to position [170, 0]
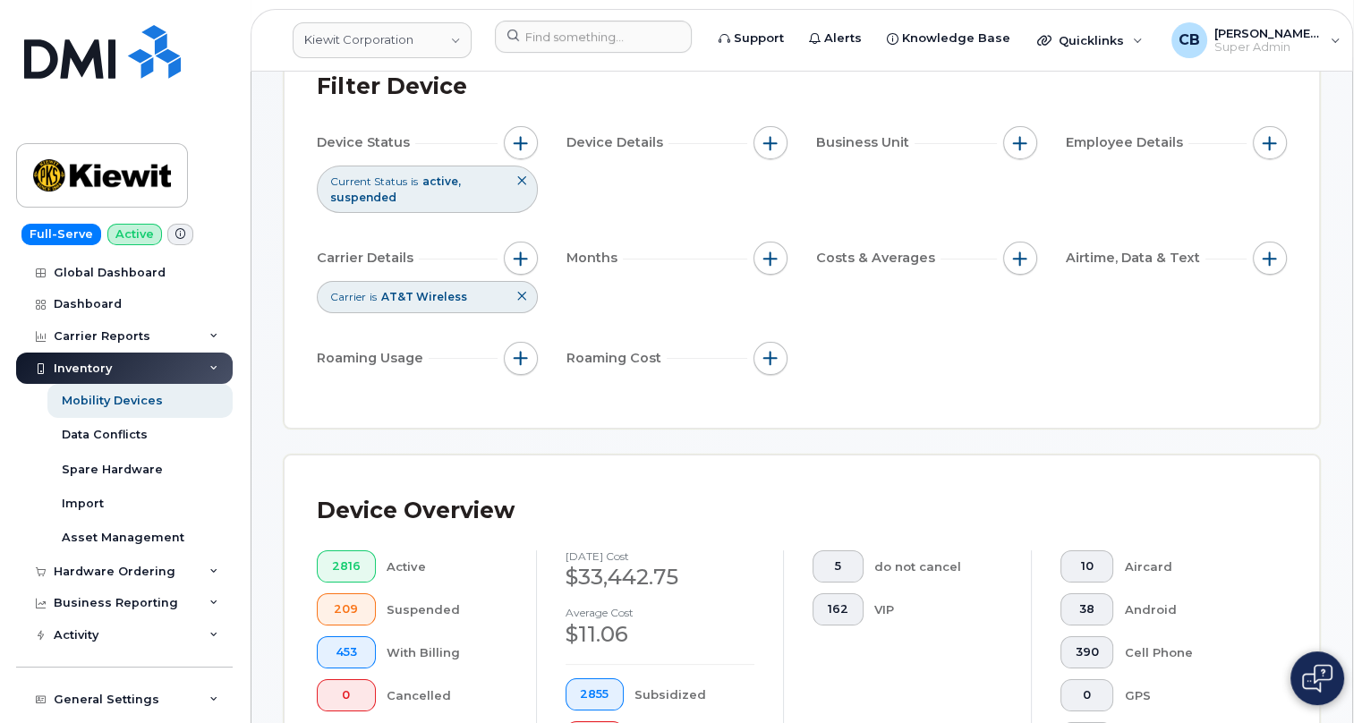
click at [522, 300] on icon at bounding box center [521, 296] width 11 height 11
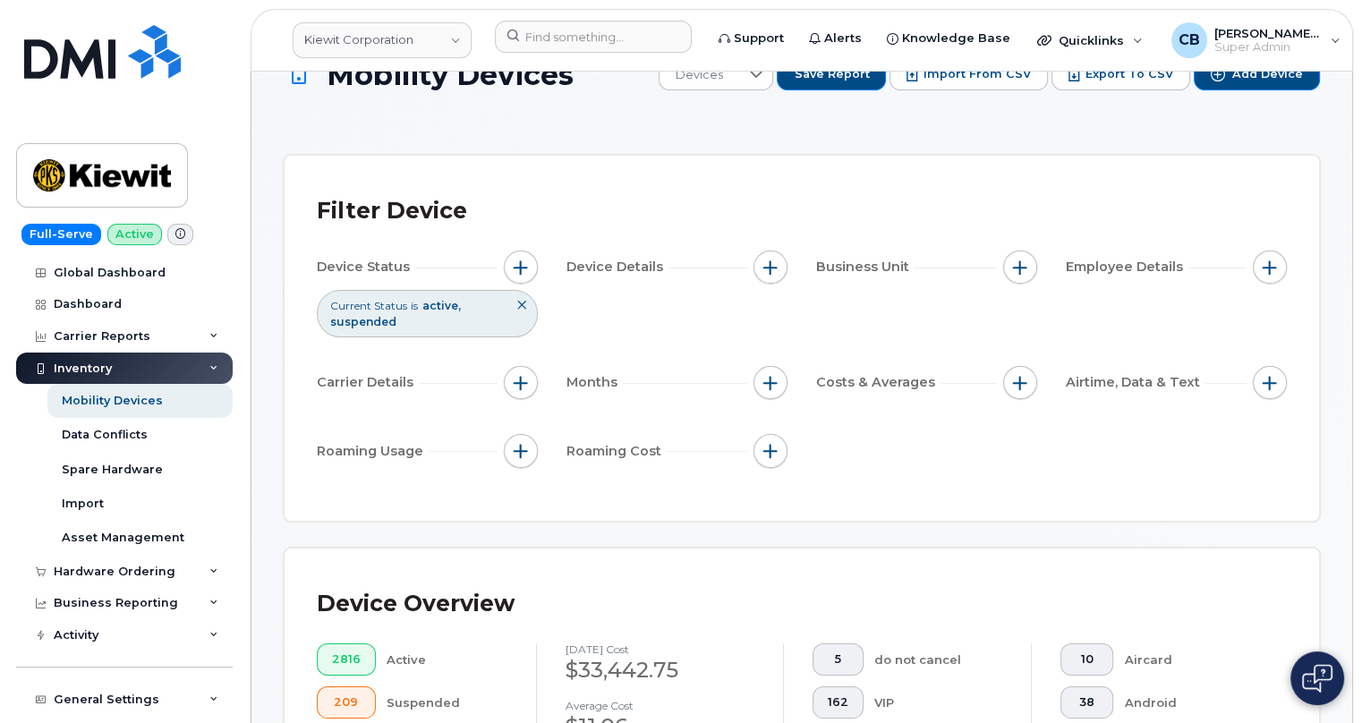
scroll to position [7, 0]
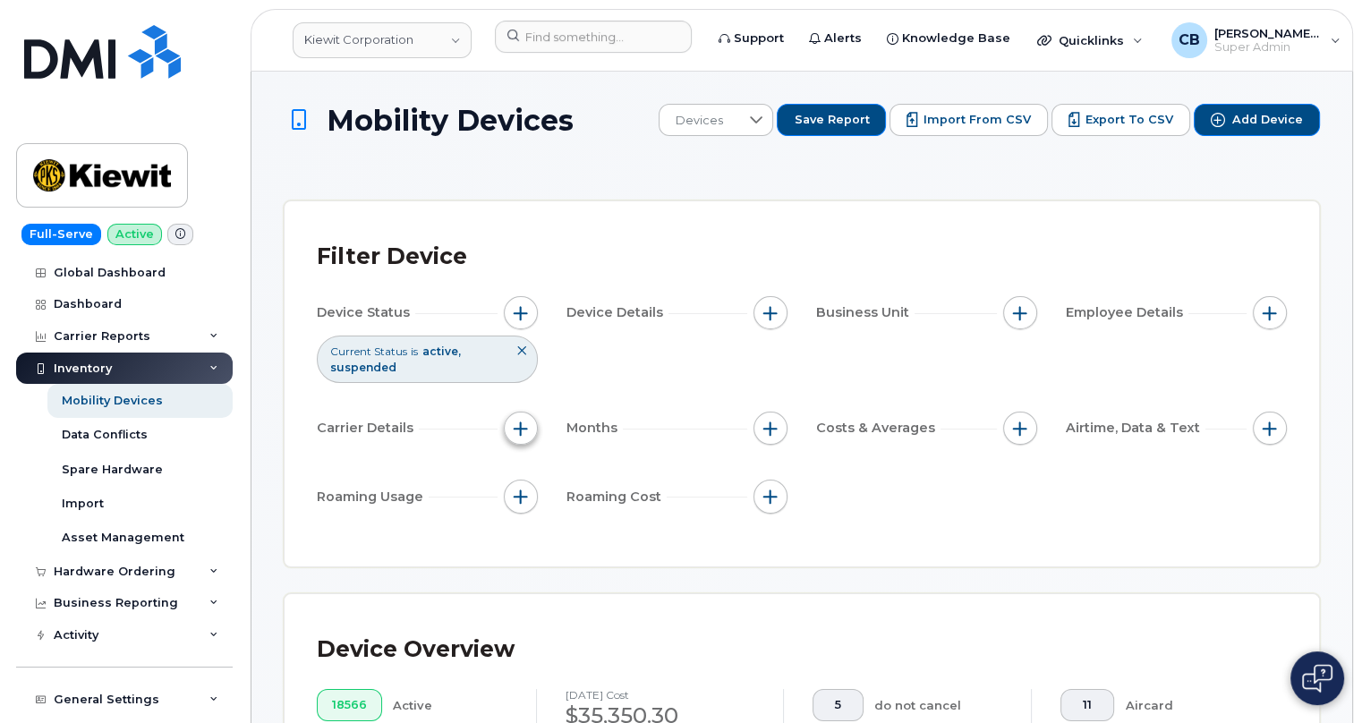
click at [516, 434] on span "button" at bounding box center [521, 428] width 14 height 14
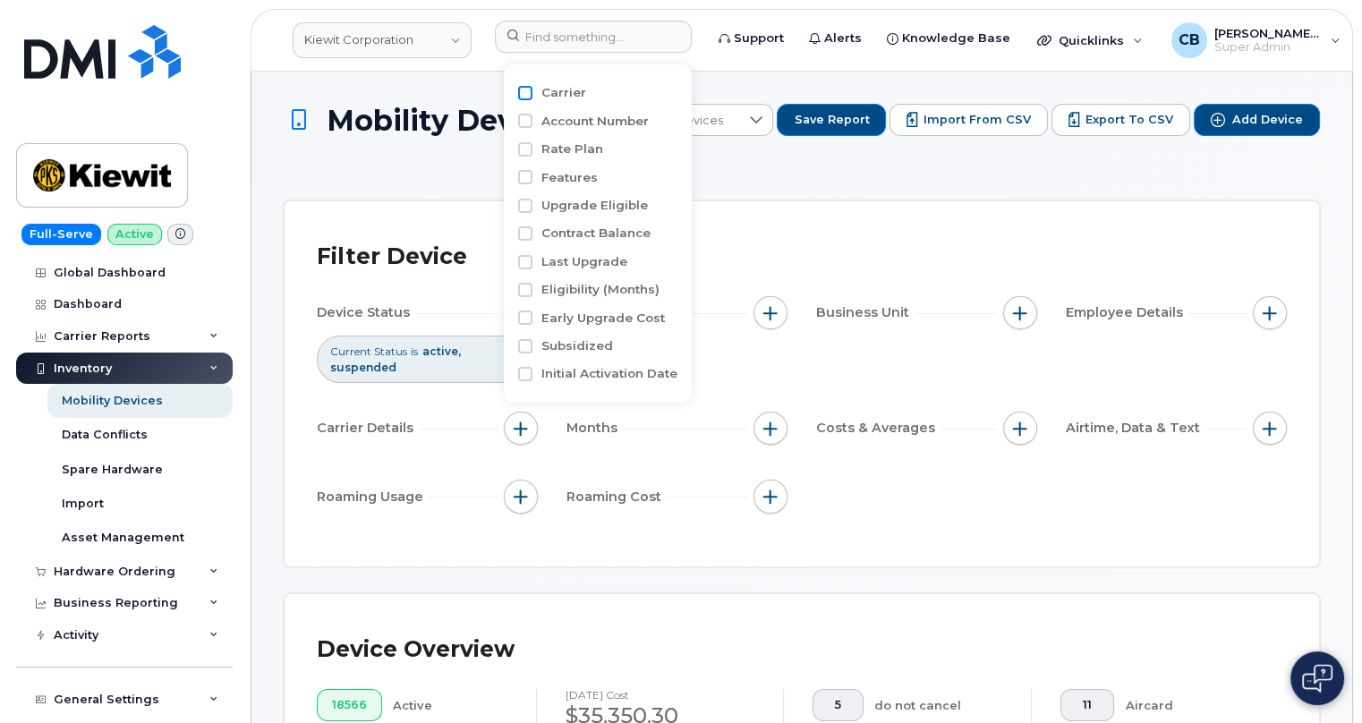
click at [531, 93] on input "Carrier" at bounding box center [525, 93] width 14 height 14
checkbox input "true"
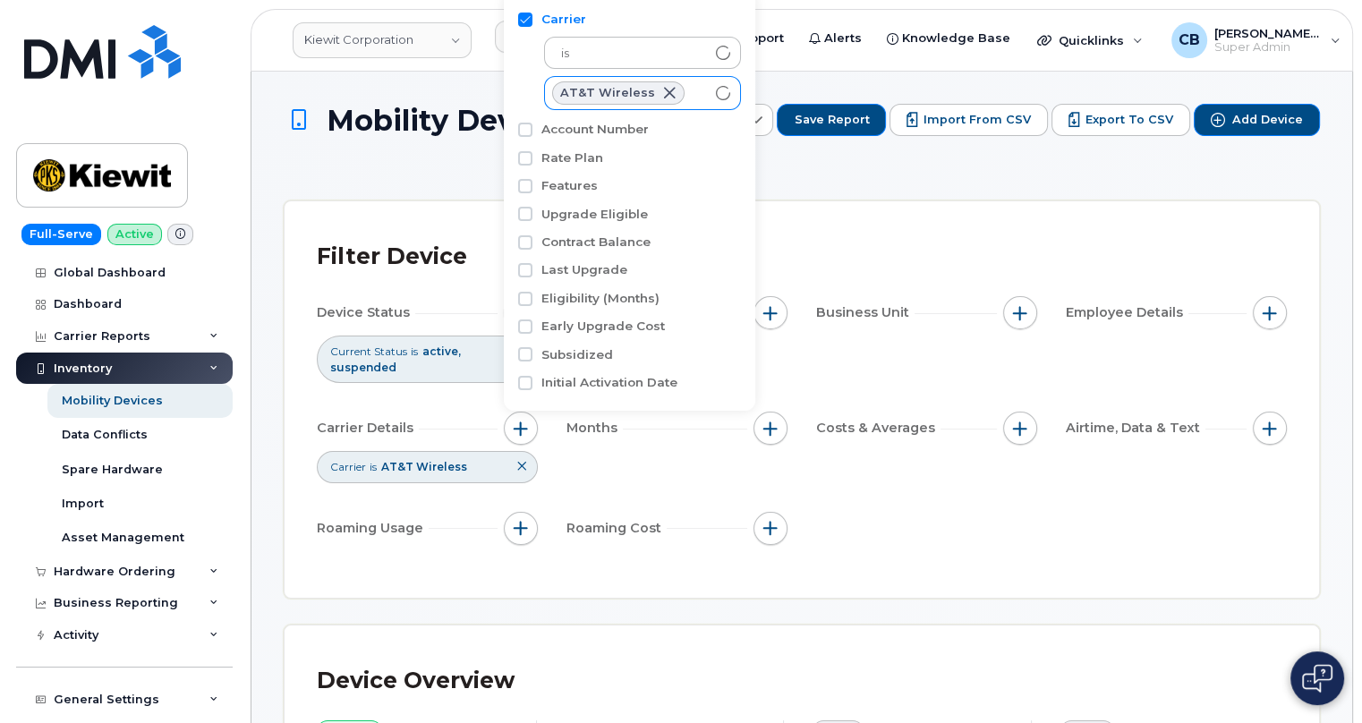
click at [662, 89] on span at bounding box center [669, 93] width 14 height 14
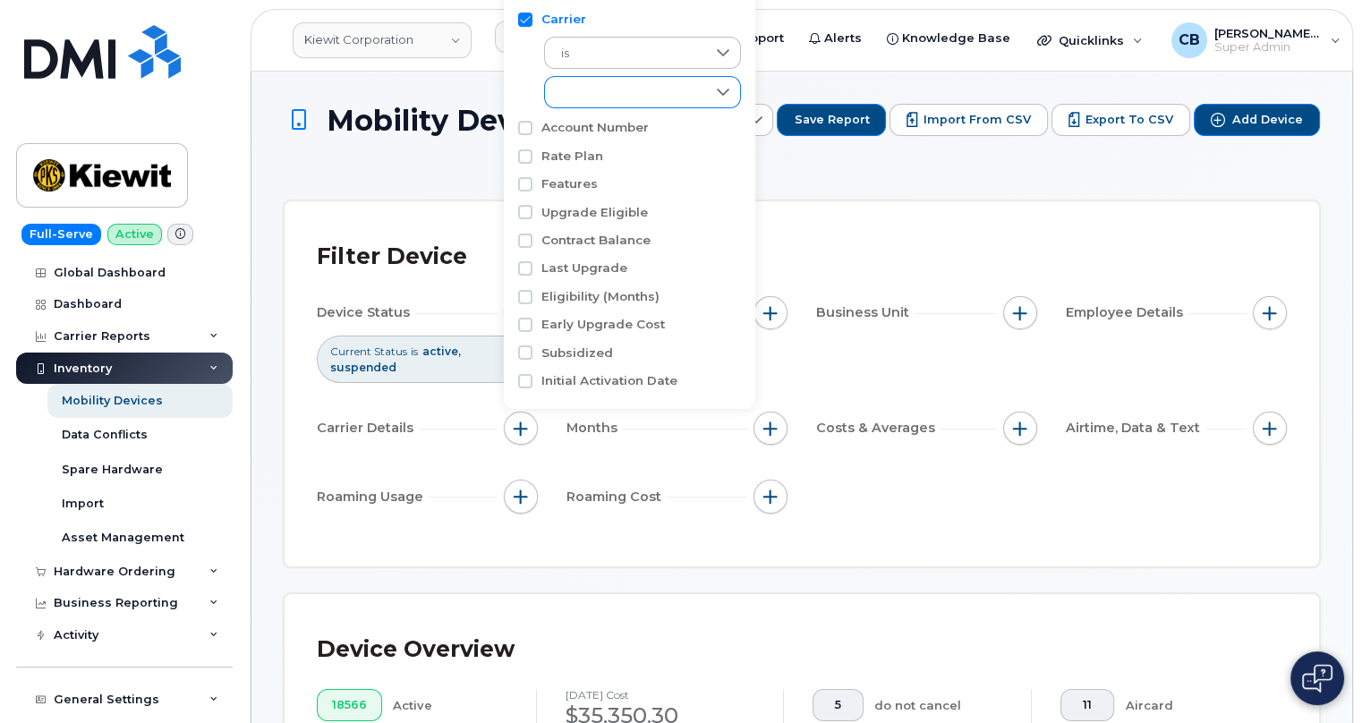
click at [591, 89] on div "empty" at bounding box center [625, 92] width 161 height 30
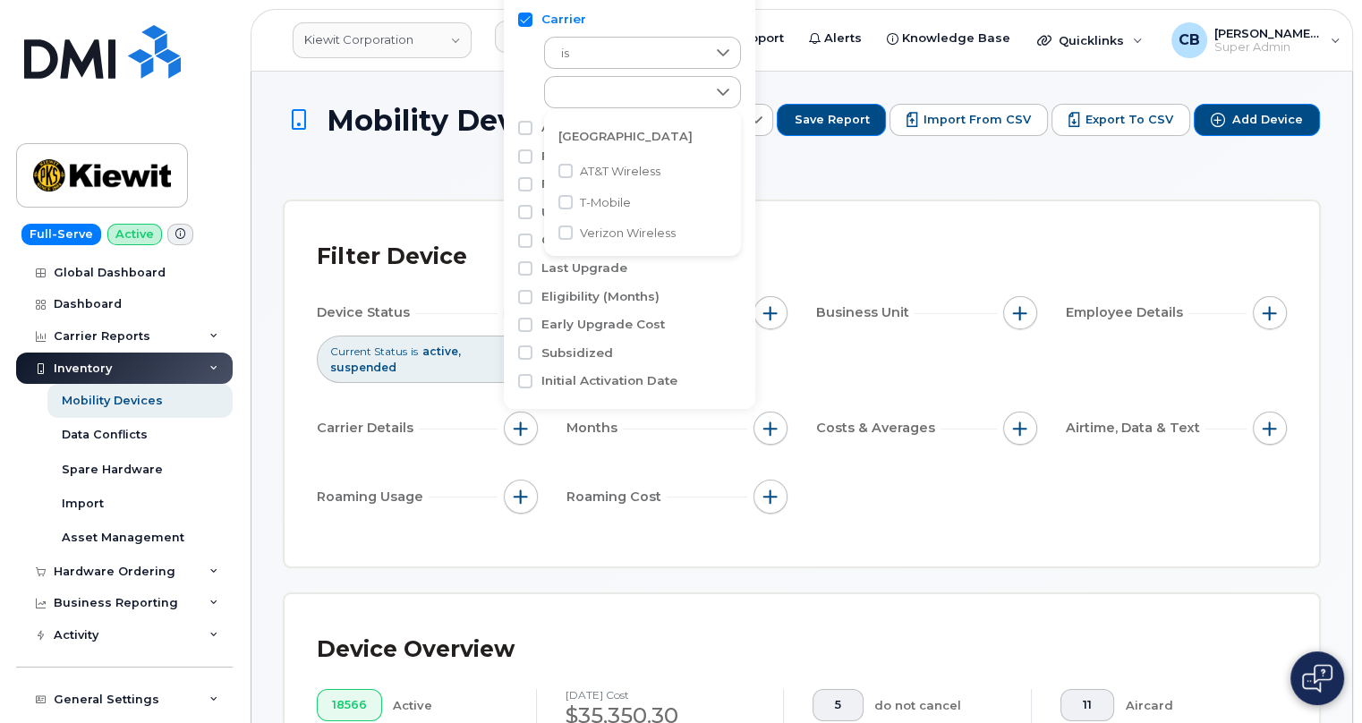
click at [599, 198] on span "T-Mobile" at bounding box center [605, 202] width 51 height 17
checkbox input "true"
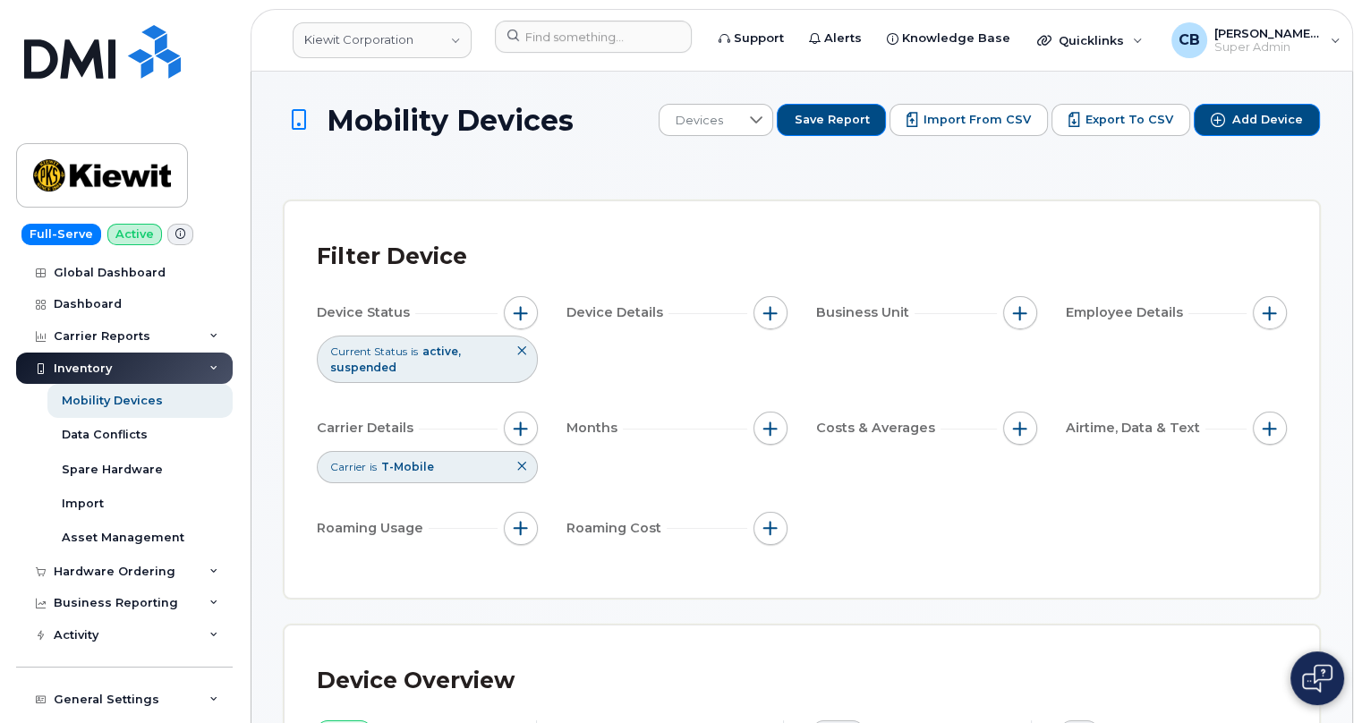
click at [468, 463] on div "Carrier is T-Mobile" at bounding box center [427, 466] width 221 height 31
click at [380, 465] on div "Carrier is T-Mobile" at bounding box center [427, 466] width 221 height 31
click at [514, 467] on button at bounding box center [521, 467] width 30 height 30
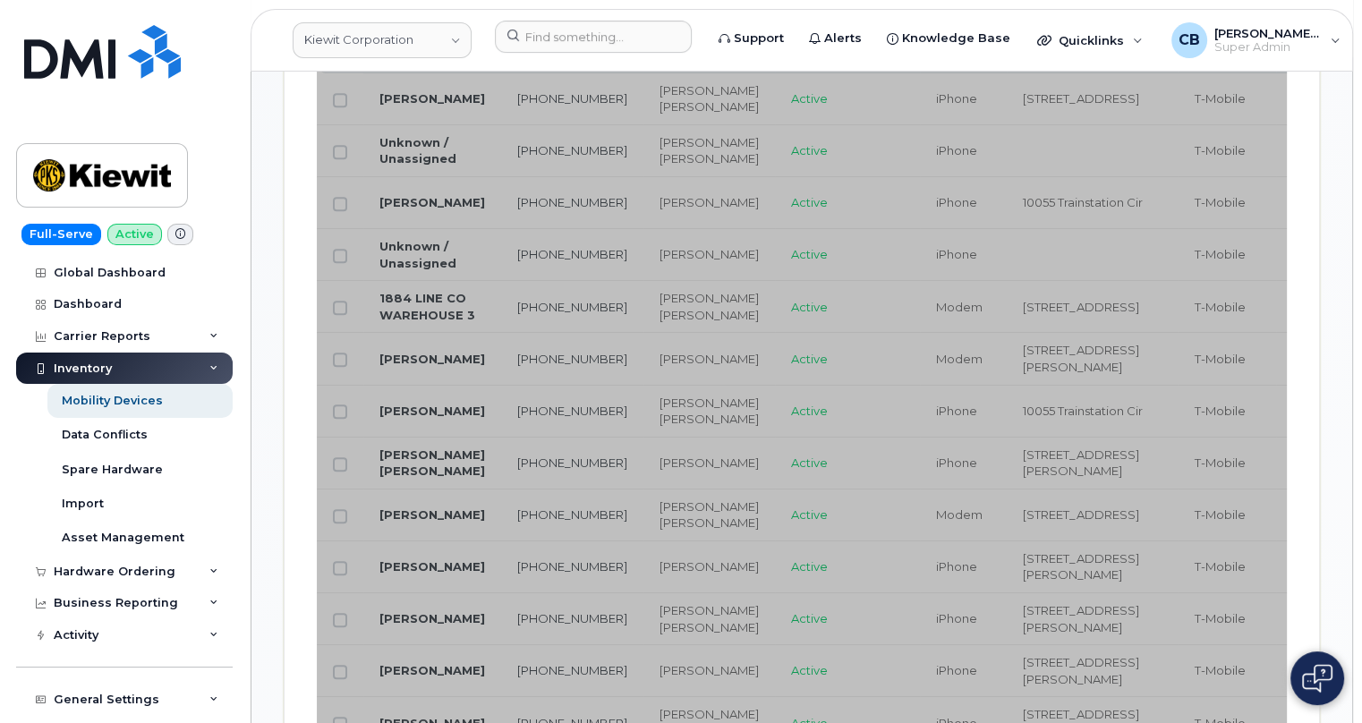
scroll to position [975, 0]
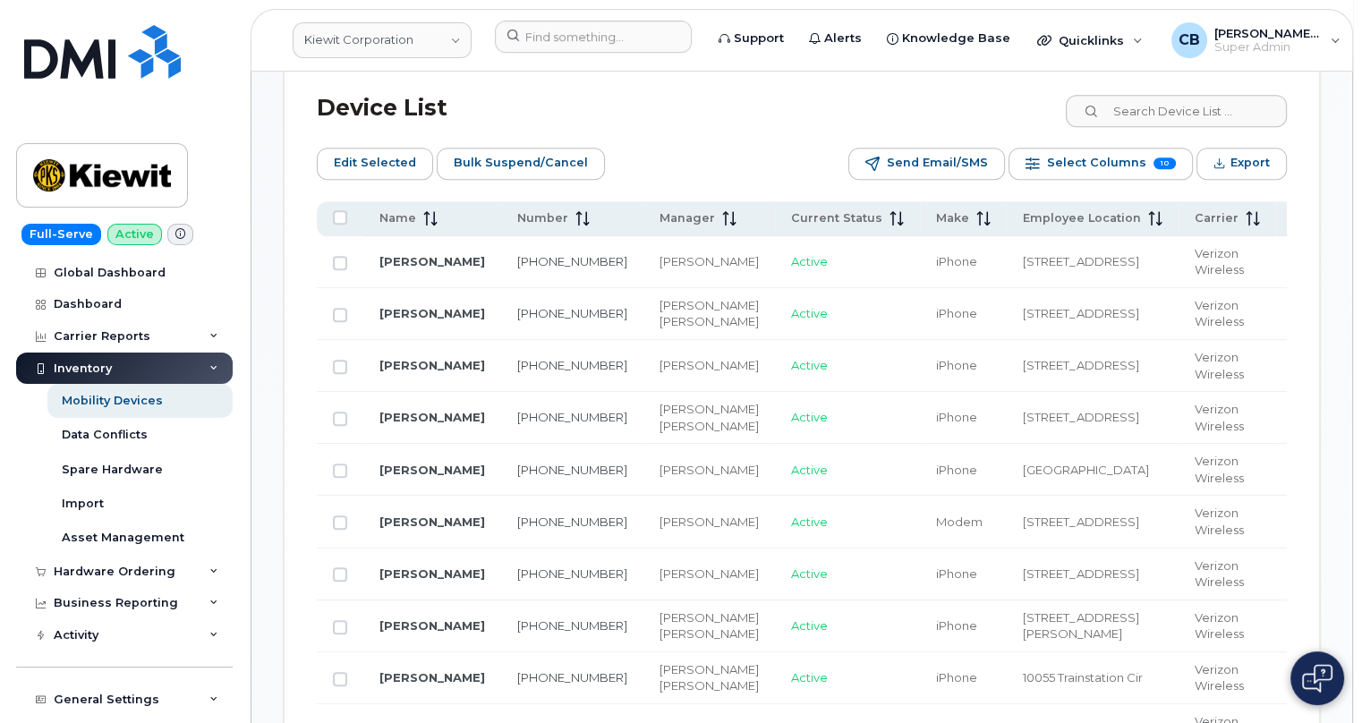
scroll to position [162, 0]
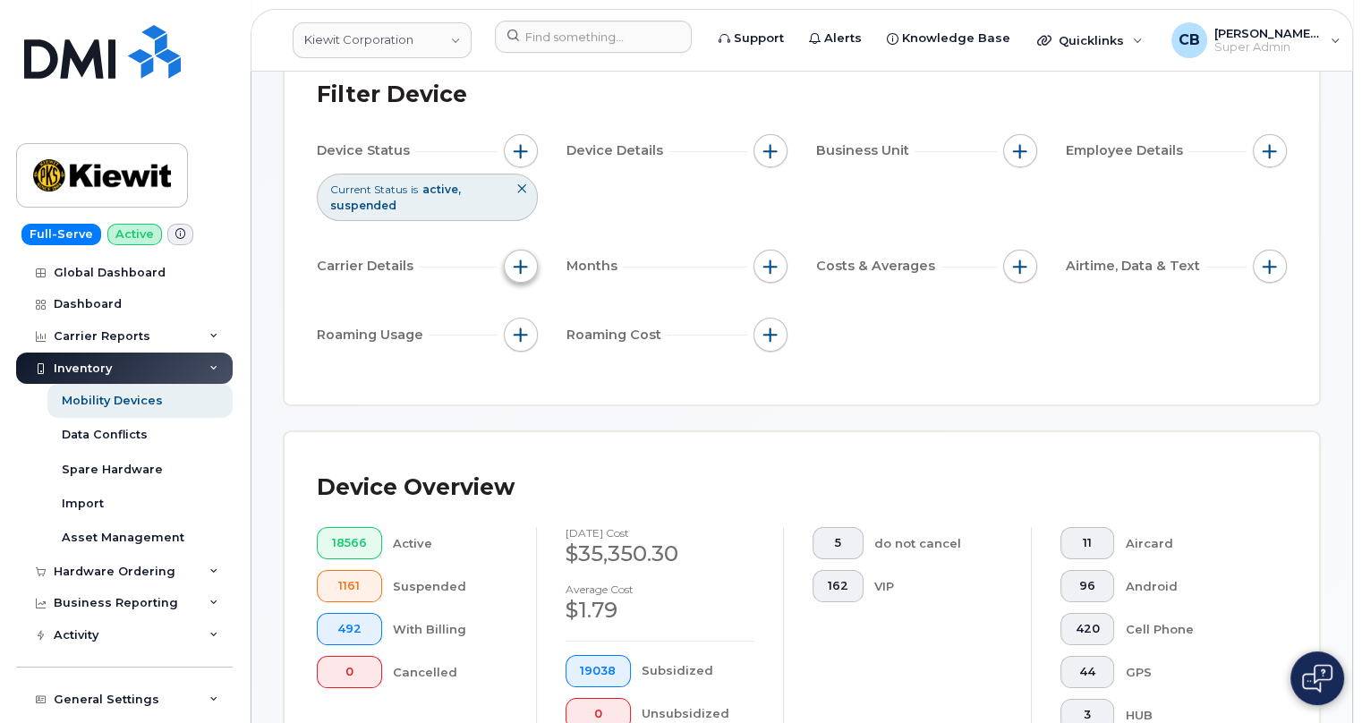
click at [514, 265] on span "button" at bounding box center [521, 266] width 14 height 14
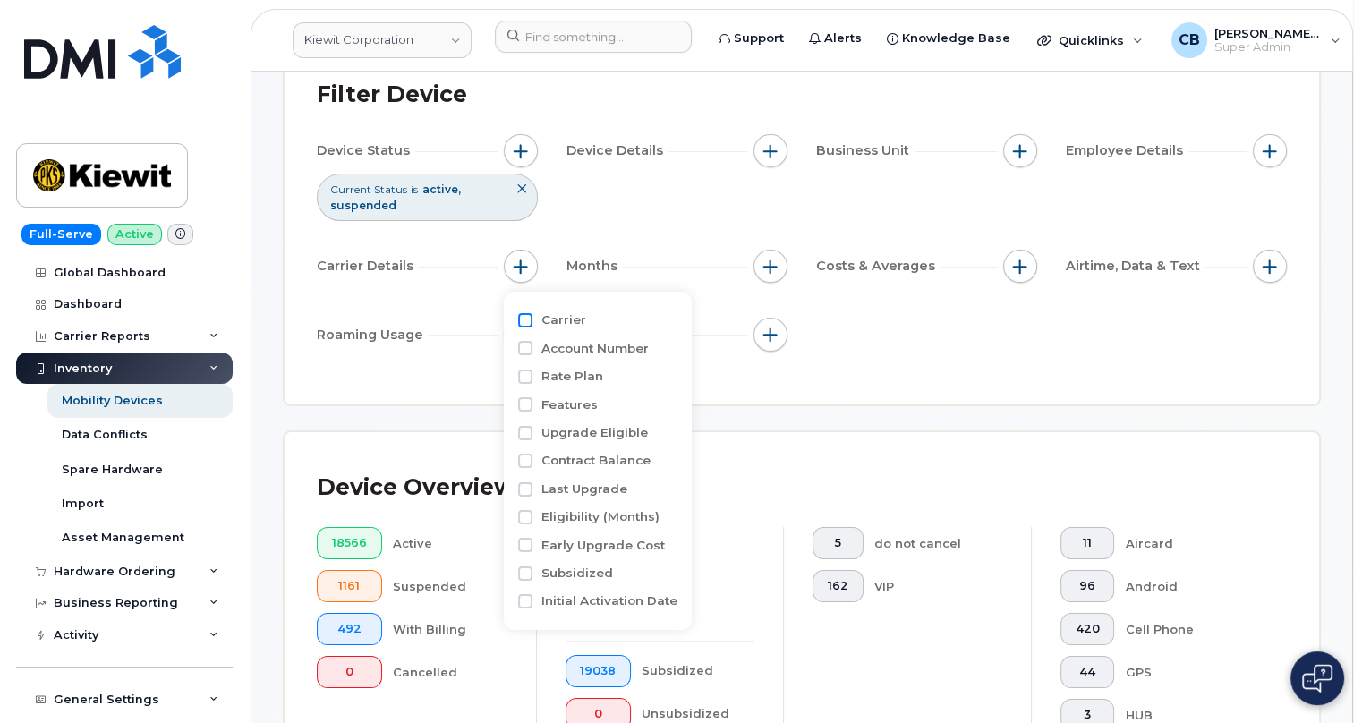
click at [519, 318] on input "Carrier" at bounding box center [525, 320] width 14 height 14
checkbox input "true"
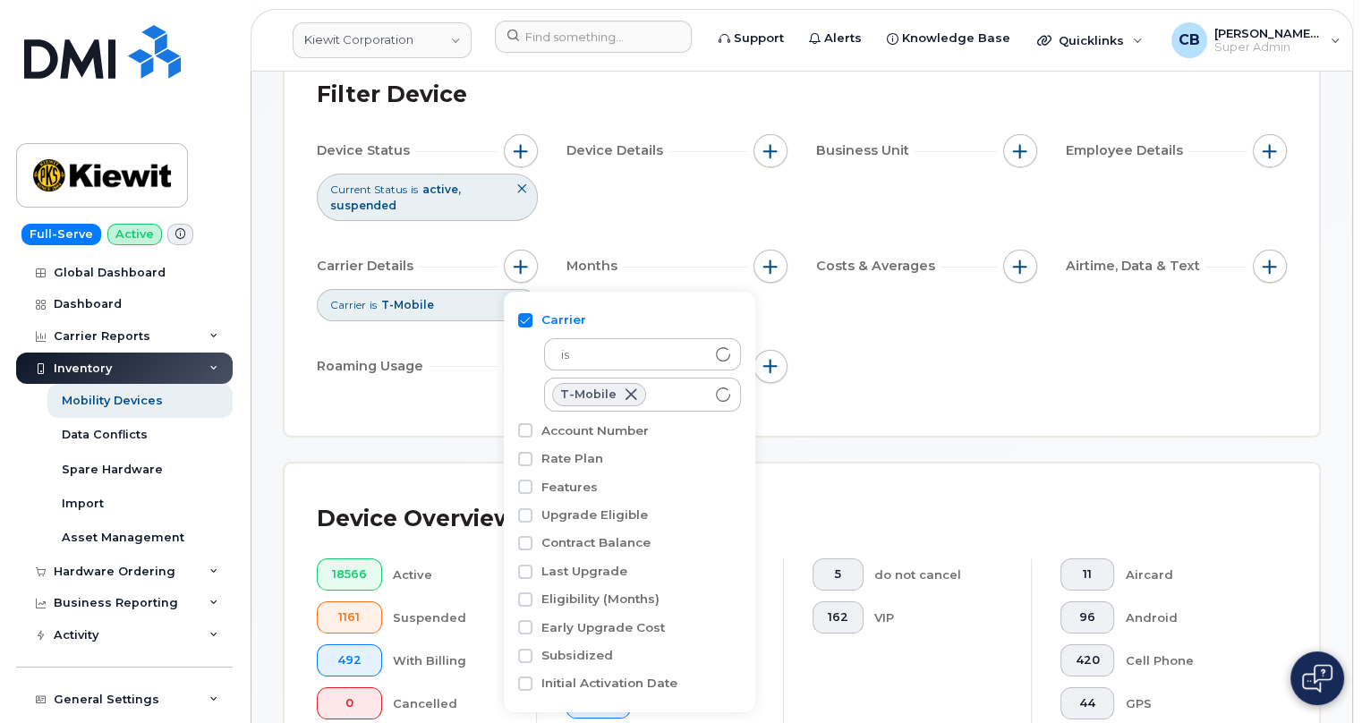
click at [963, 369] on div "Device Status Current Status is active suspended Device Details Business Unit E…" at bounding box center [802, 262] width 970 height 256
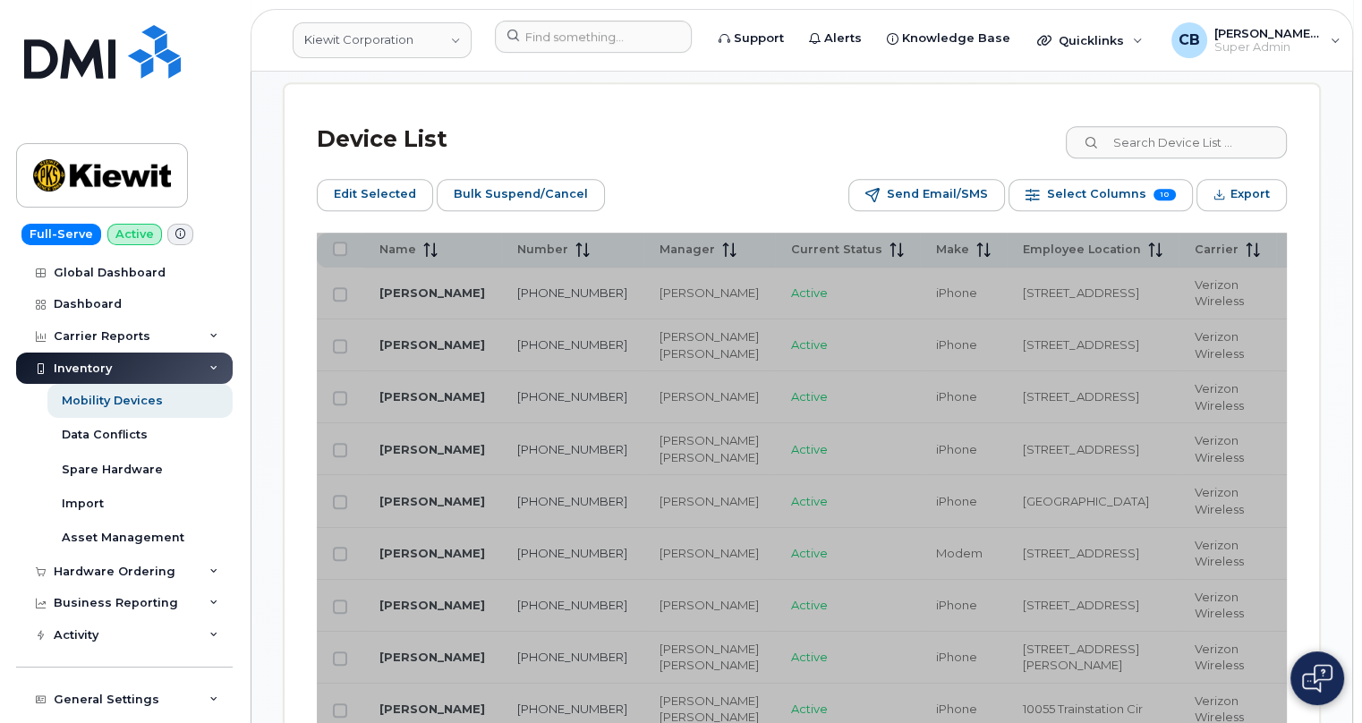
scroll to position [1138, 0]
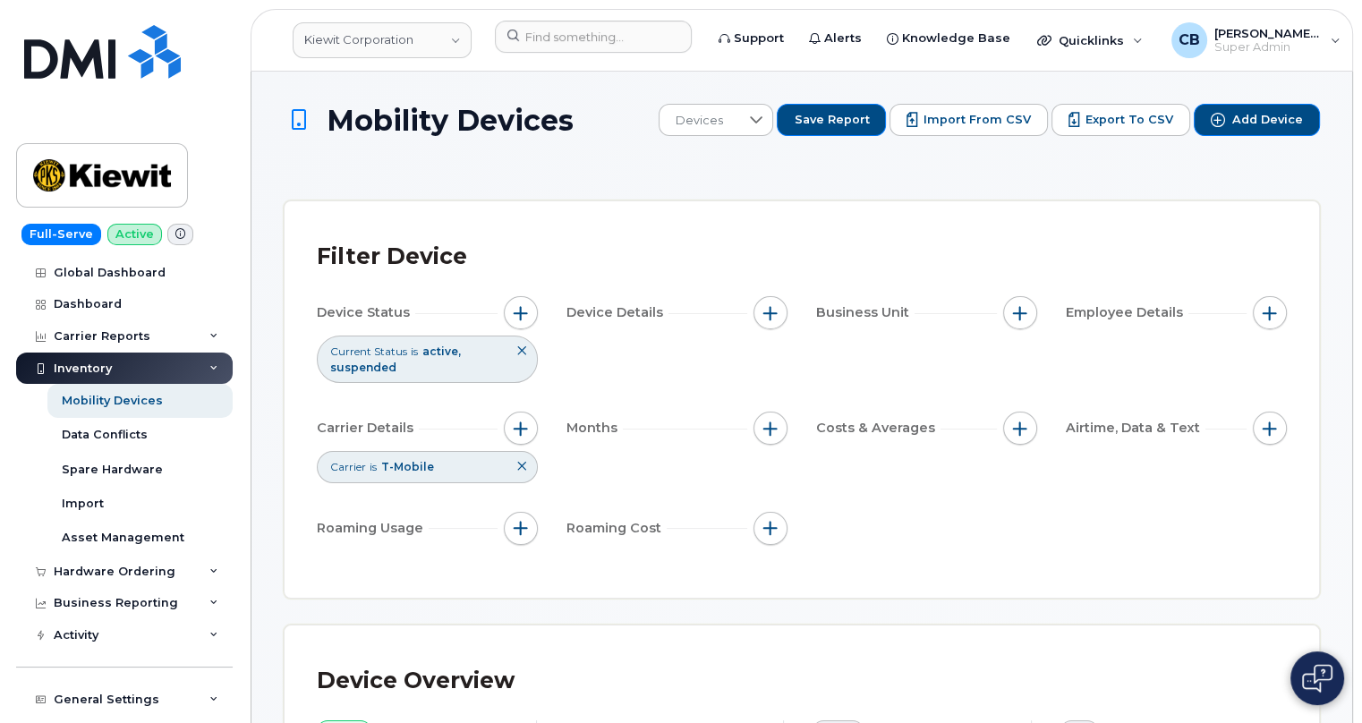
click at [514, 351] on button at bounding box center [521, 351] width 30 height 30
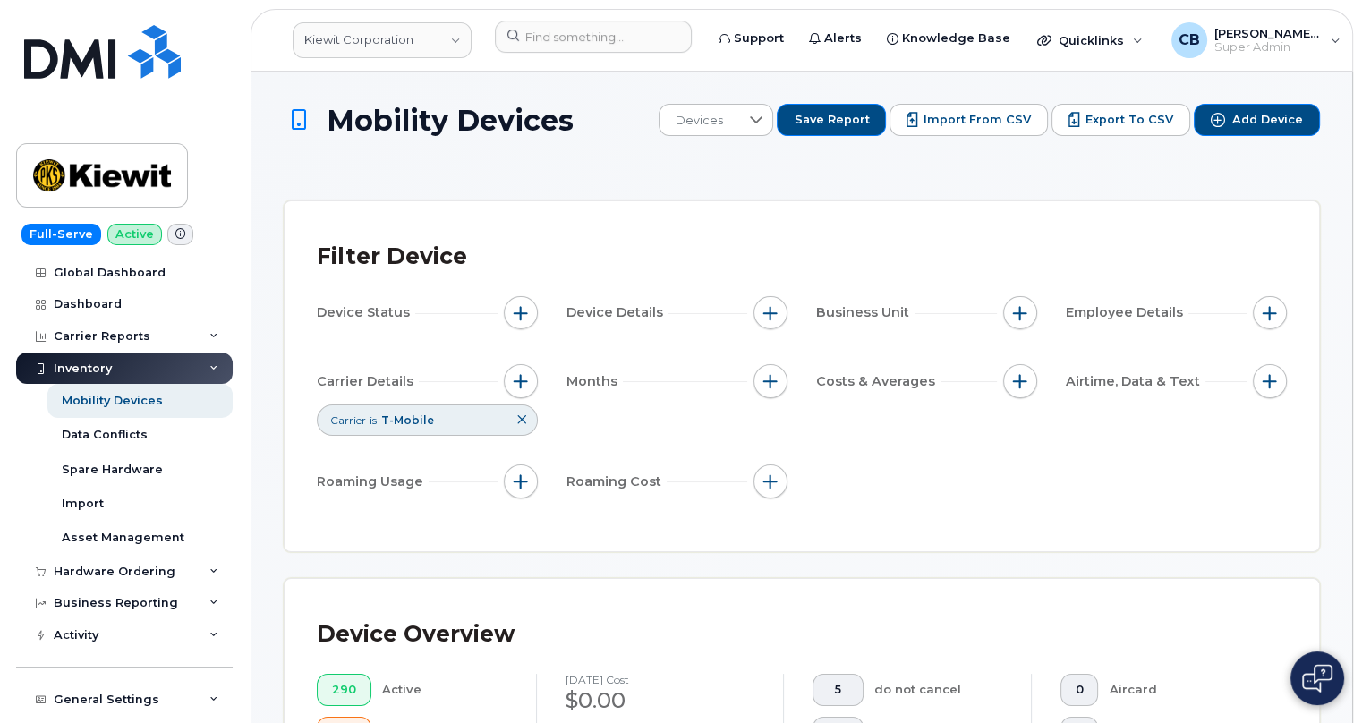
click at [522, 425] on icon at bounding box center [521, 419] width 11 height 11
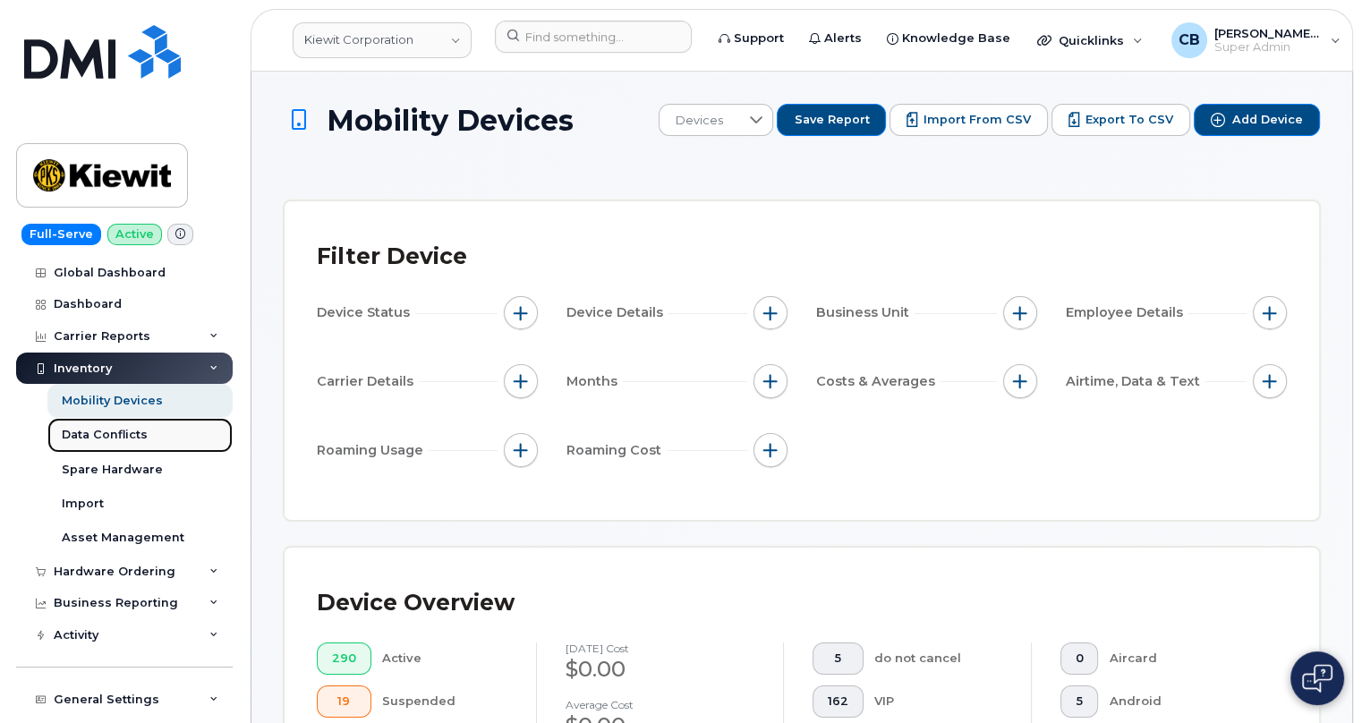
click at [89, 433] on div "Data Conflicts" at bounding box center [105, 435] width 86 height 16
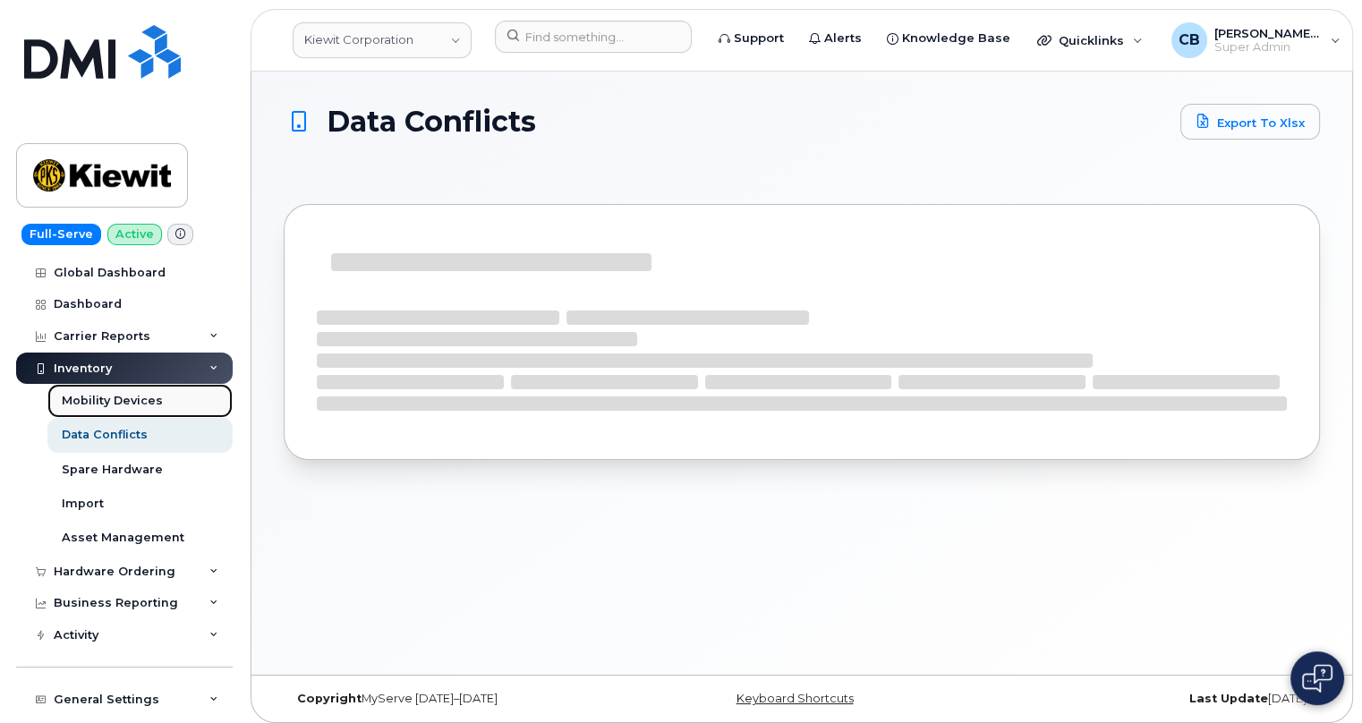
click at [102, 402] on div "Mobility Devices" at bounding box center [112, 401] width 101 height 16
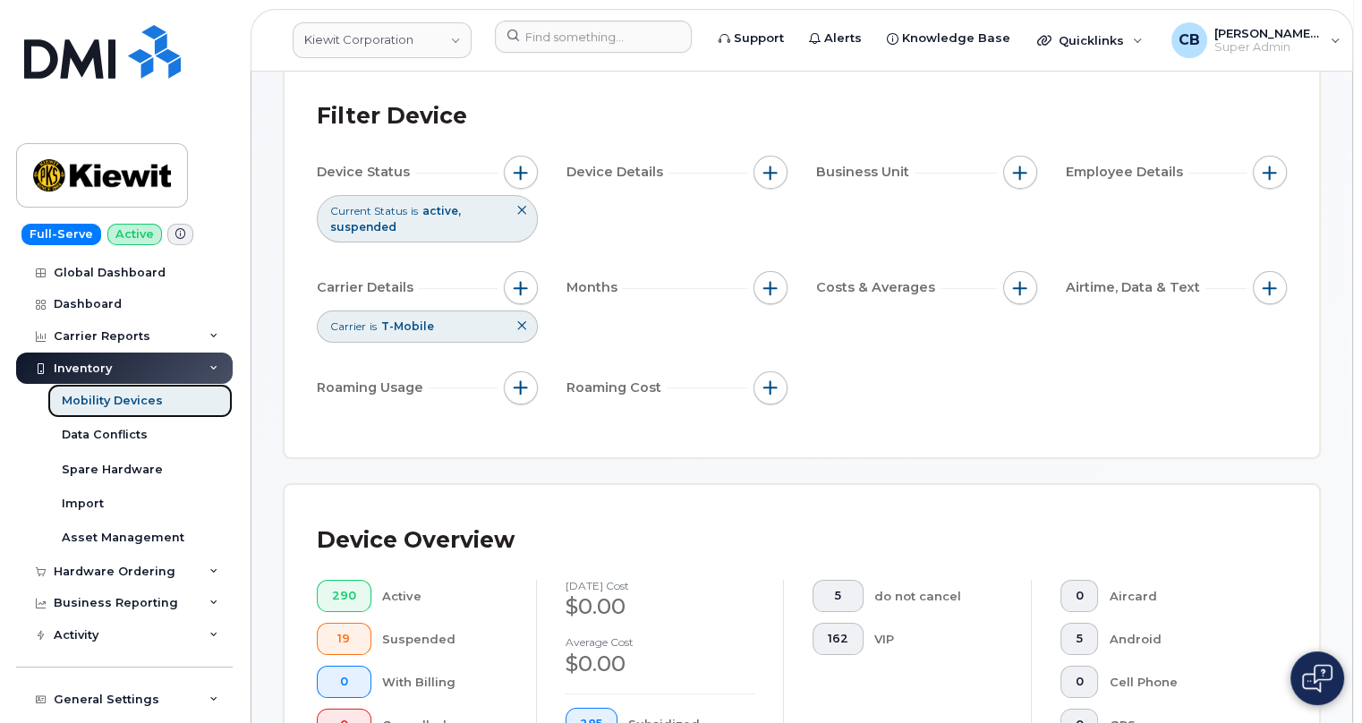
scroll to position [325, 0]
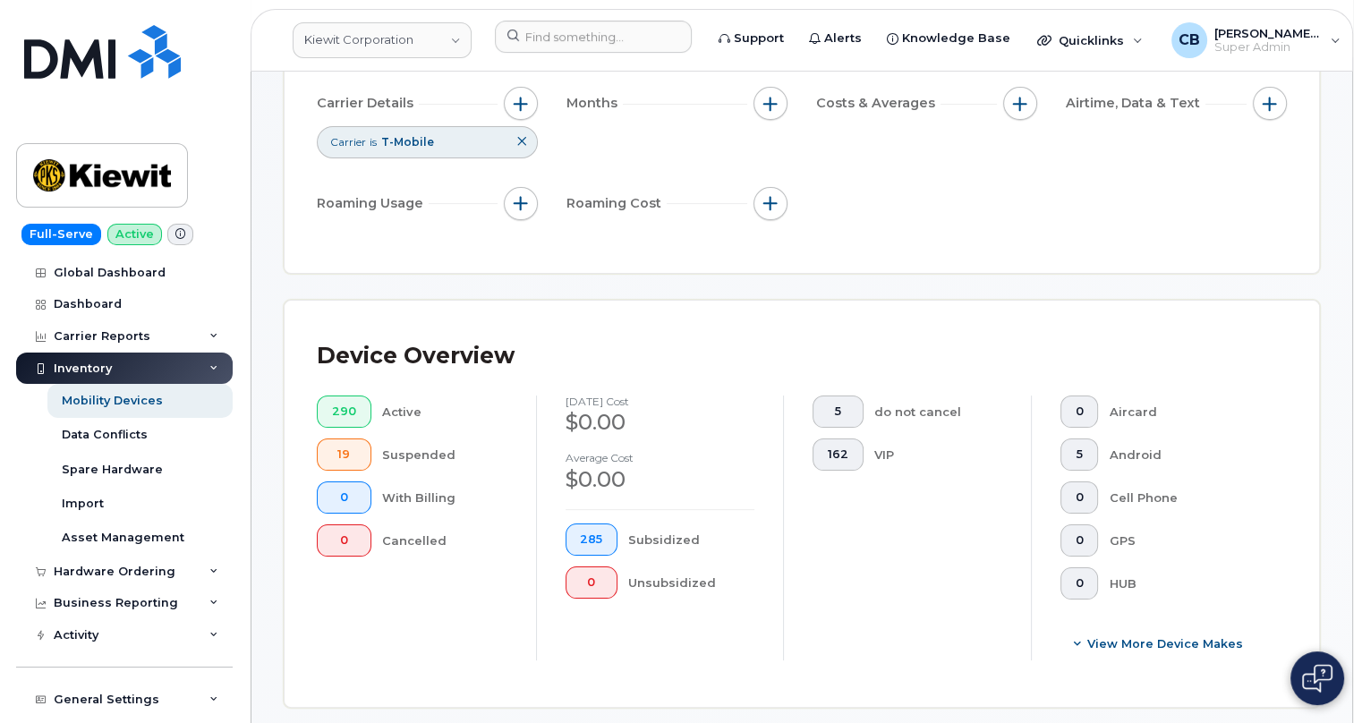
click at [523, 142] on icon at bounding box center [521, 141] width 11 height 11
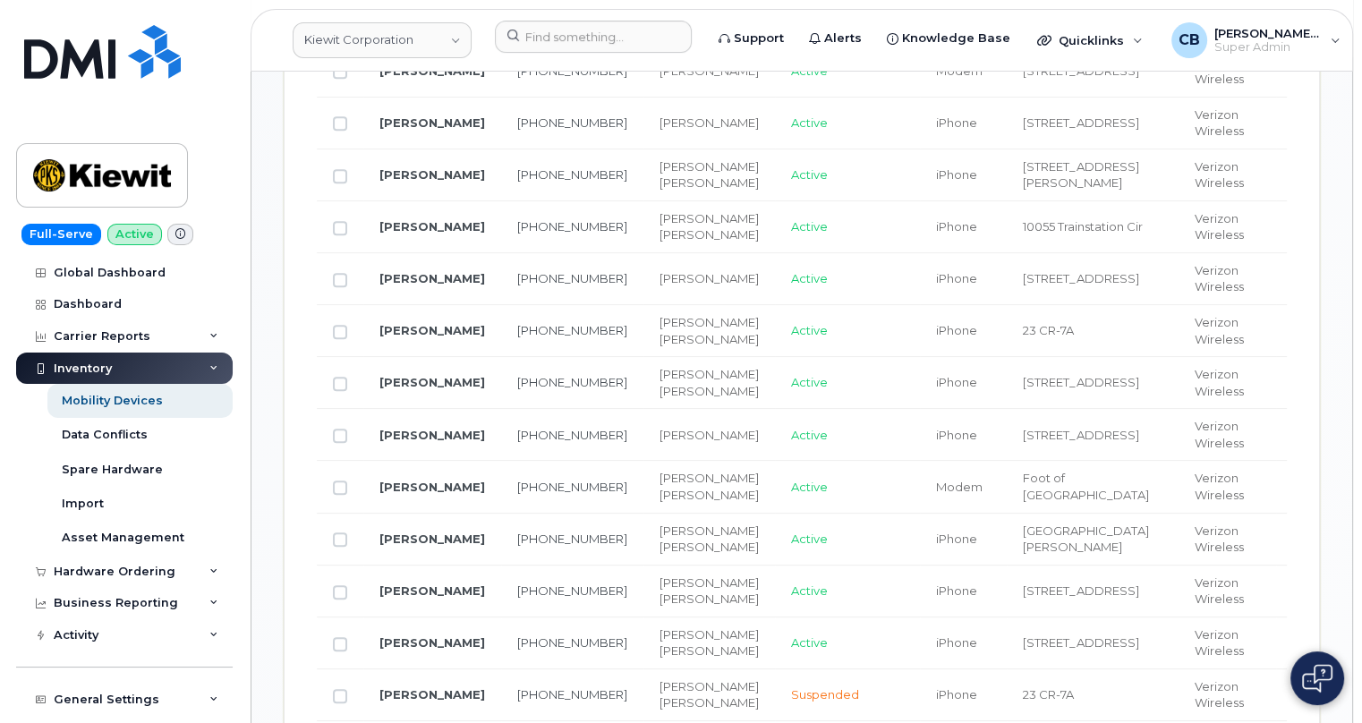
scroll to position [1464, 0]
